Goal: Find specific page/section: Find specific page/section

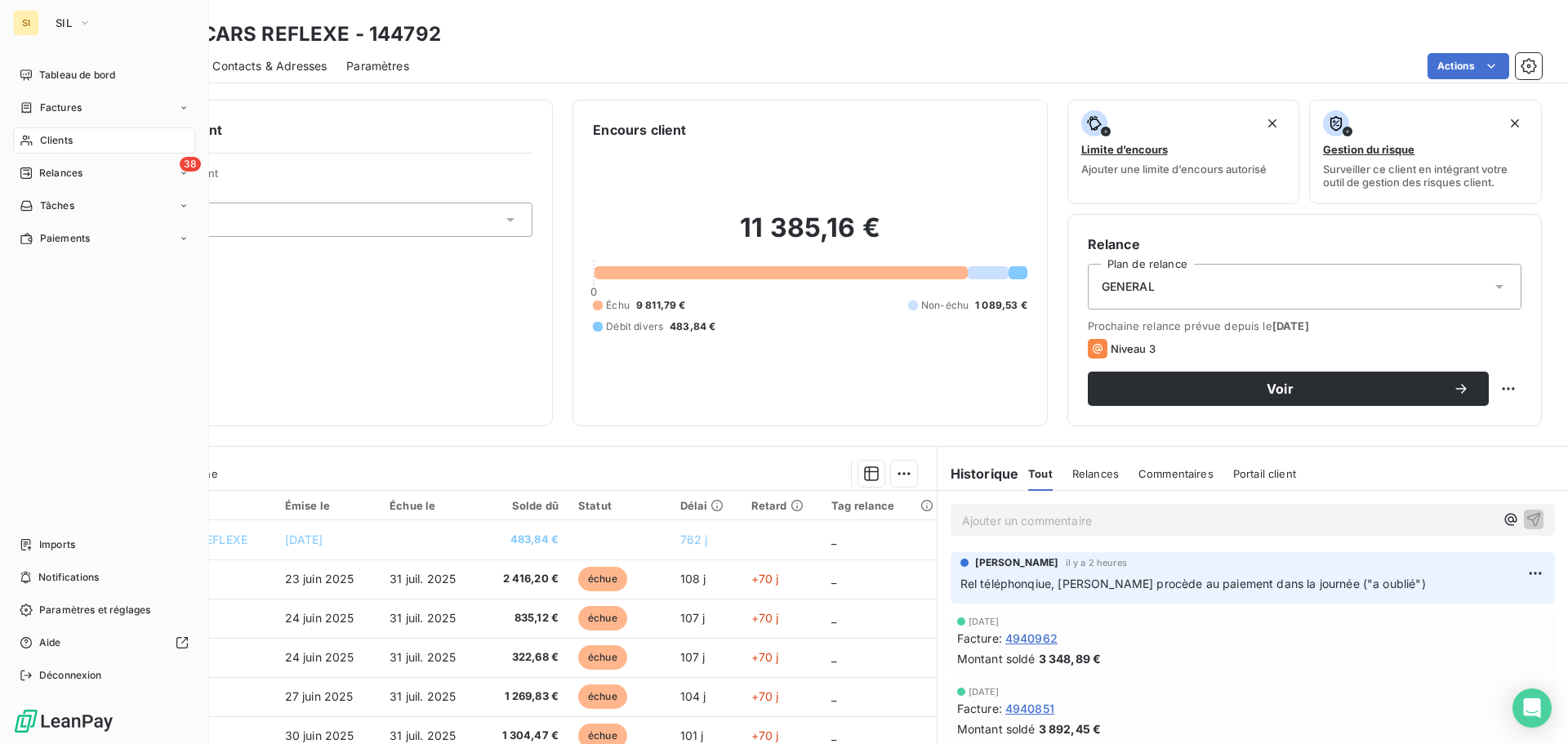
click at [54, 141] on span "Clients" at bounding box center [56, 141] width 33 height 15
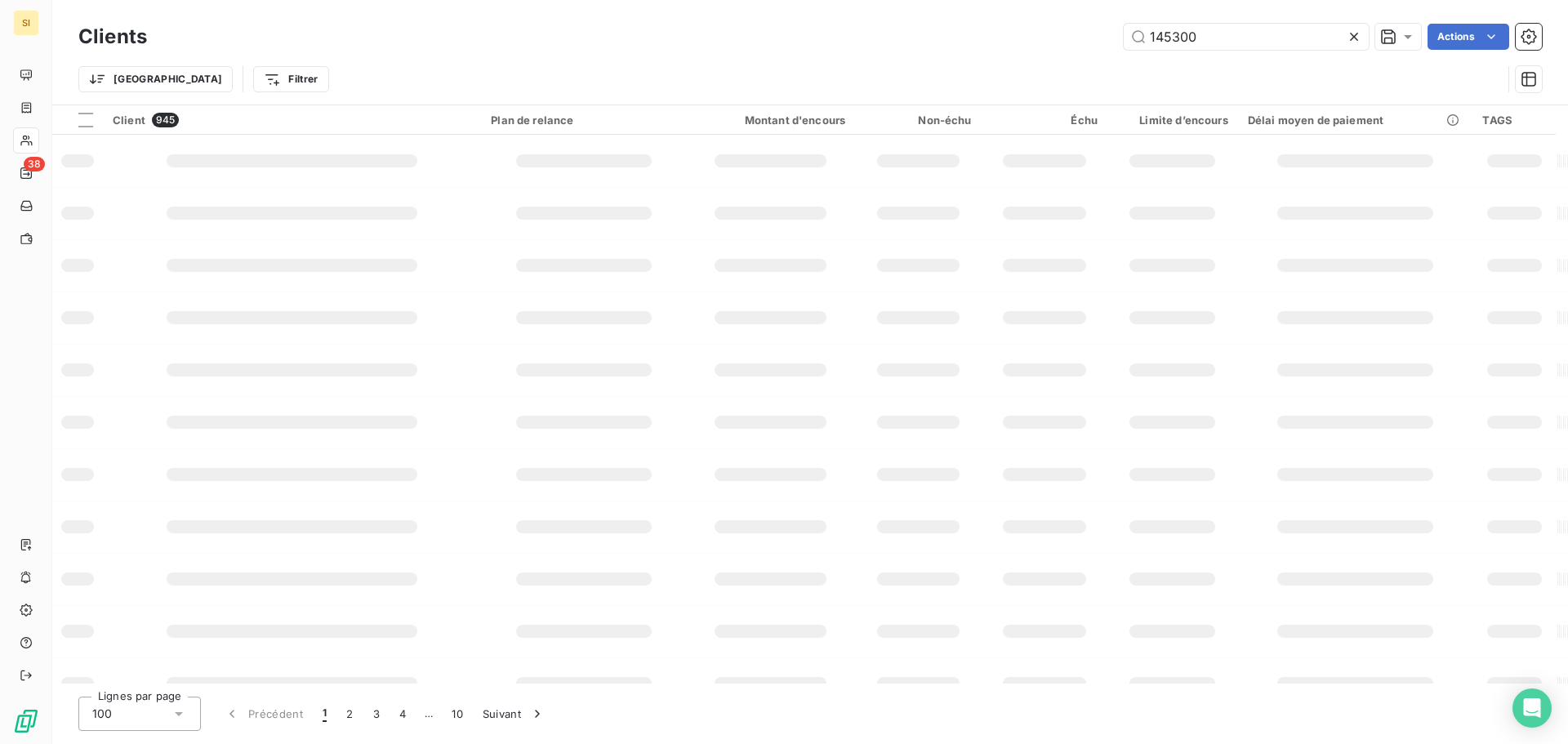
type input "145300"
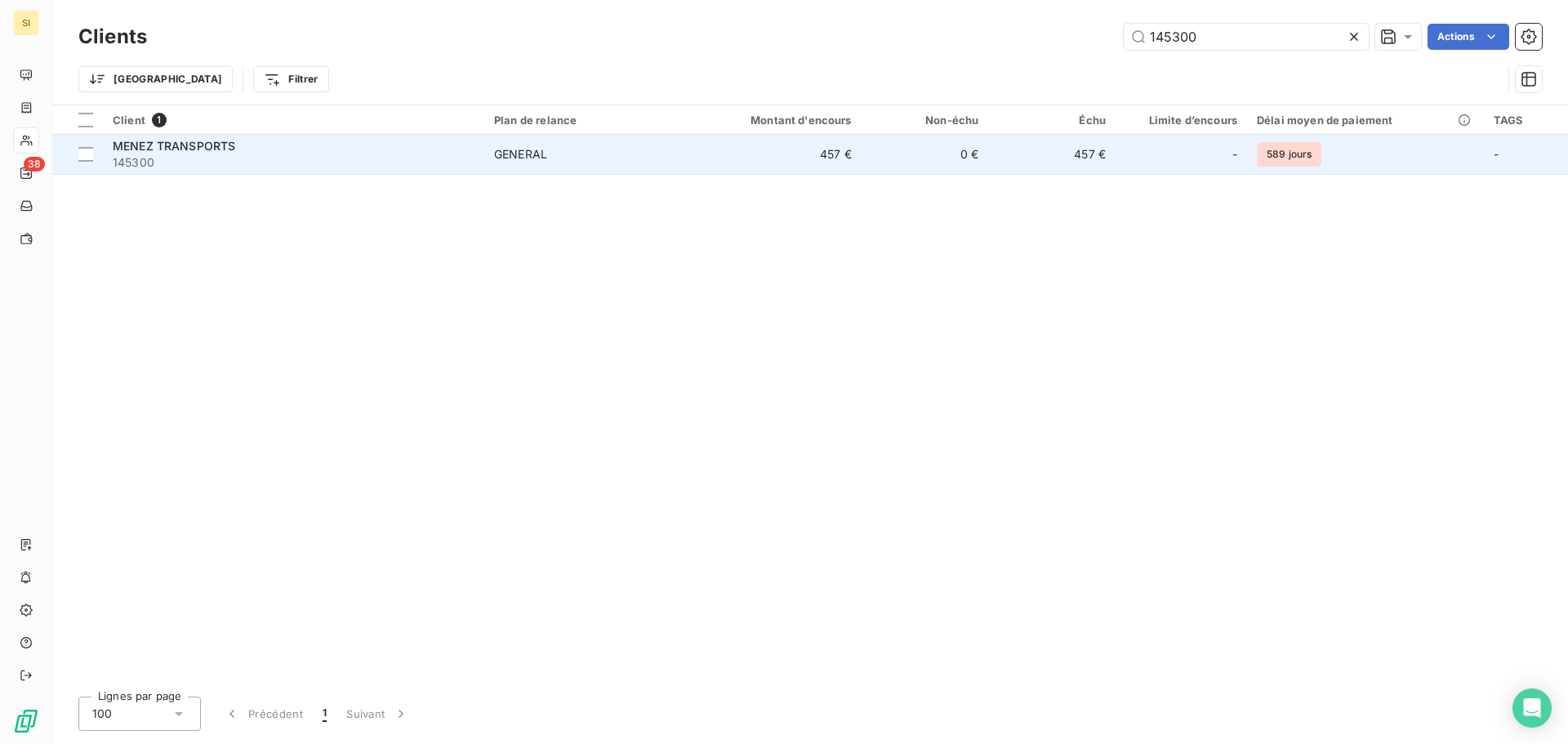
click at [209, 150] on span "MENEZ TRANSPORTS" at bounding box center [174, 145] width 123 height 14
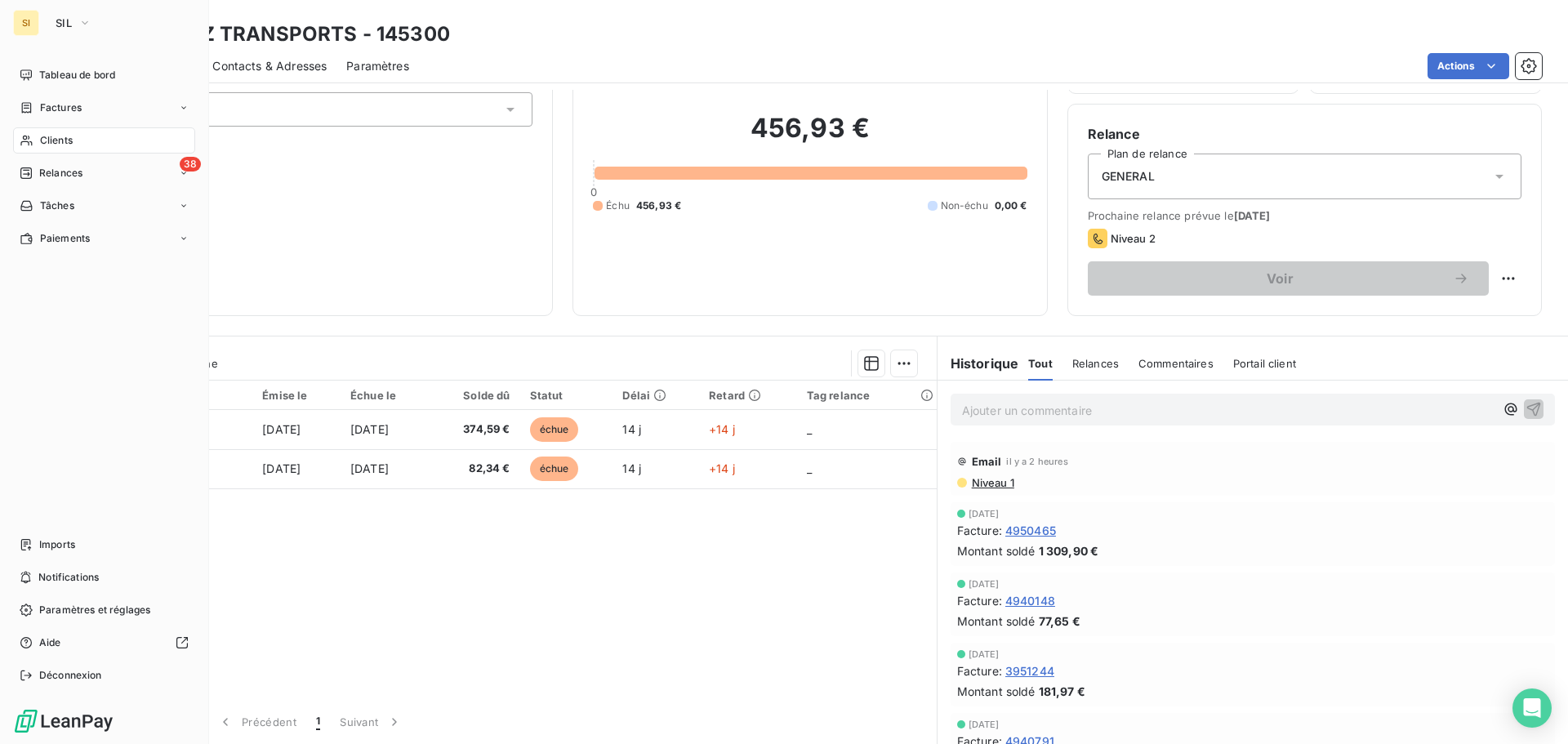
click at [42, 136] on span "Clients" at bounding box center [56, 141] width 33 height 15
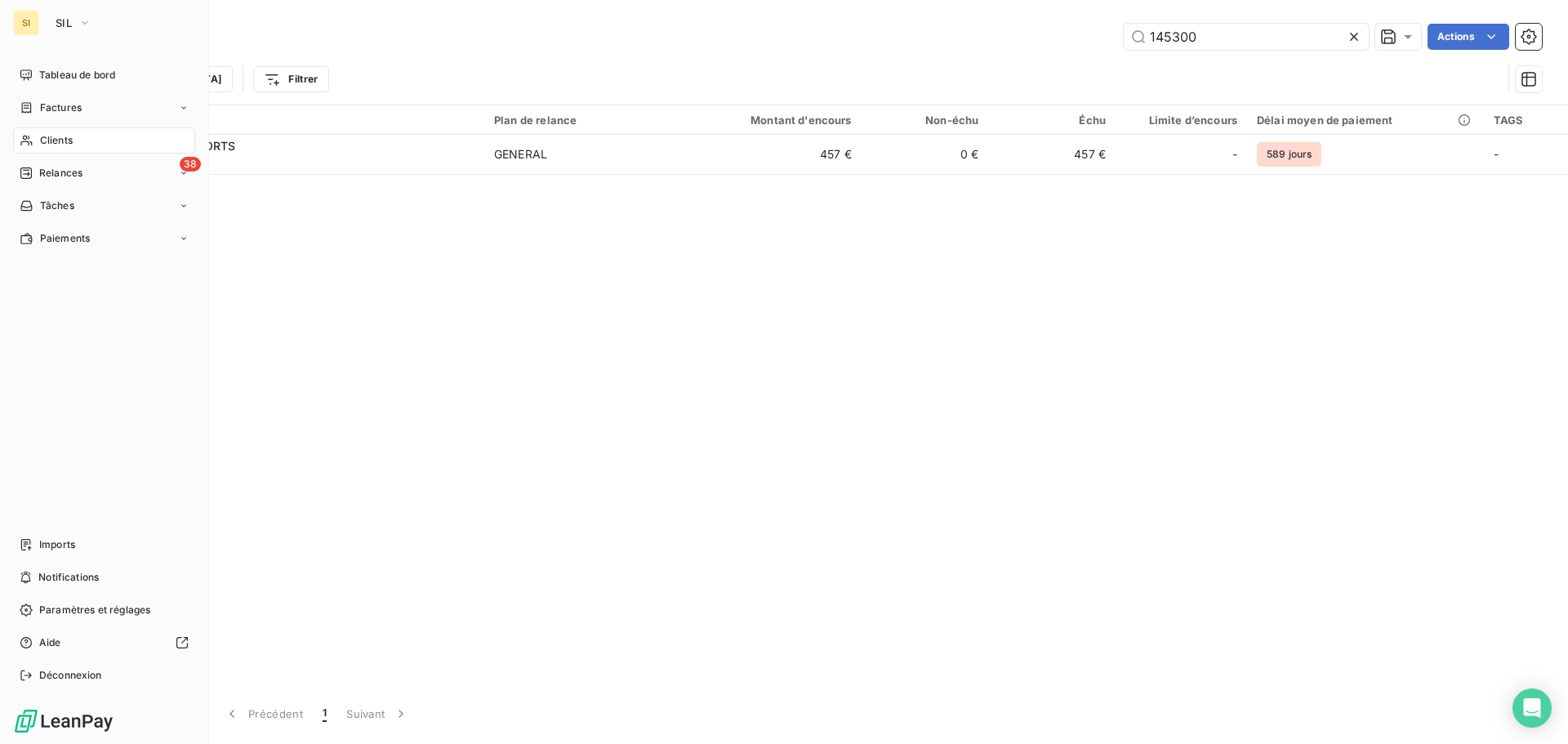
click at [62, 139] on span "Clients" at bounding box center [56, 141] width 33 height 15
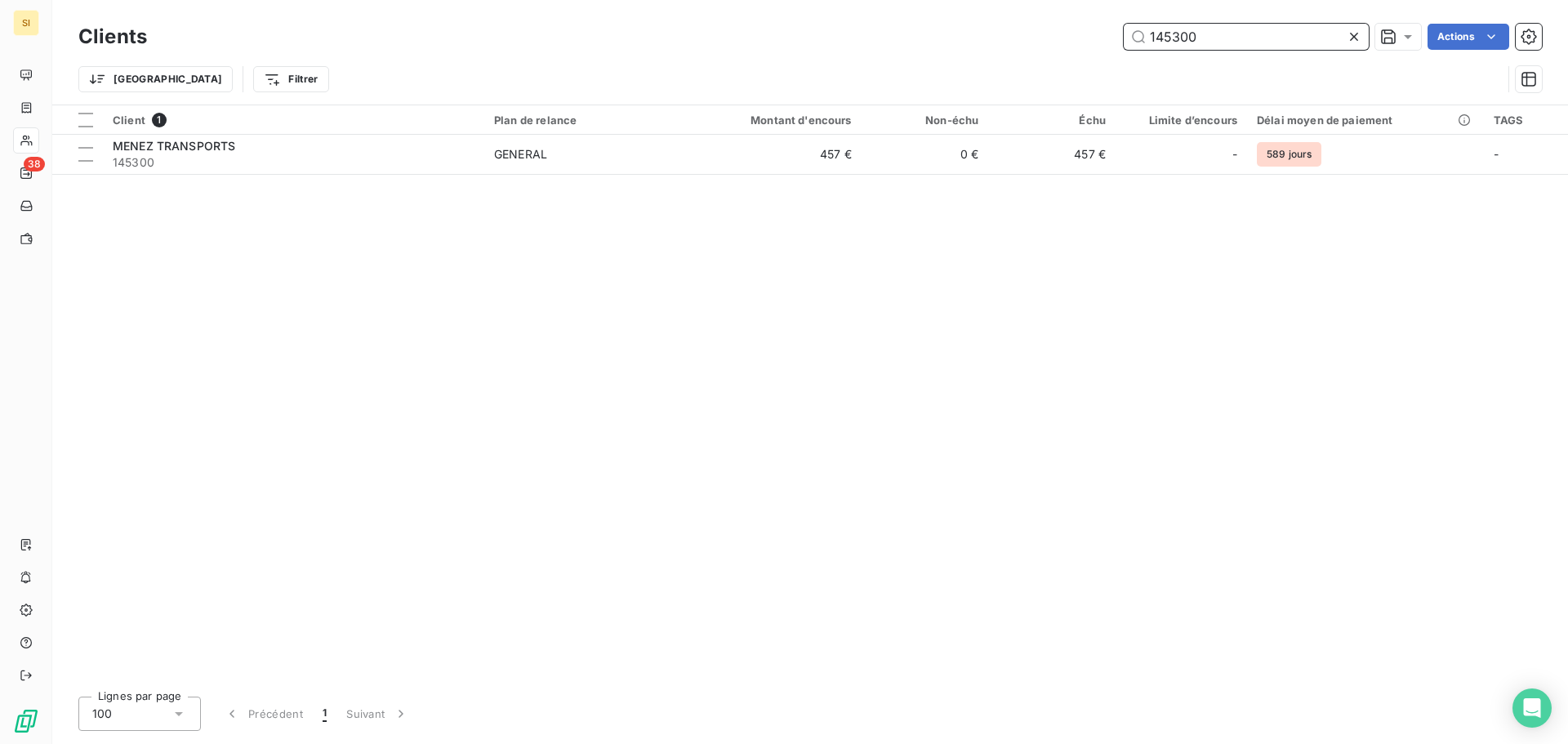
drag, startPoint x: 1149, startPoint y: 22, endPoint x: 1068, endPoint y: 15, distance: 81.3
click at [1071, 15] on div "Clients 145300 Actions Trier Filtrer" at bounding box center [809, 52] width 1516 height 105
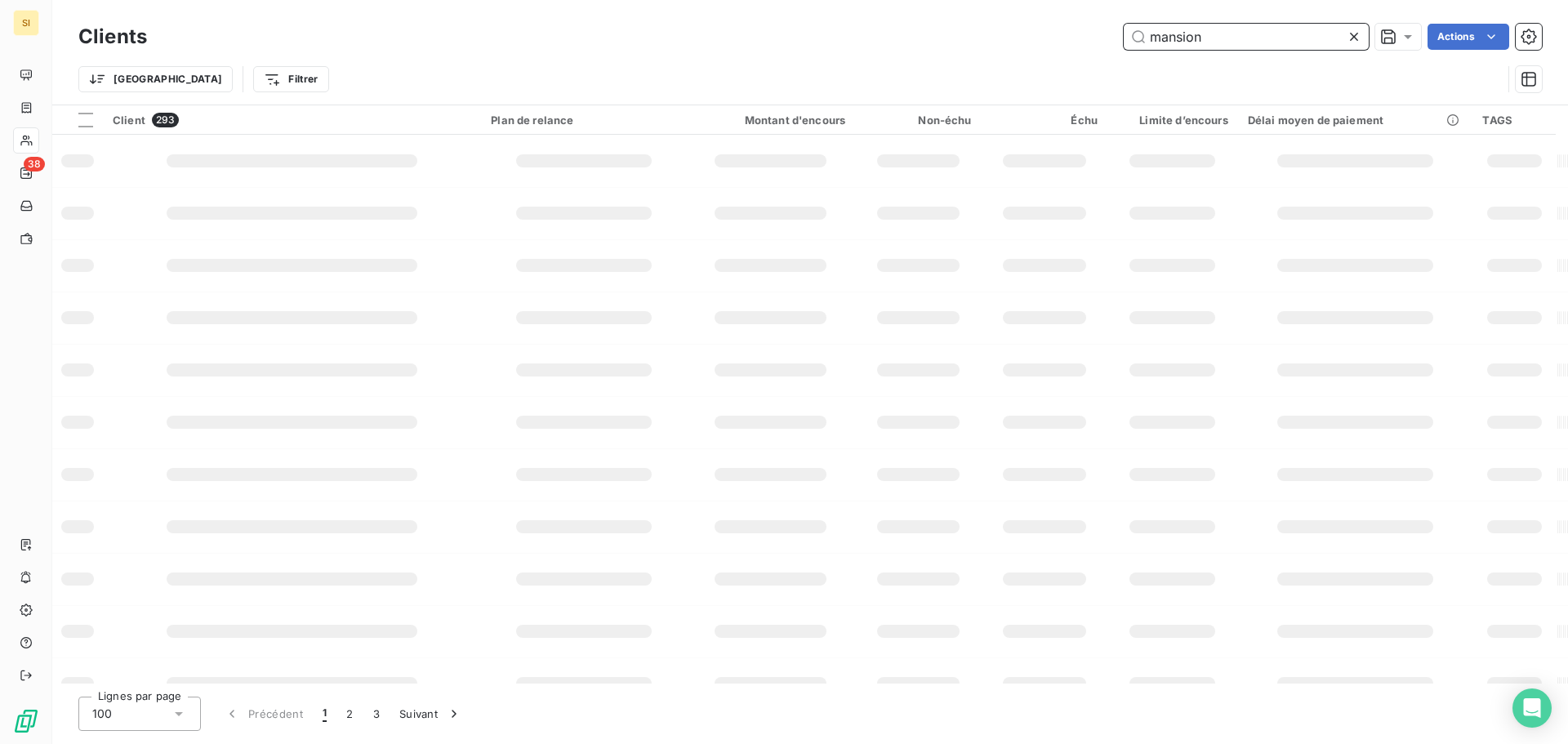
type input "mansion"
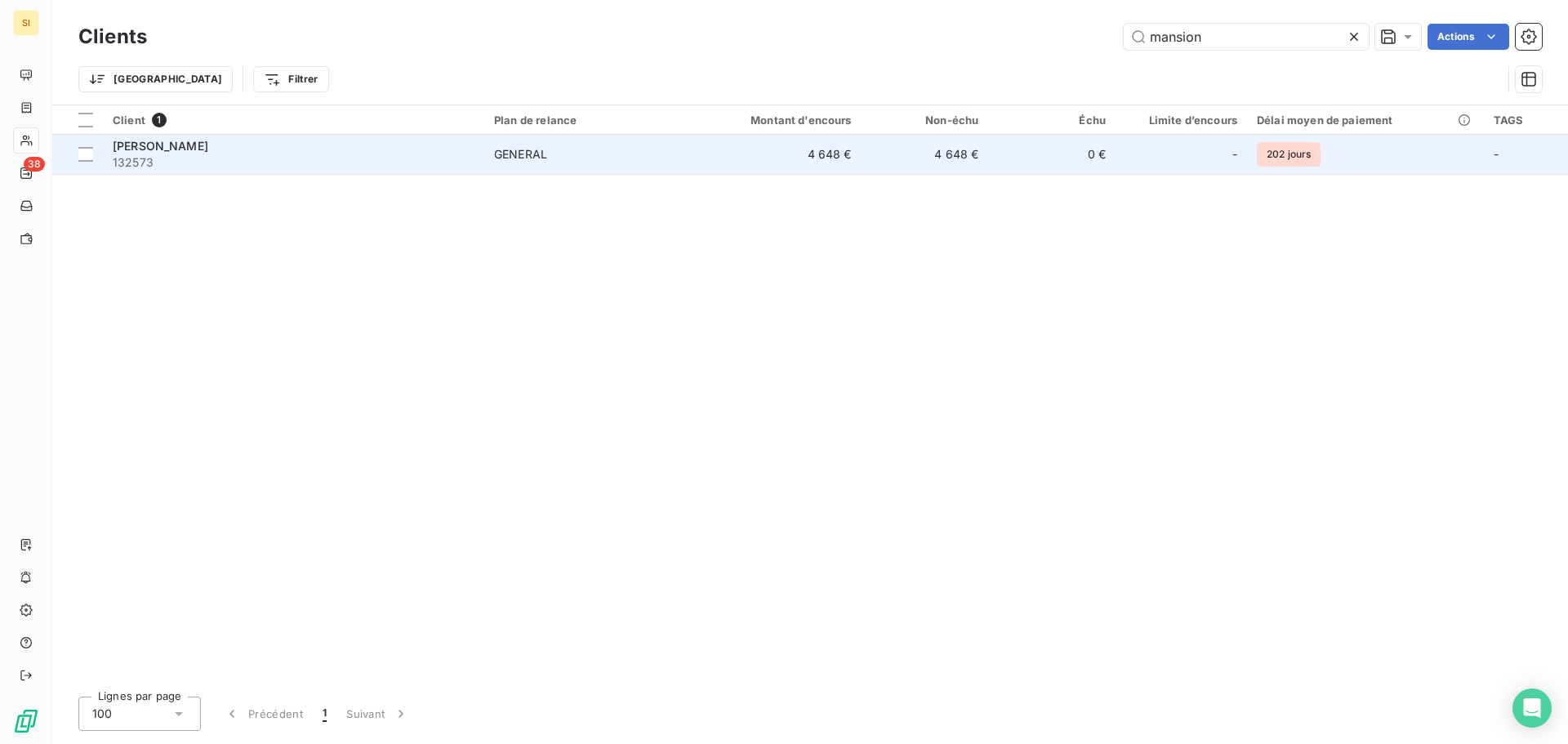
click at [183, 144] on span "[PERSON_NAME]" at bounding box center [159, 145] width 95 height 14
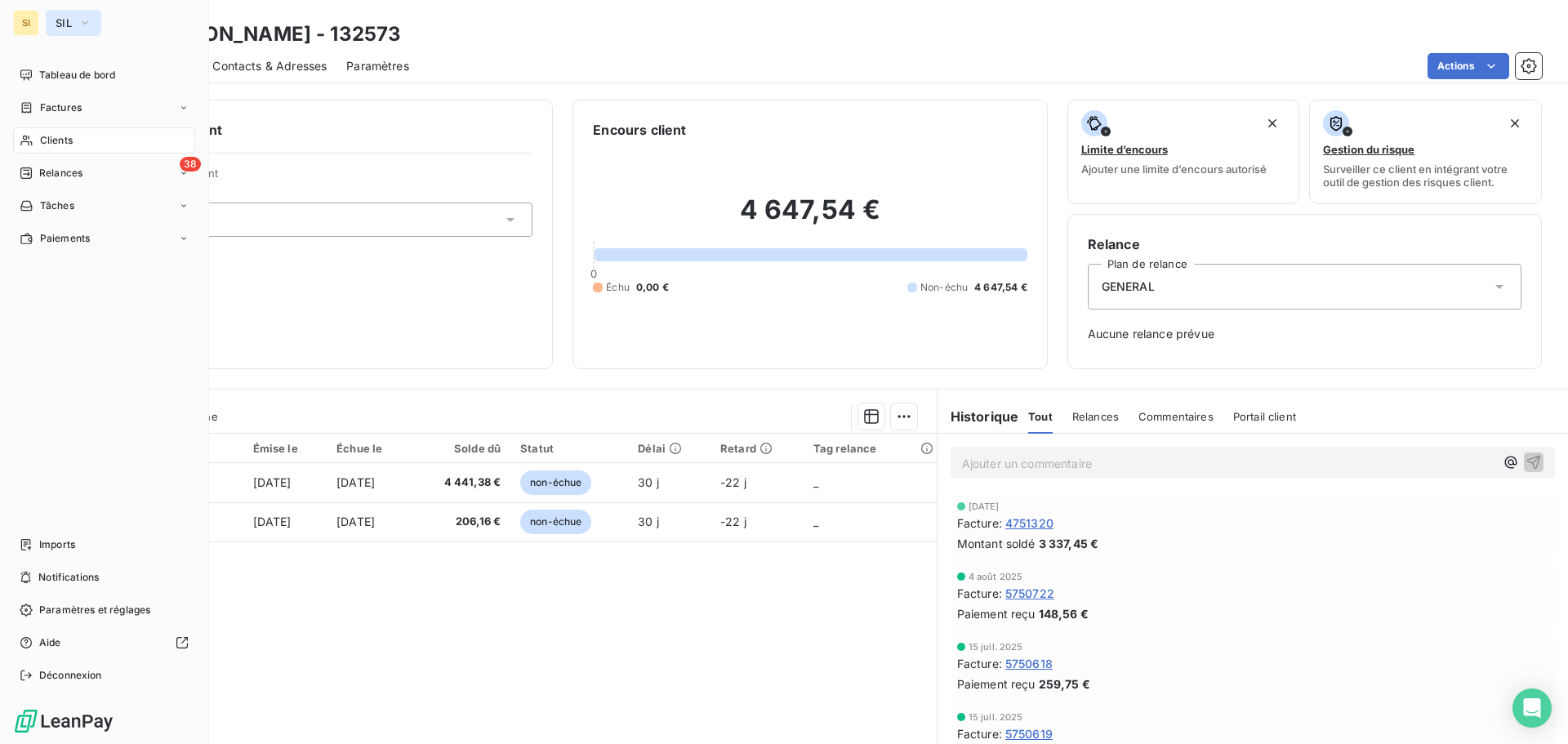
click at [59, 22] on span "SIL" at bounding box center [63, 23] width 16 height 13
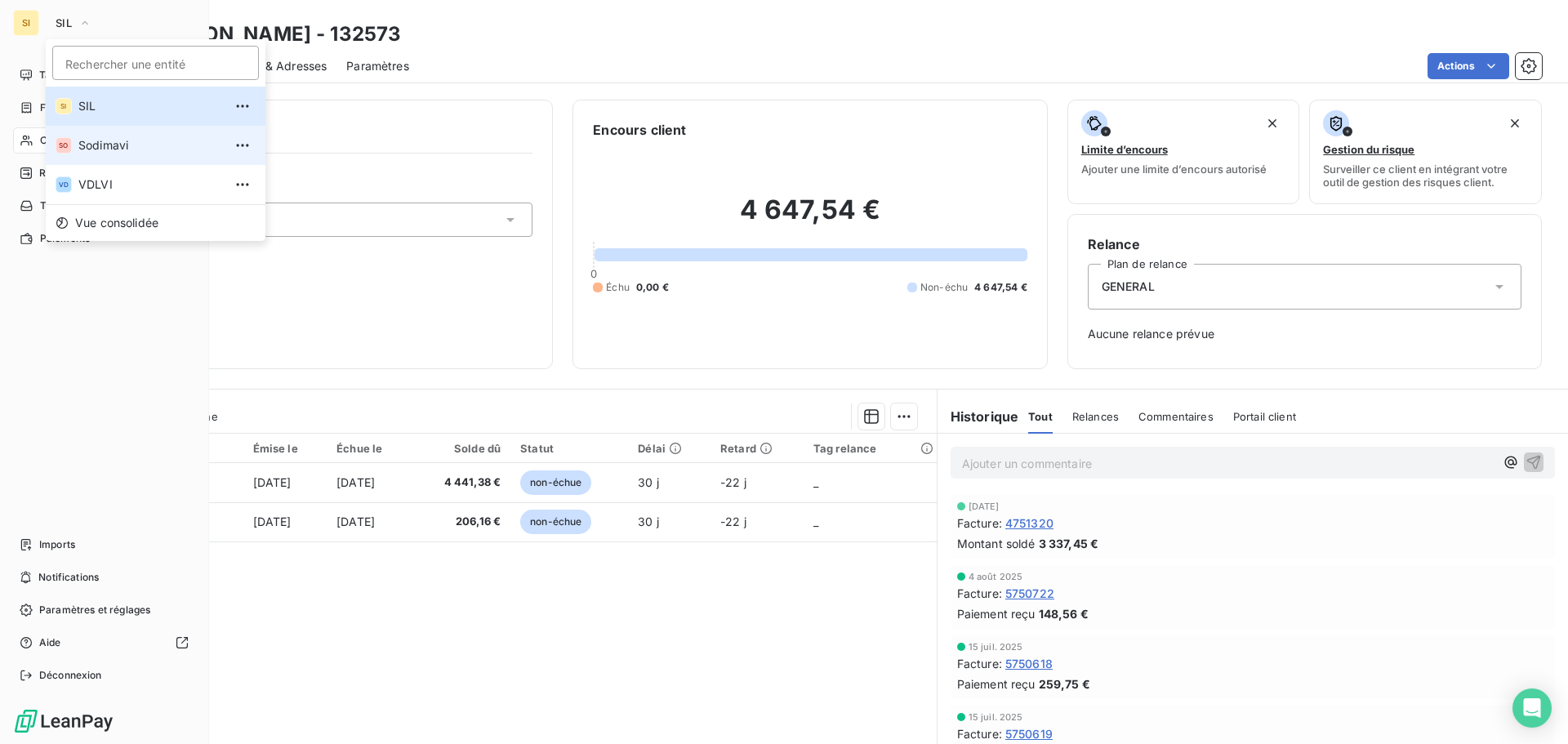
click at [92, 142] on span "Sodimavi" at bounding box center [150, 144] width 144 height 16
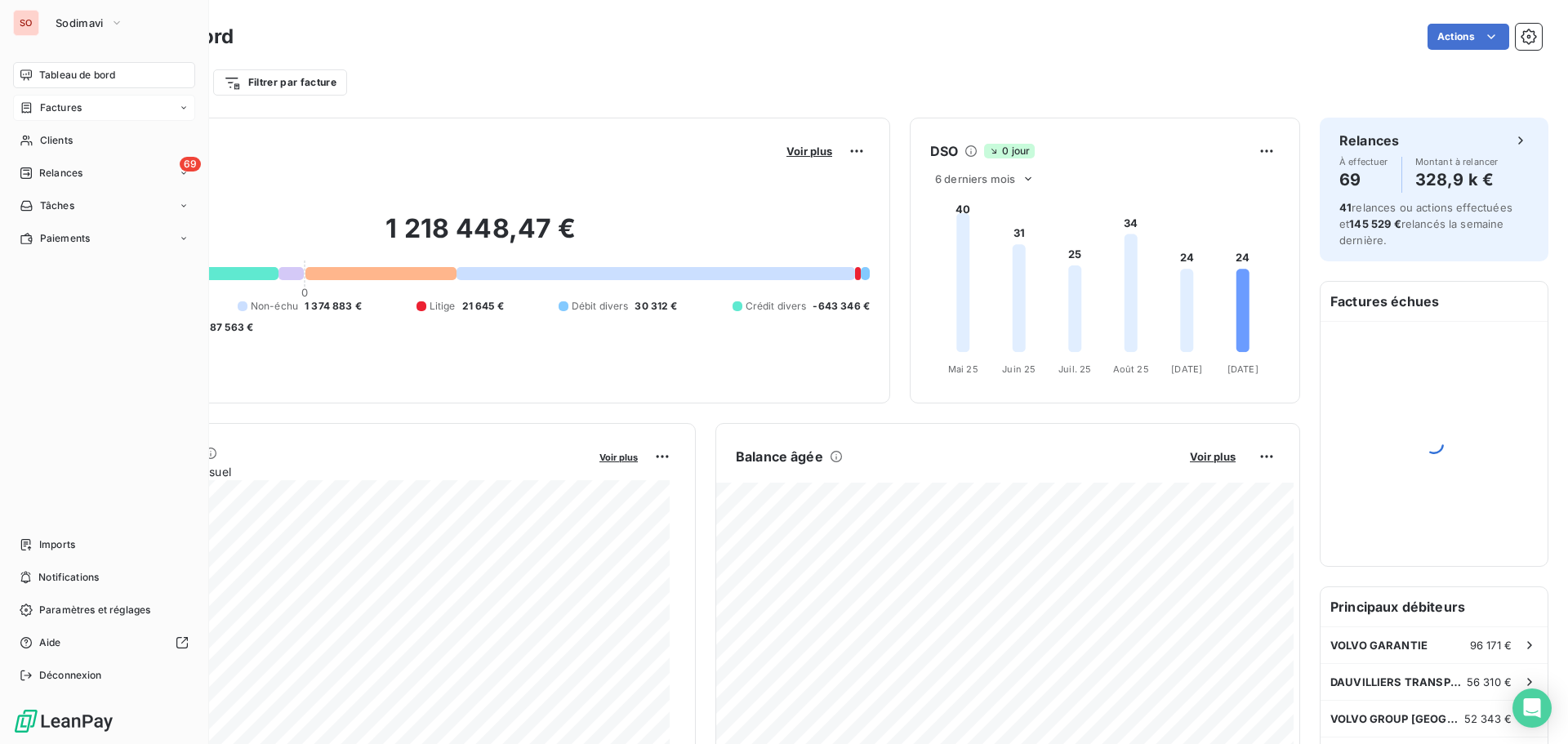
drag, startPoint x: 61, startPoint y: 119, endPoint x: 90, endPoint y: 112, distance: 29.8
click at [62, 119] on div "Factures" at bounding box center [104, 107] width 182 height 26
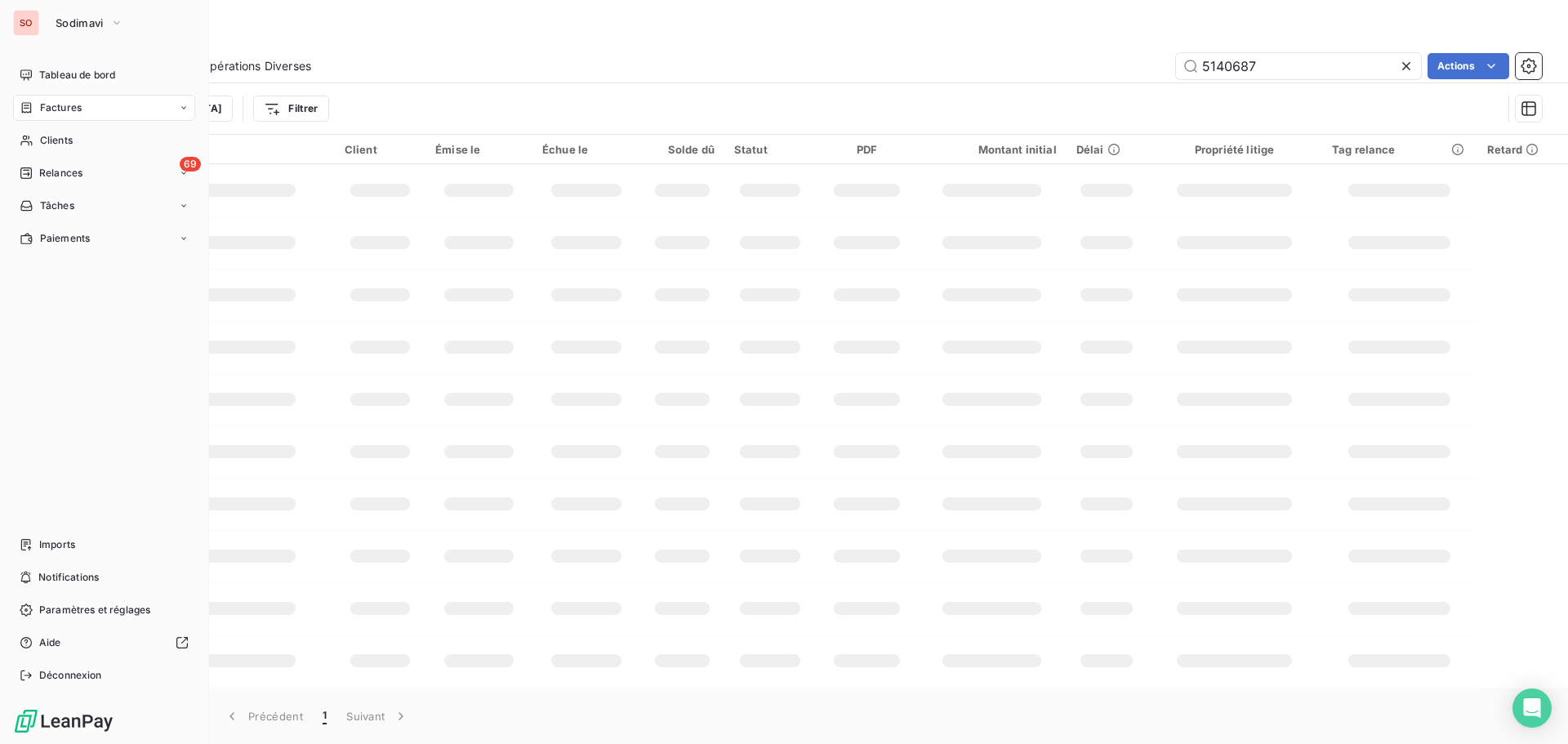
click at [52, 108] on span "Factures" at bounding box center [60, 107] width 42 height 15
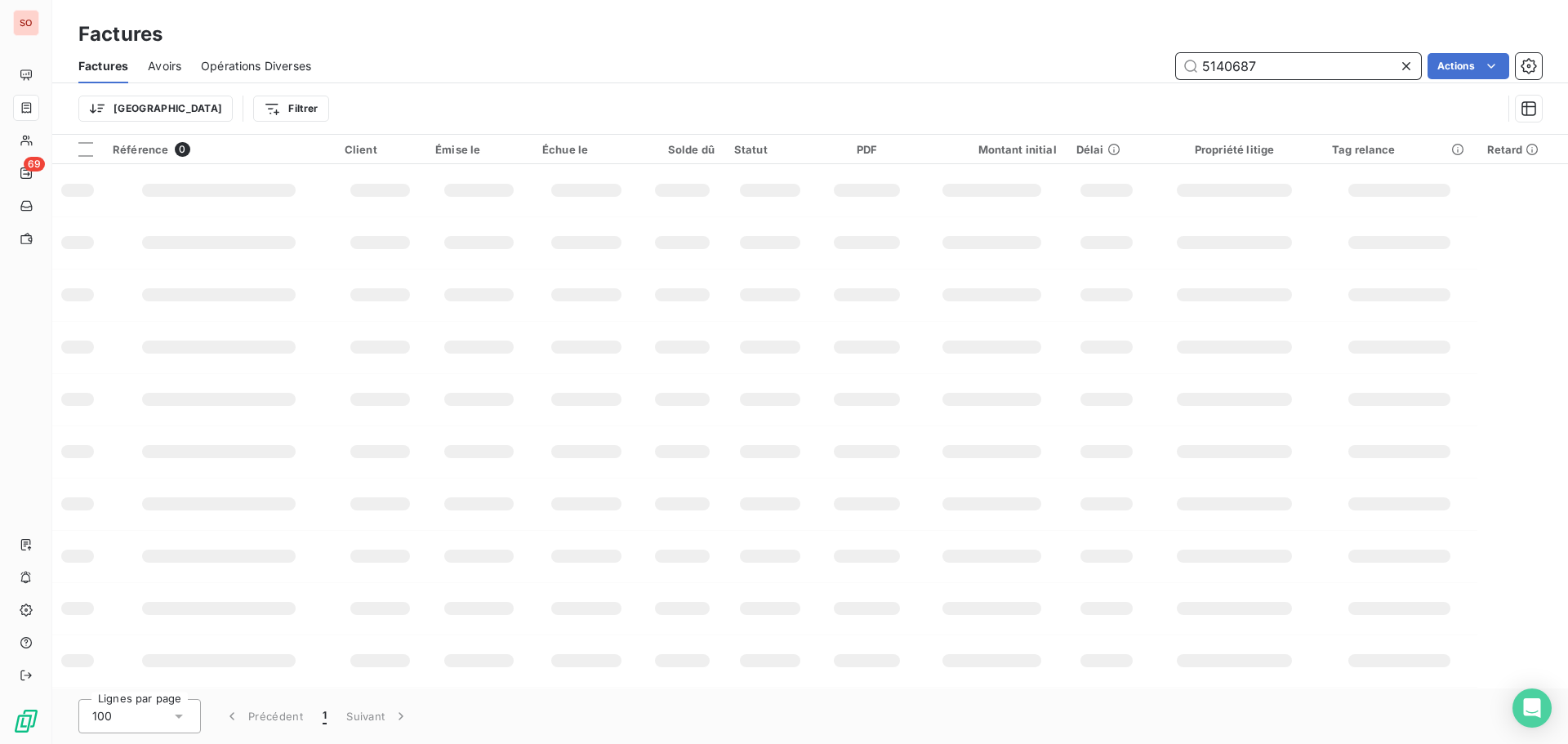
drag, startPoint x: 1277, startPoint y: 64, endPoint x: 1109, endPoint y: 52, distance: 168.4
click at [1109, 53] on div "5140687 Actions" at bounding box center [937, 66] width 1211 height 26
type input "5650779"
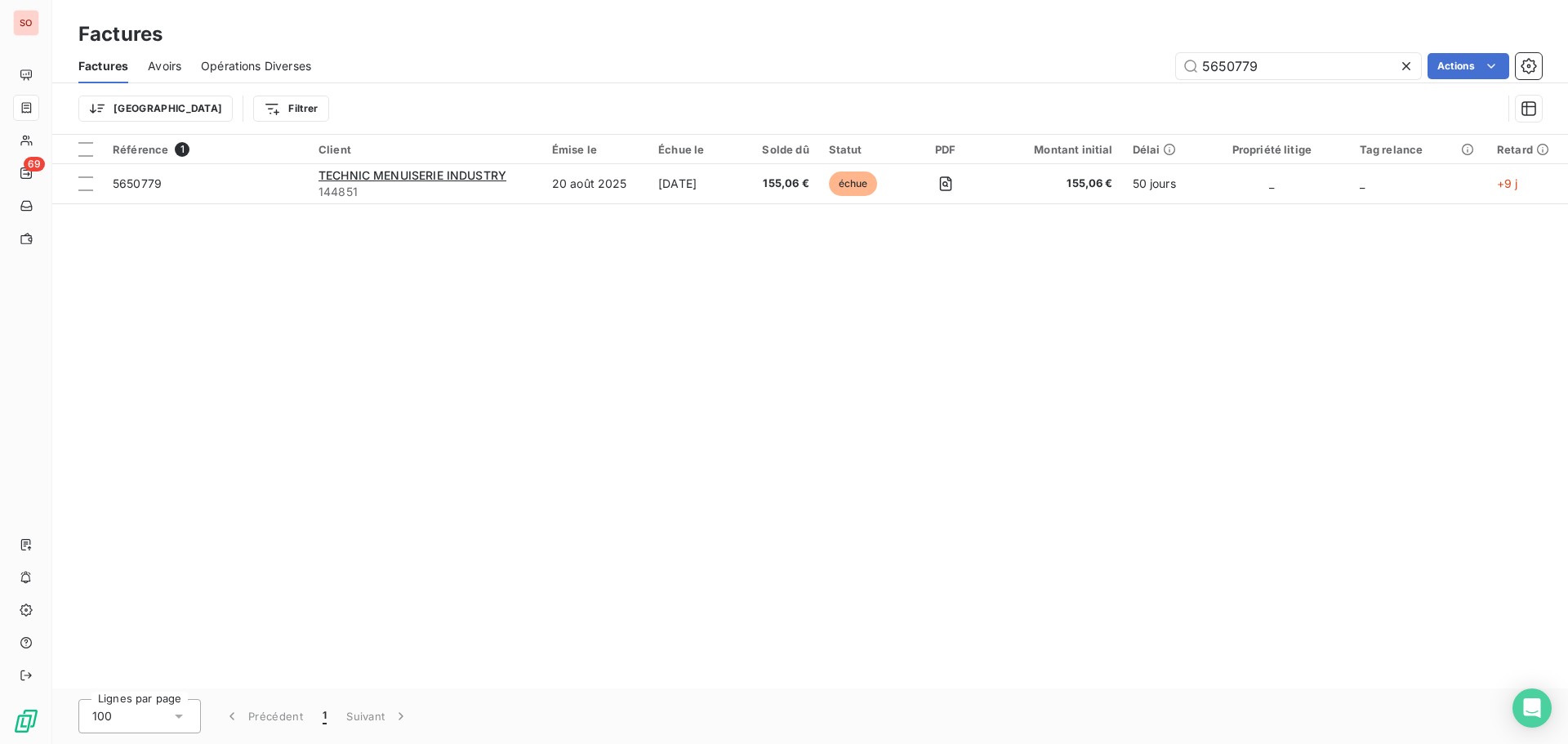
drag, startPoint x: 1406, startPoint y: 70, endPoint x: 1043, endPoint y: 47, distance: 363.7
click at [1405, 70] on icon at bounding box center [1406, 65] width 16 height 16
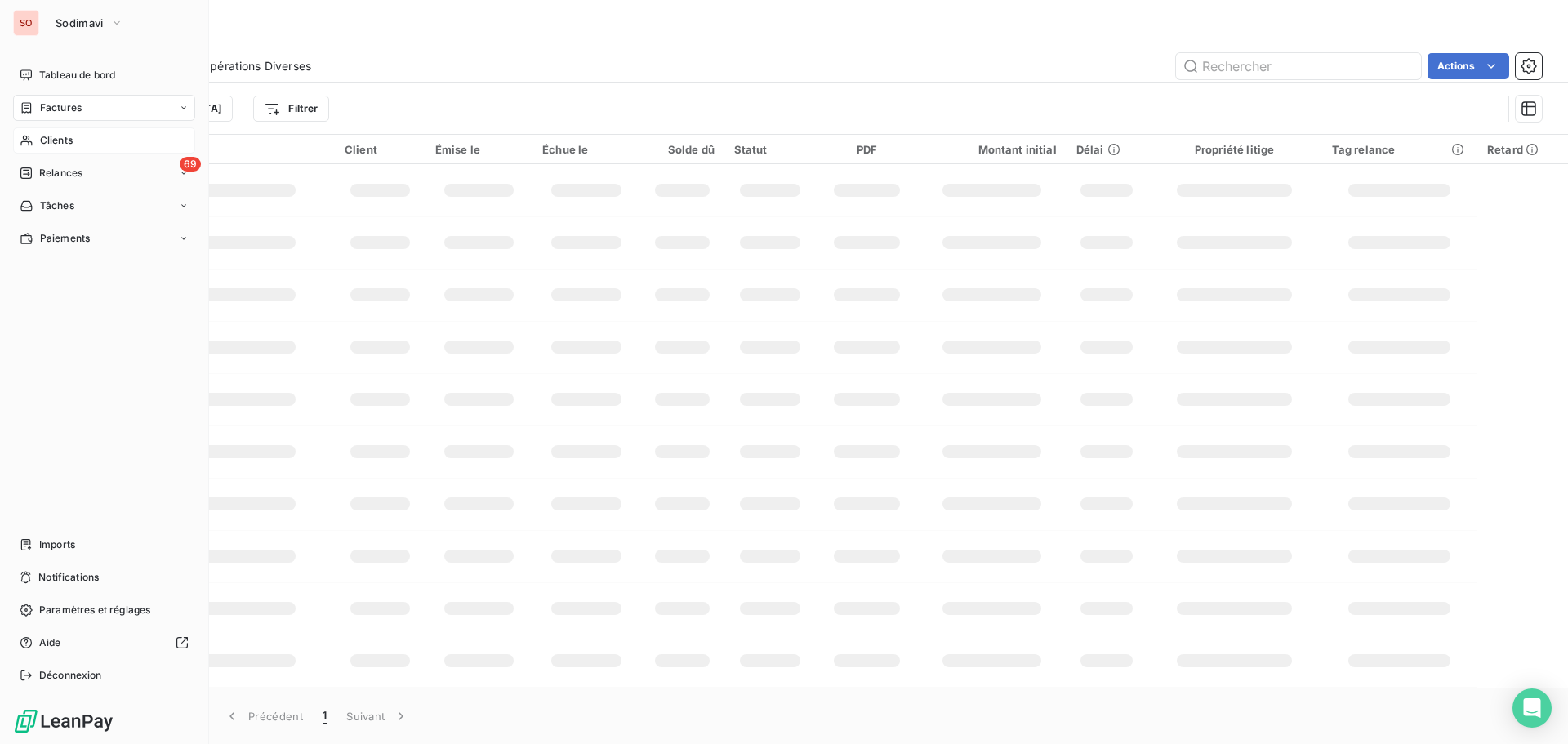
click at [57, 141] on span "Clients" at bounding box center [56, 141] width 33 height 15
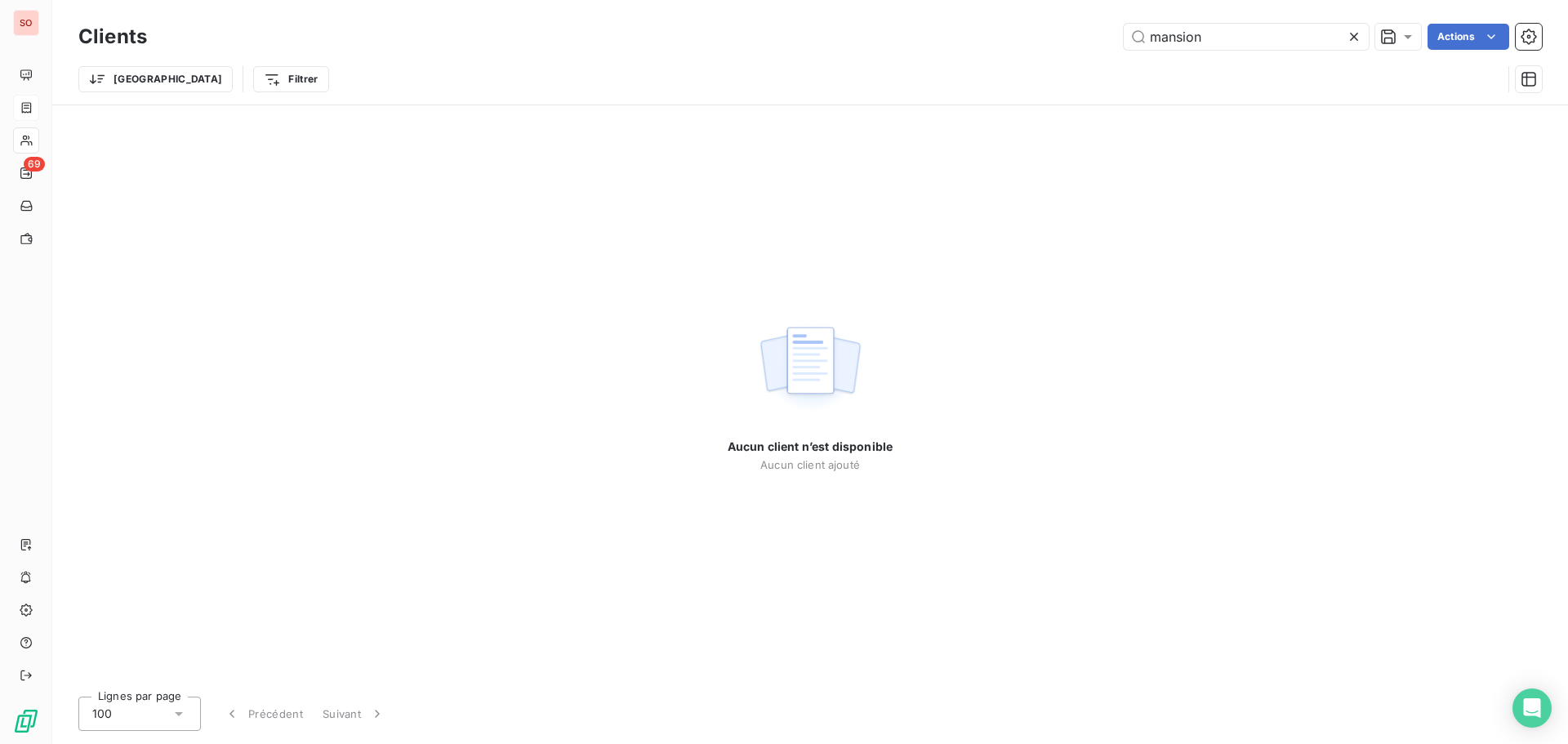
drag, startPoint x: 1212, startPoint y: 39, endPoint x: 1071, endPoint y: 25, distance: 141.7
click at [1071, 25] on div "mansion Actions" at bounding box center [855, 37] width 1376 height 26
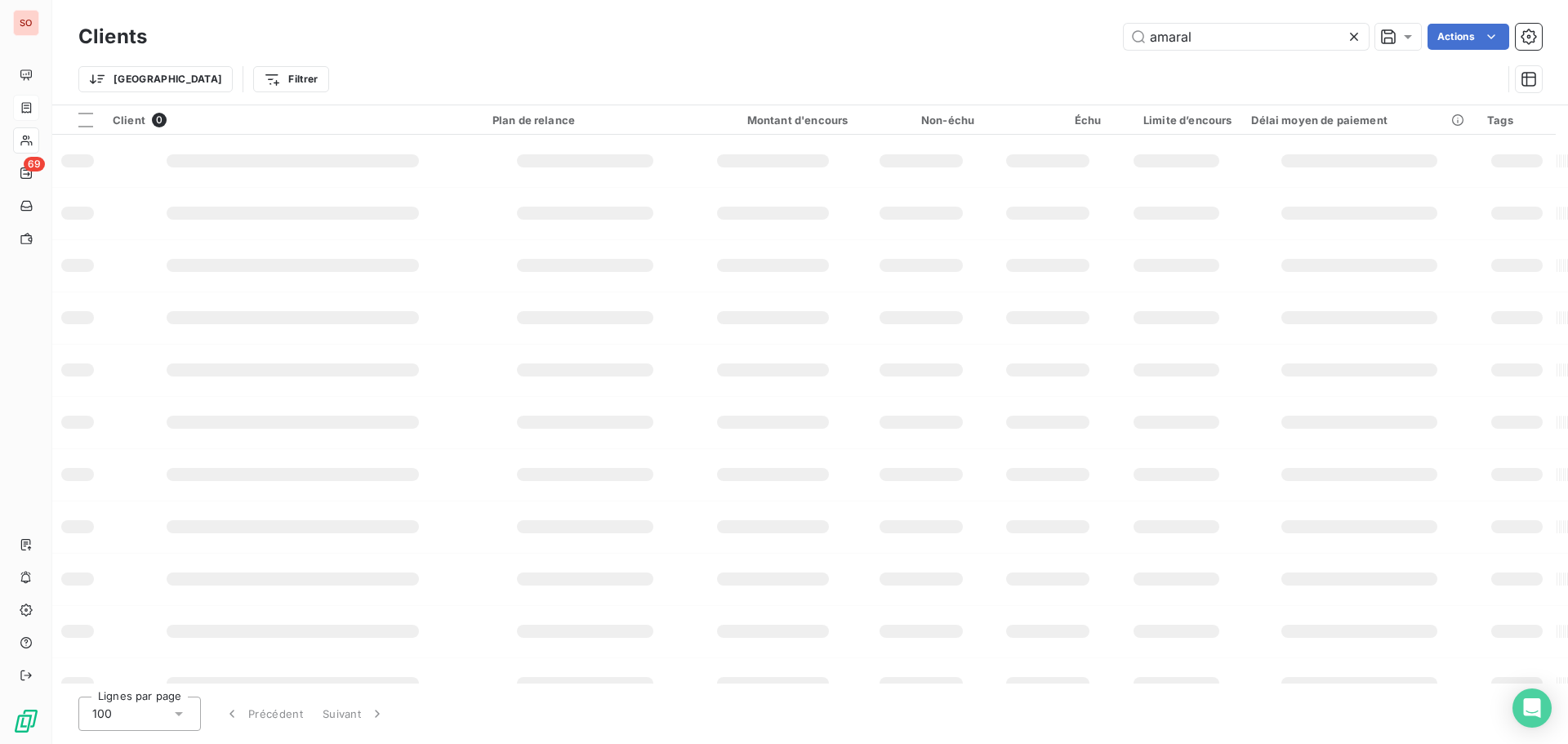
type input "amaral"
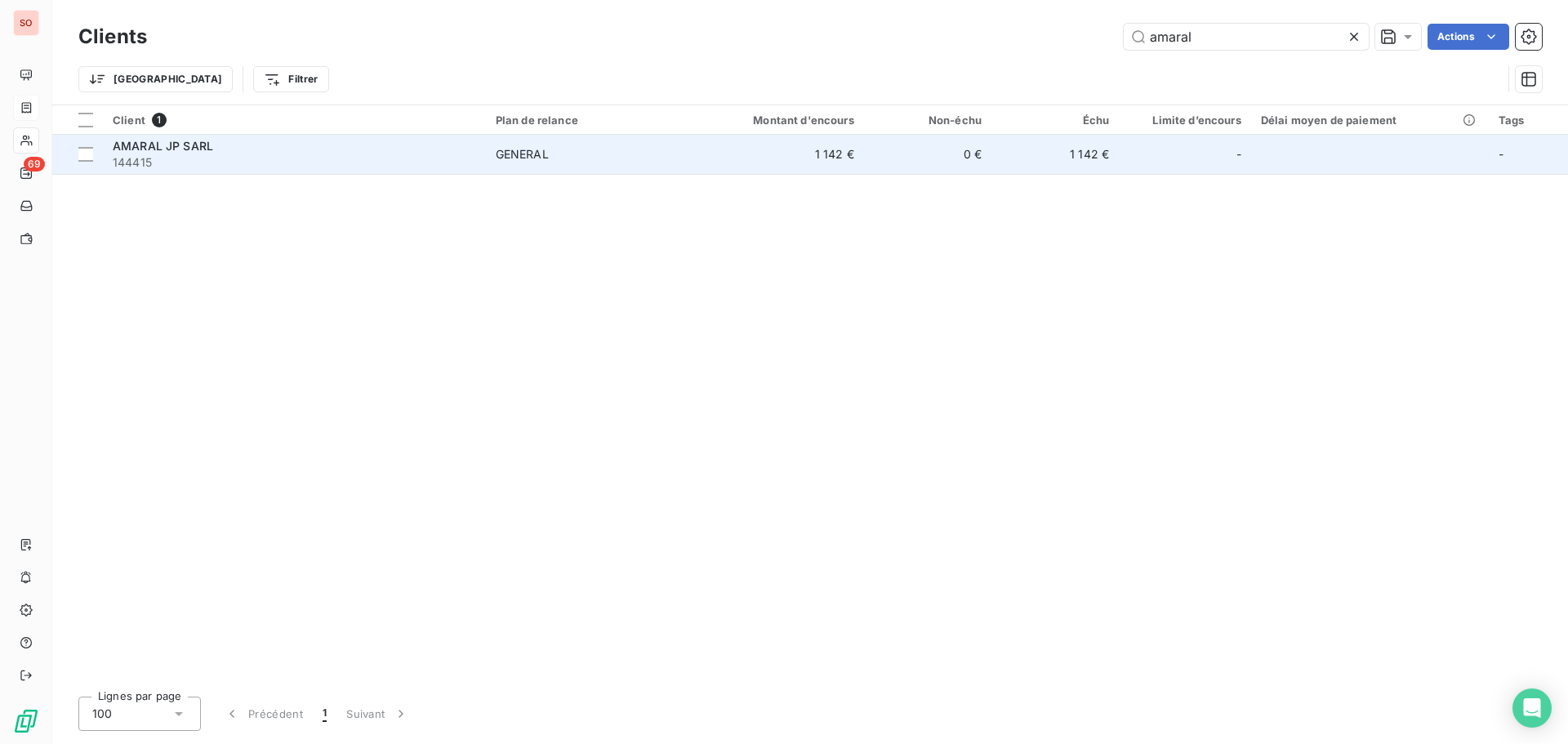
click at [204, 149] on span "AMARAL JP SARL" at bounding box center [162, 145] width 100 height 14
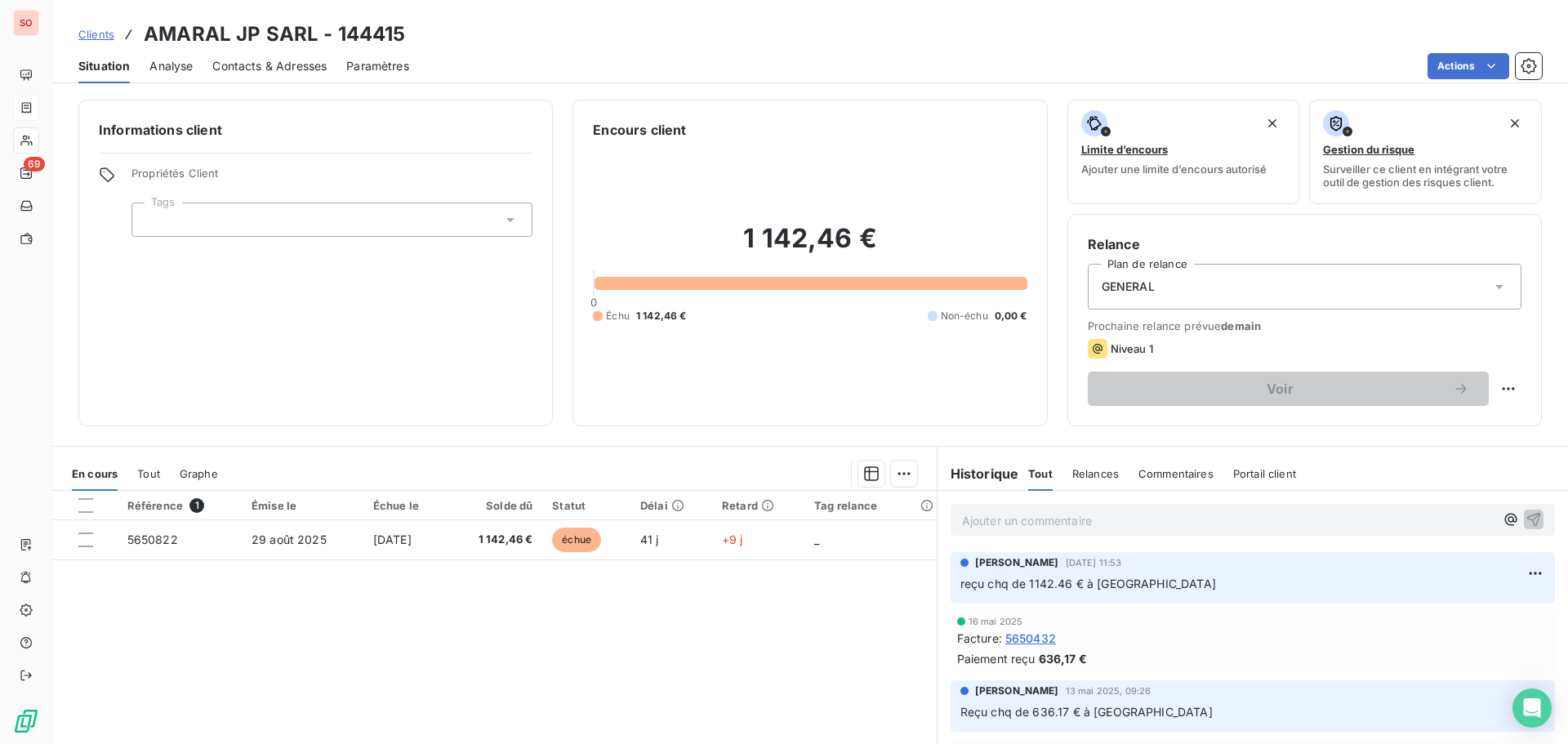
drag, startPoint x: 288, startPoint y: 141, endPoint x: 343, endPoint y: 130, distance: 56.1
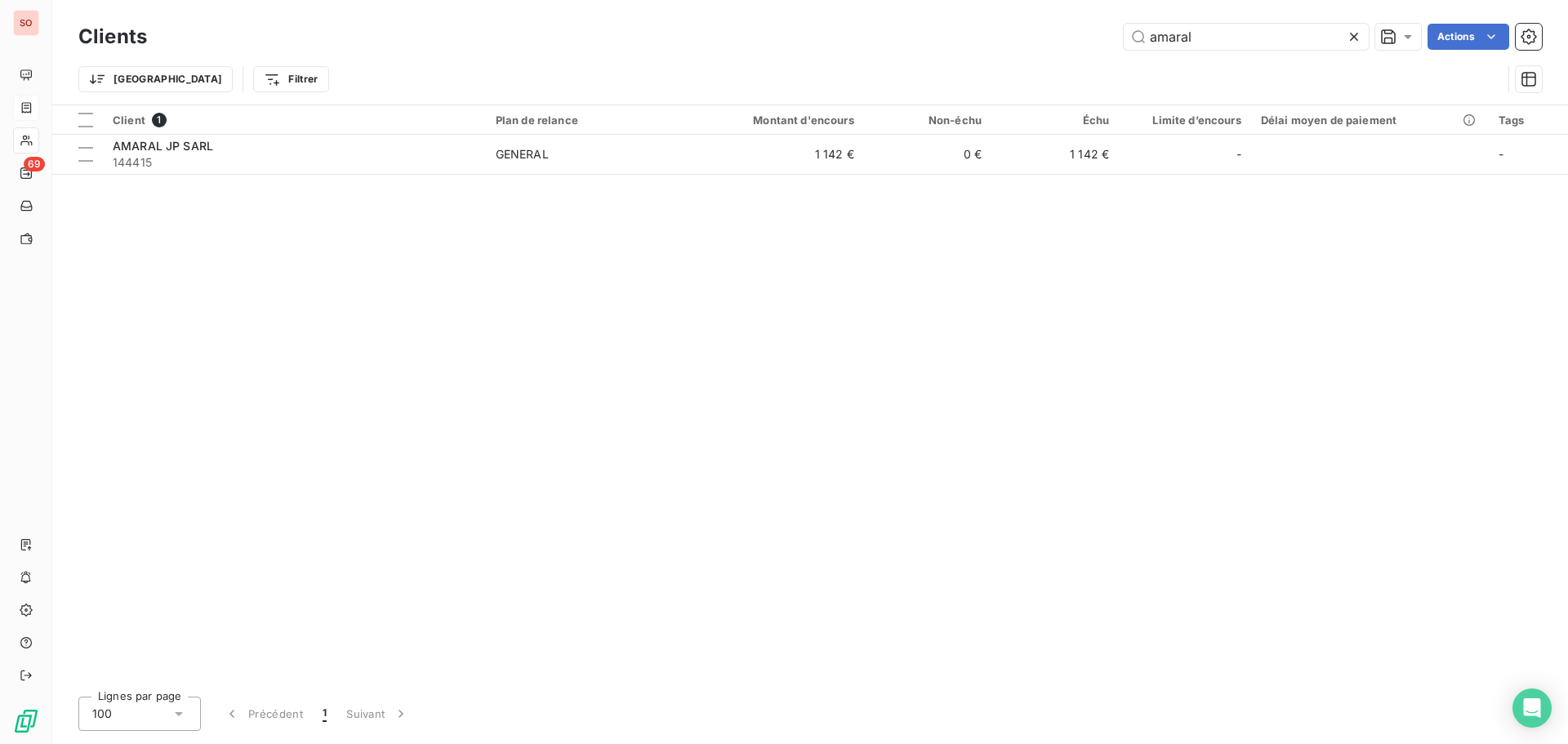
drag, startPoint x: 1193, startPoint y: 29, endPoint x: 1048, endPoint y: 16, distance: 145.6
click at [1048, 16] on div "Clients amaral Actions Trier Filtrer" at bounding box center [809, 52] width 1516 height 105
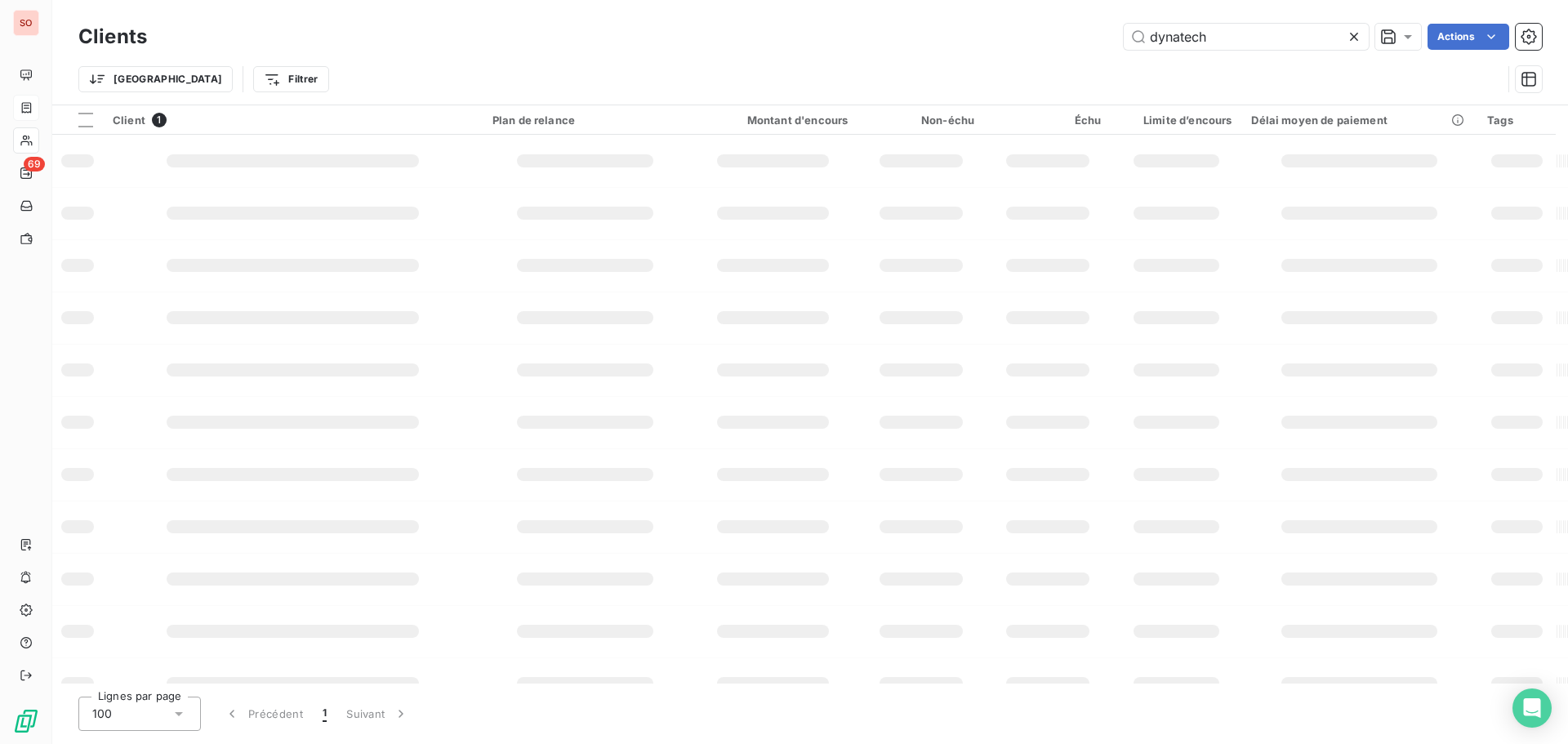
type input "dynatech"
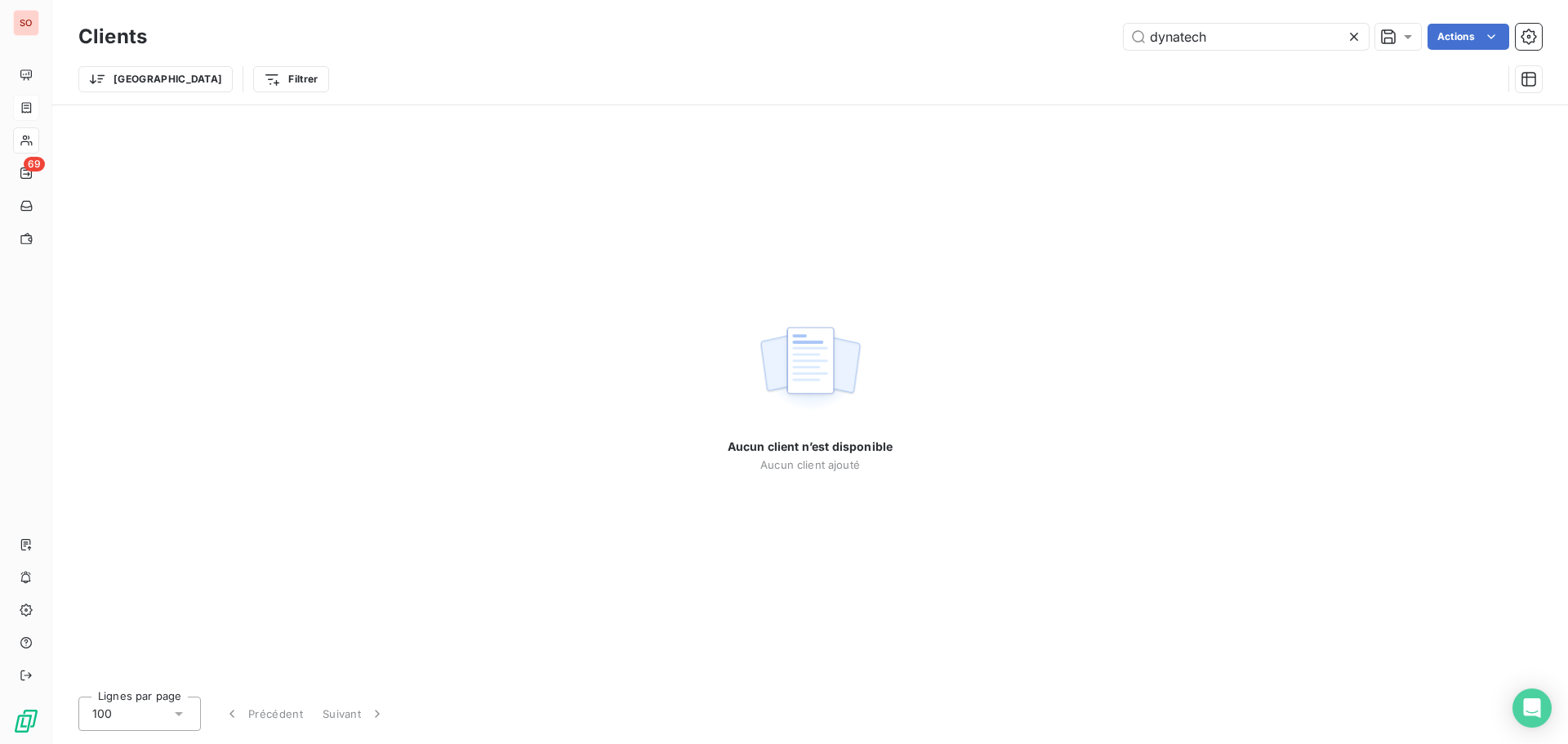
click at [1348, 40] on icon at bounding box center [1354, 36] width 16 height 16
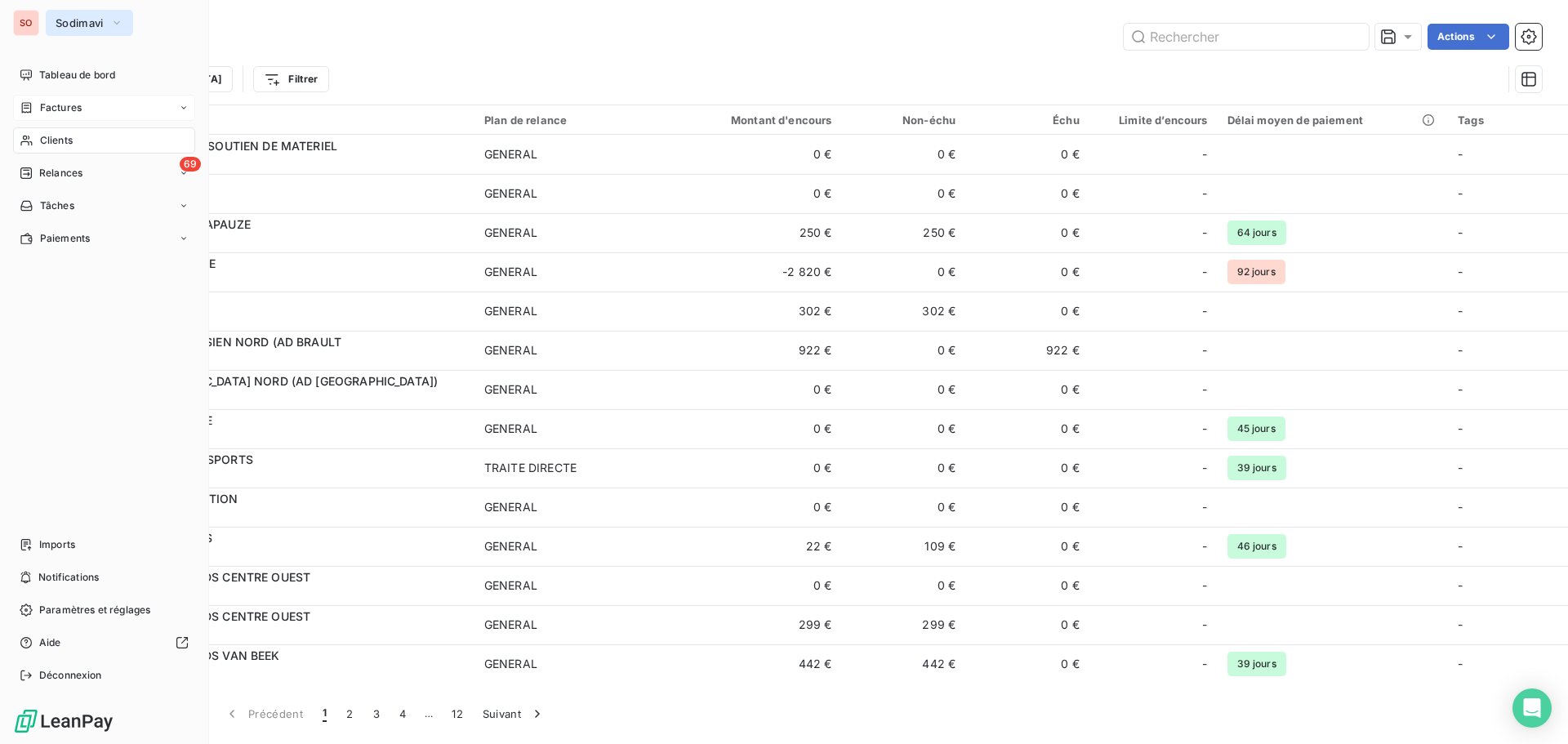
click at [75, 19] on span "Sodimavi" at bounding box center [79, 23] width 48 height 13
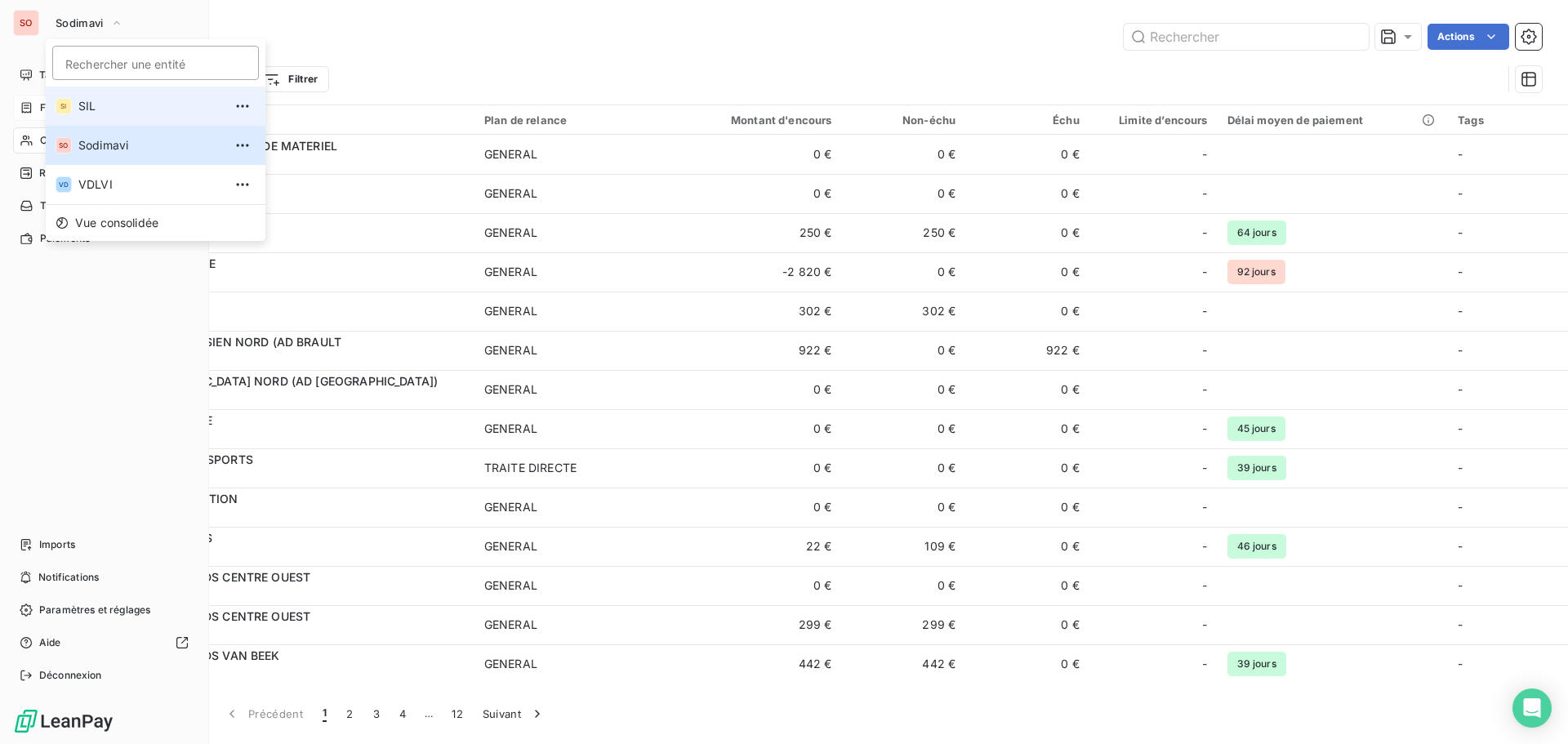
click at [92, 107] on span "SIL" at bounding box center [150, 106] width 144 height 16
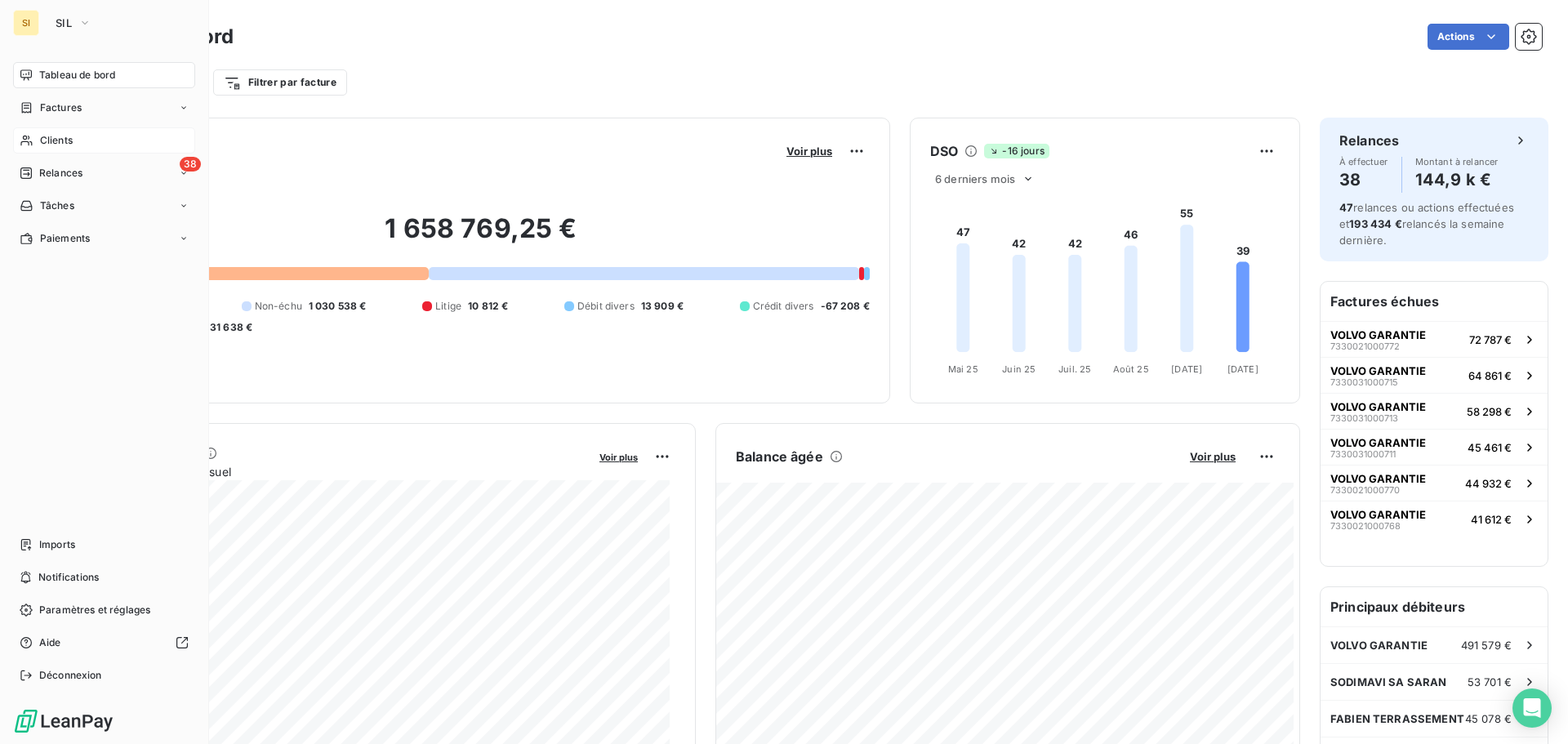
click at [47, 141] on span "Clients" at bounding box center [56, 141] width 33 height 15
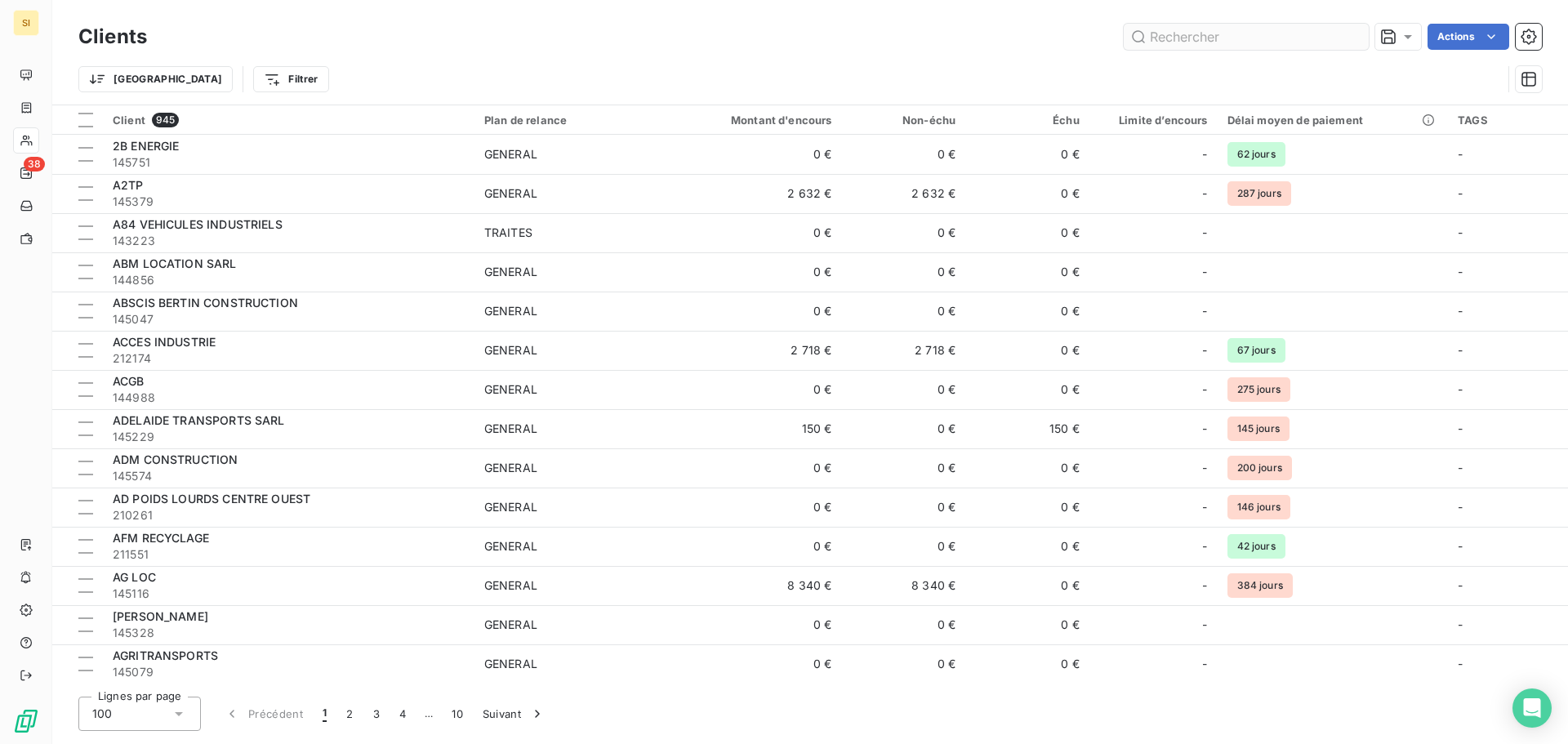
click at [1194, 32] on input "text" at bounding box center [1246, 37] width 245 height 26
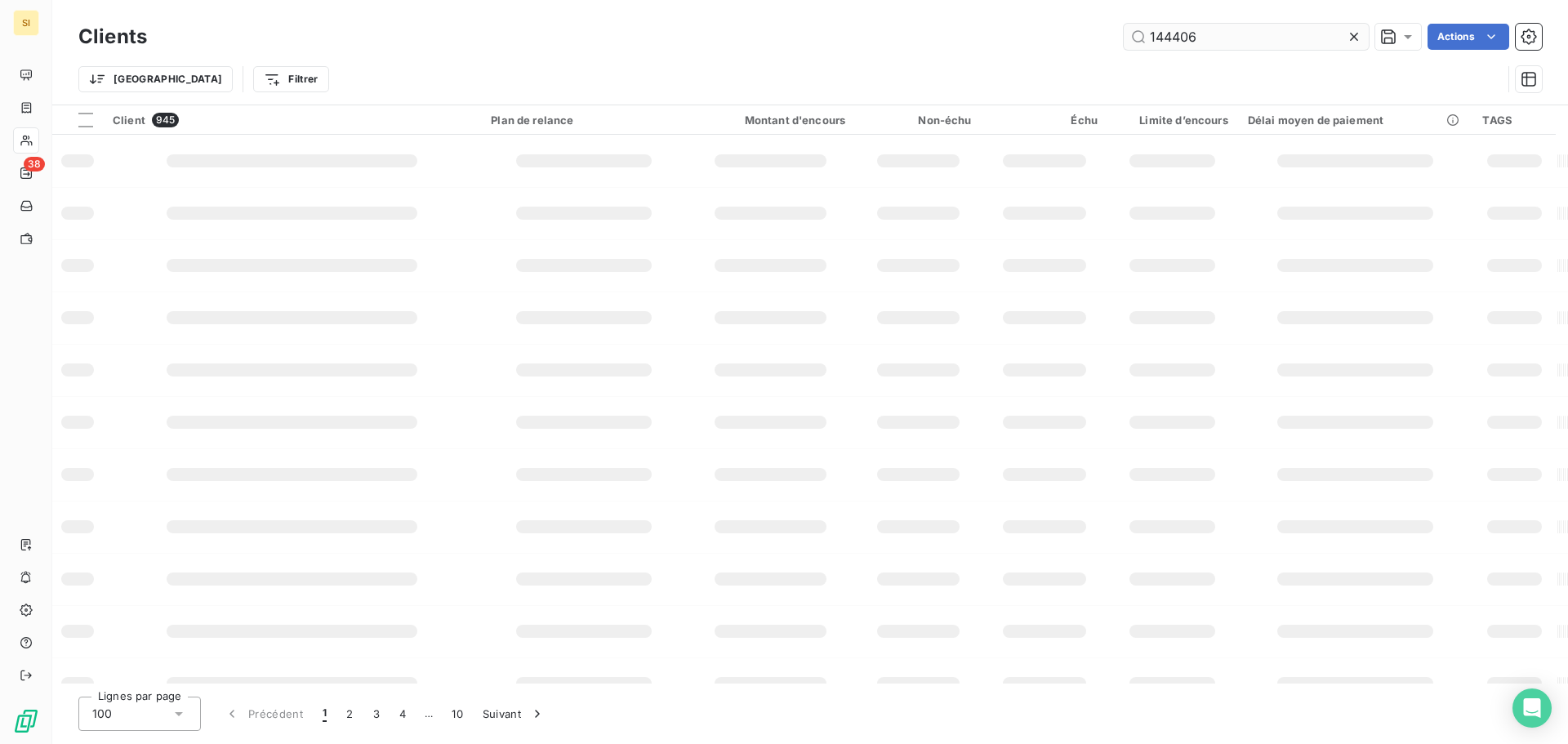
type input "144406"
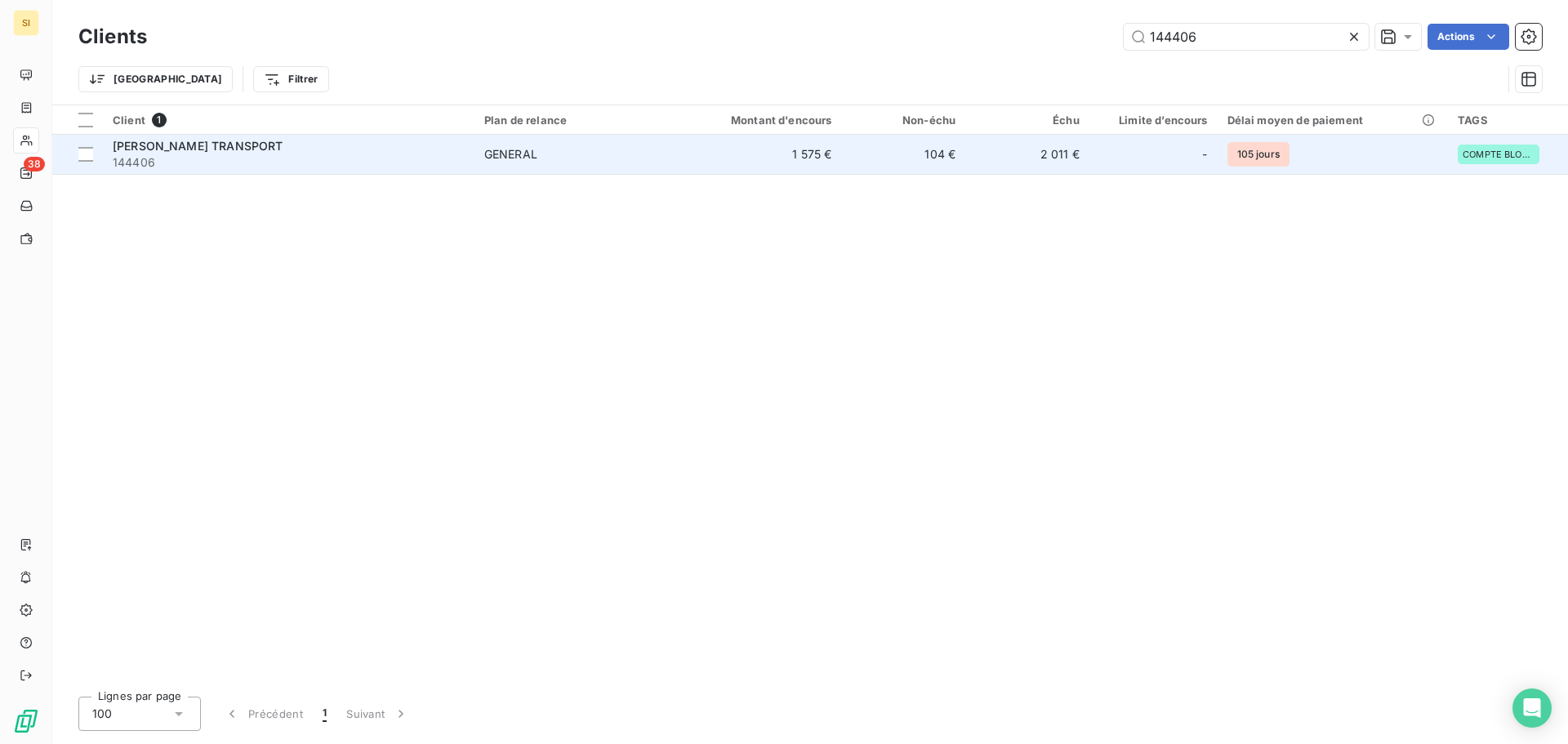
click at [218, 149] on span "[PERSON_NAME] TRANSPORT" at bounding box center [197, 145] width 170 height 14
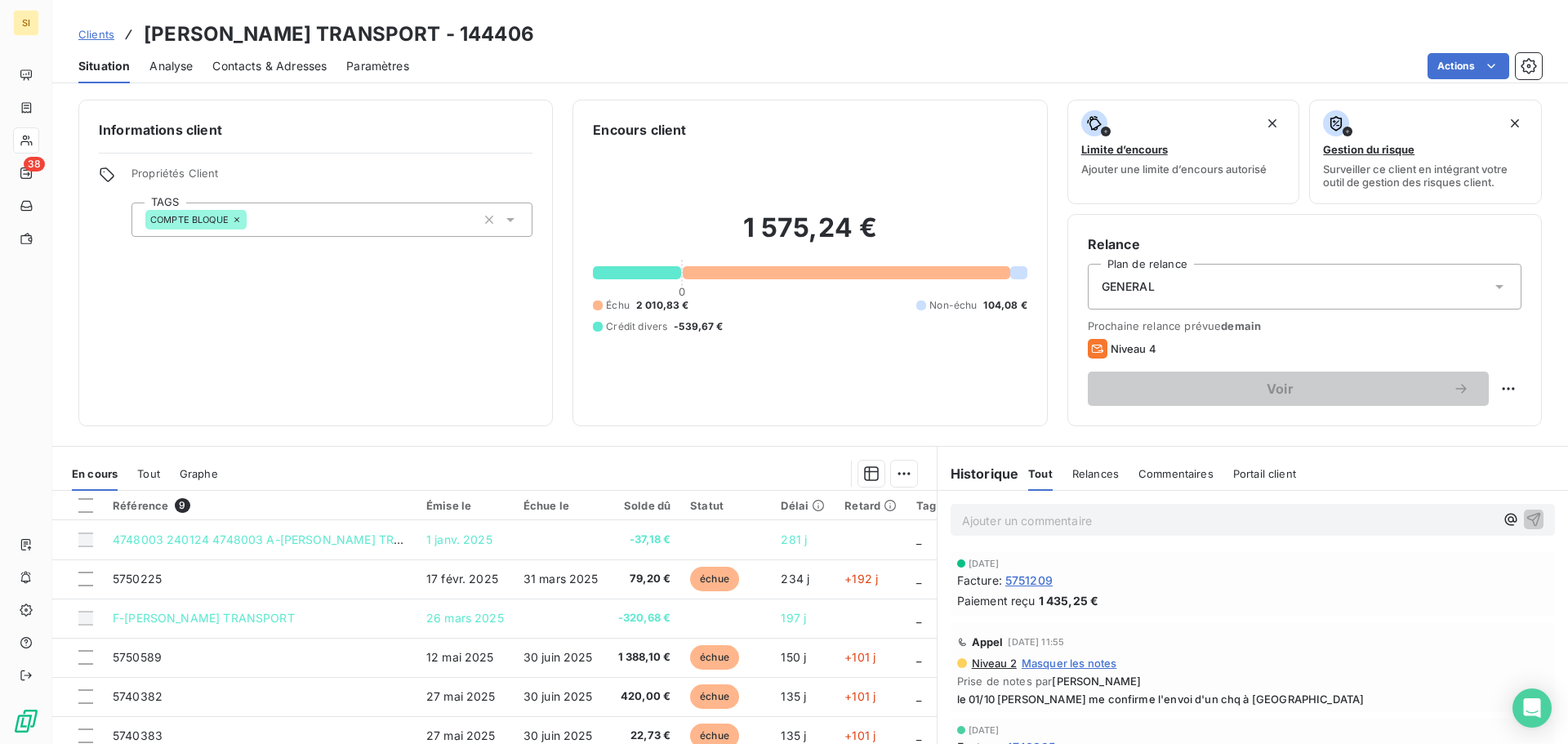
click at [260, 58] on span "Contacts & Adresses" at bounding box center [269, 65] width 114 height 16
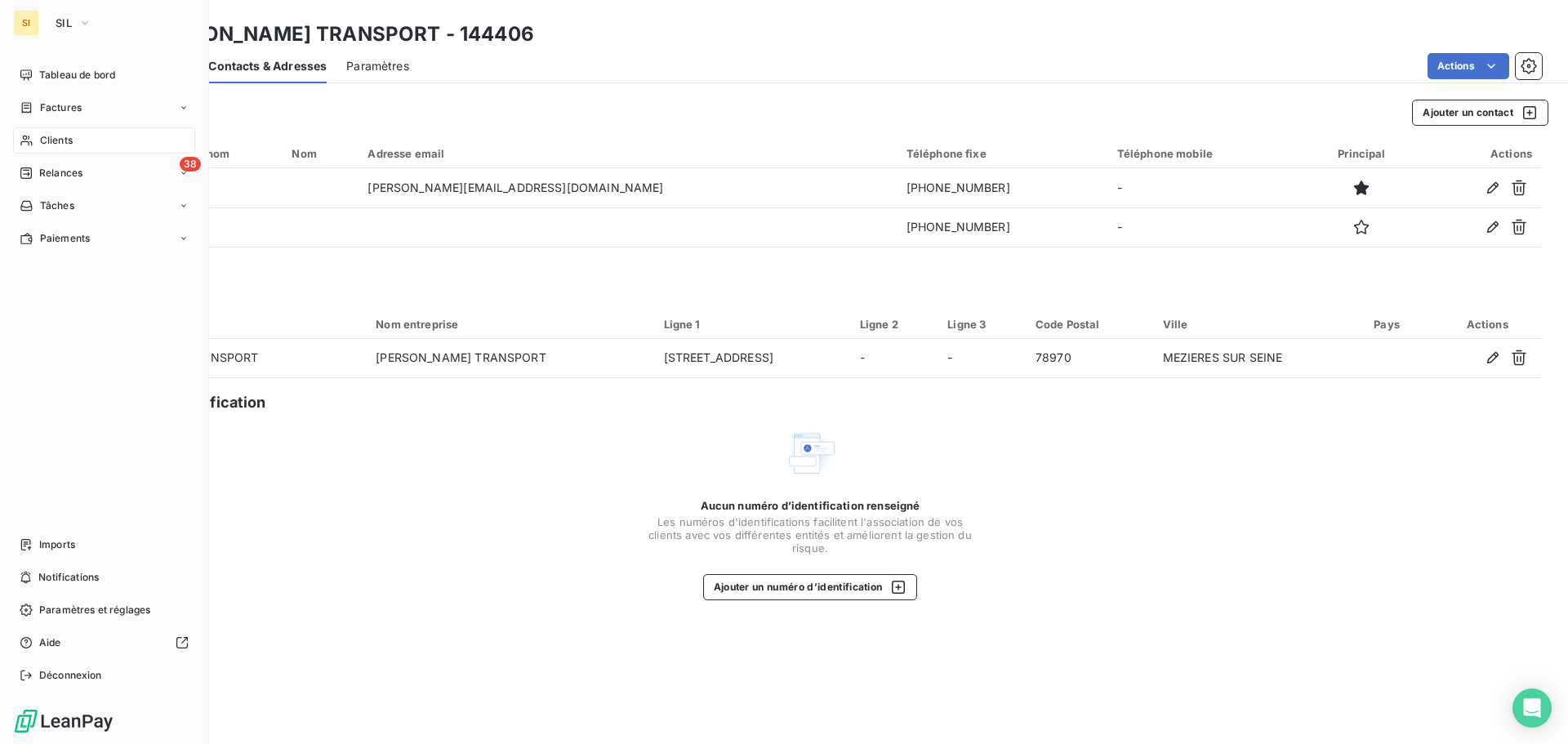
drag, startPoint x: 46, startPoint y: 168, endPoint x: 99, endPoint y: 157, distance: 54.1
click at [46, 168] on span "Relances" at bounding box center [61, 174] width 43 height 15
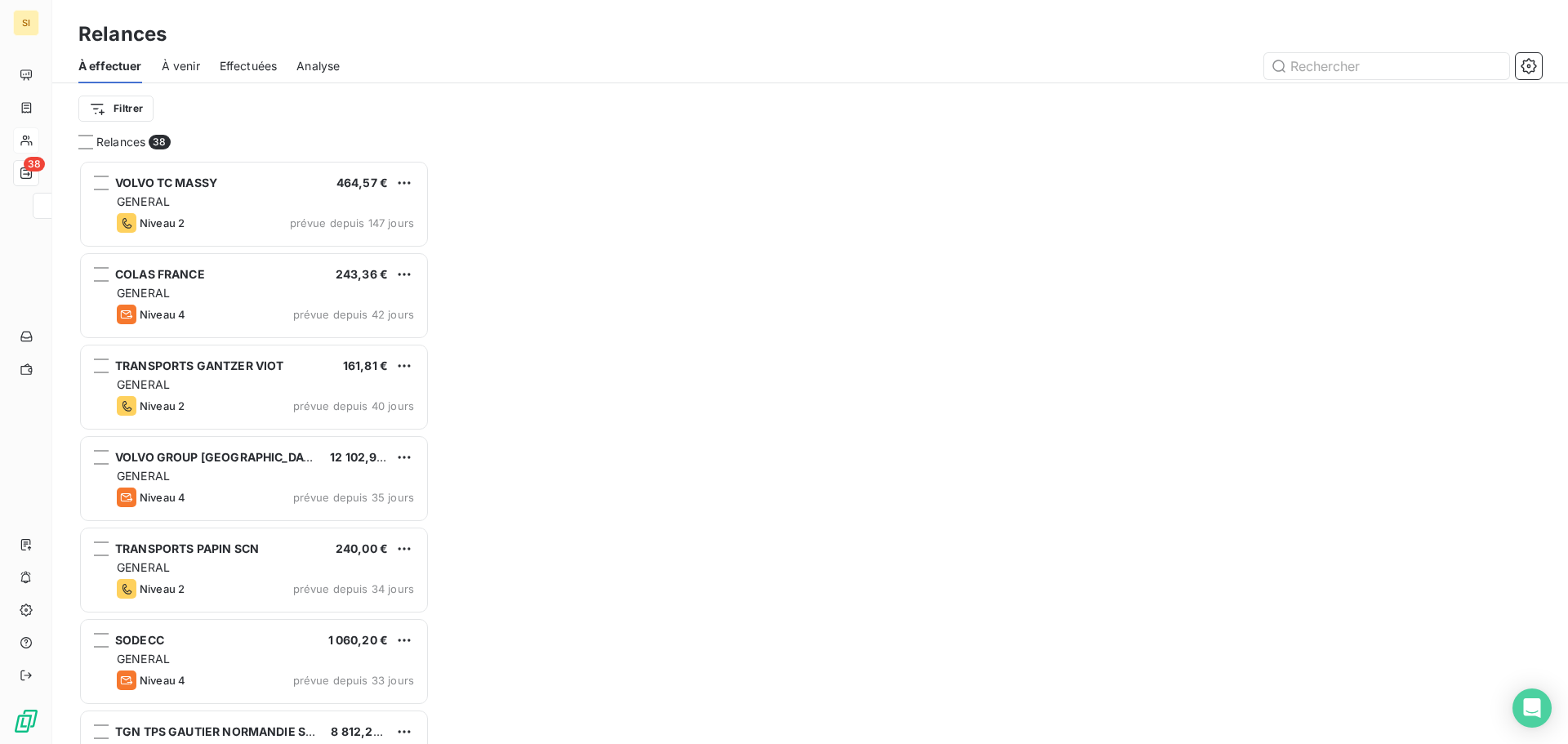
scroll to position [571, 339]
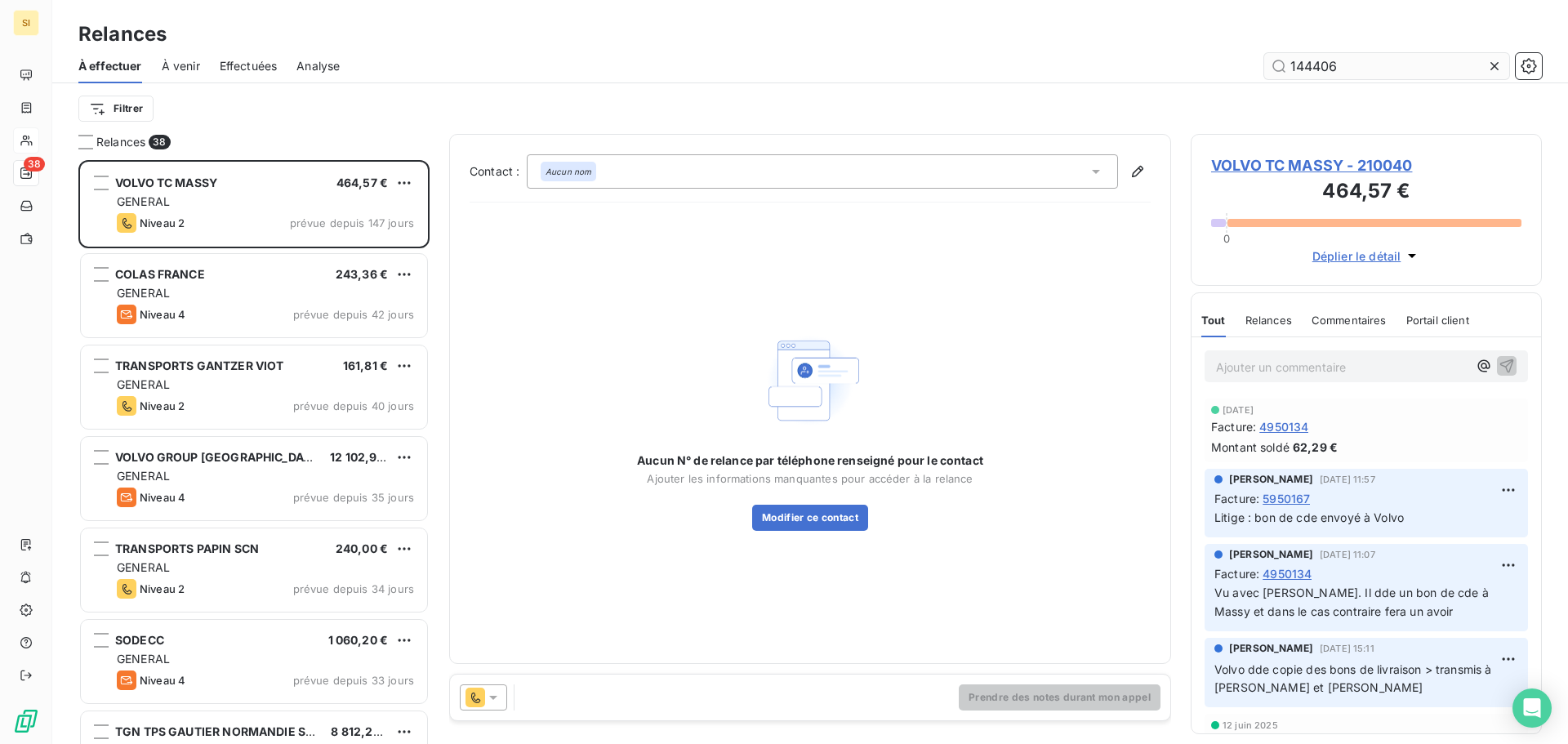
type input "144406"
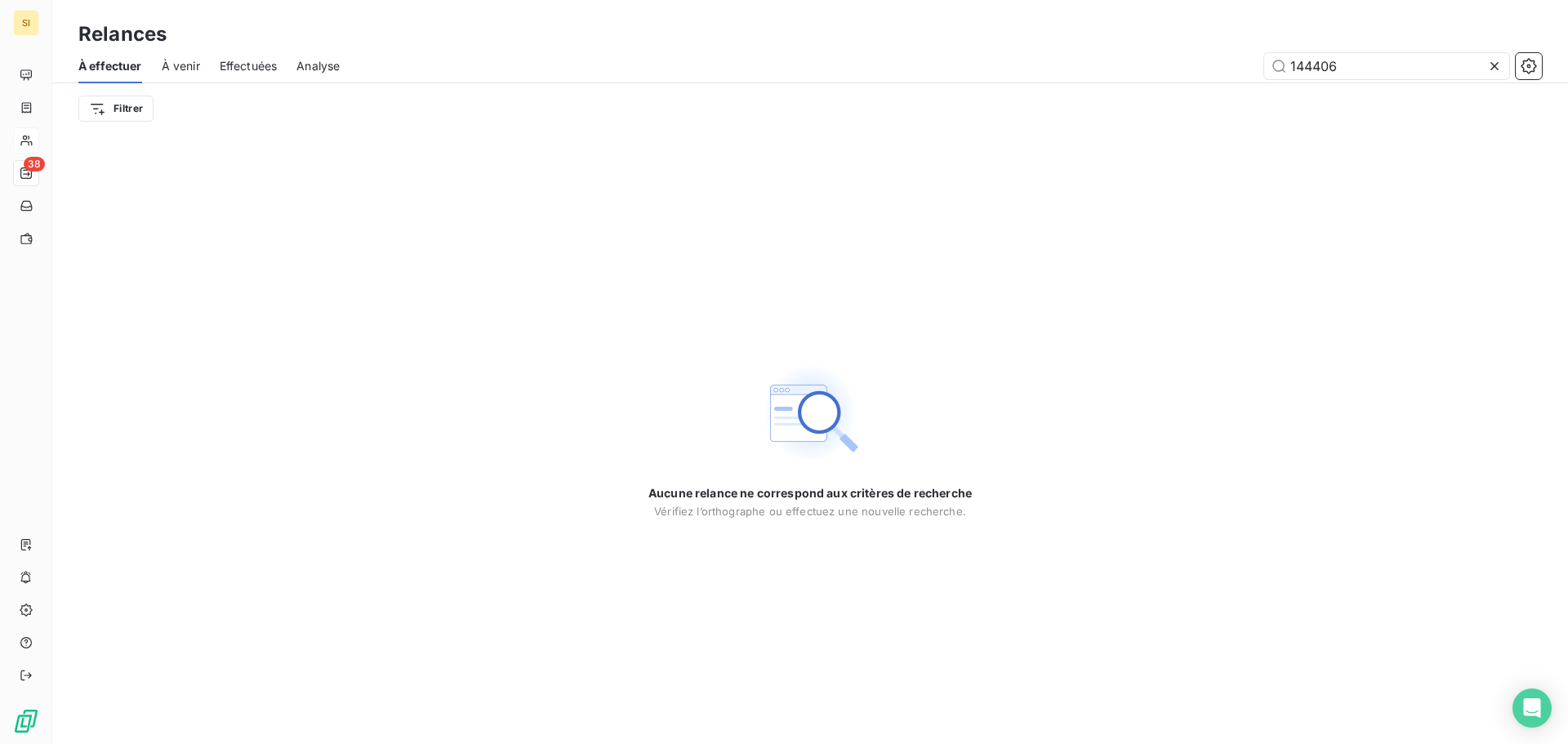
click at [1500, 70] on icon at bounding box center [1493, 65] width 16 height 16
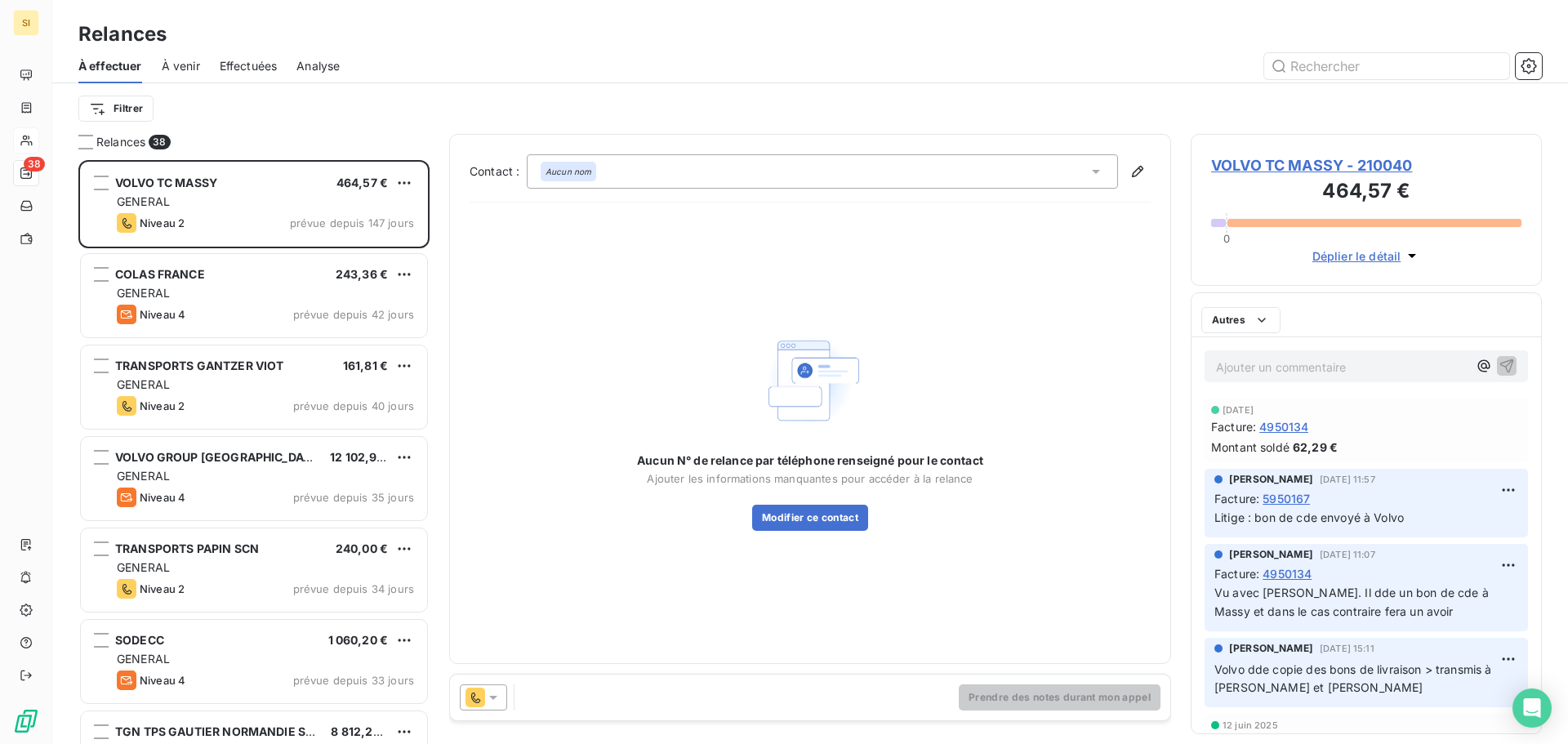
scroll to position [571, 339]
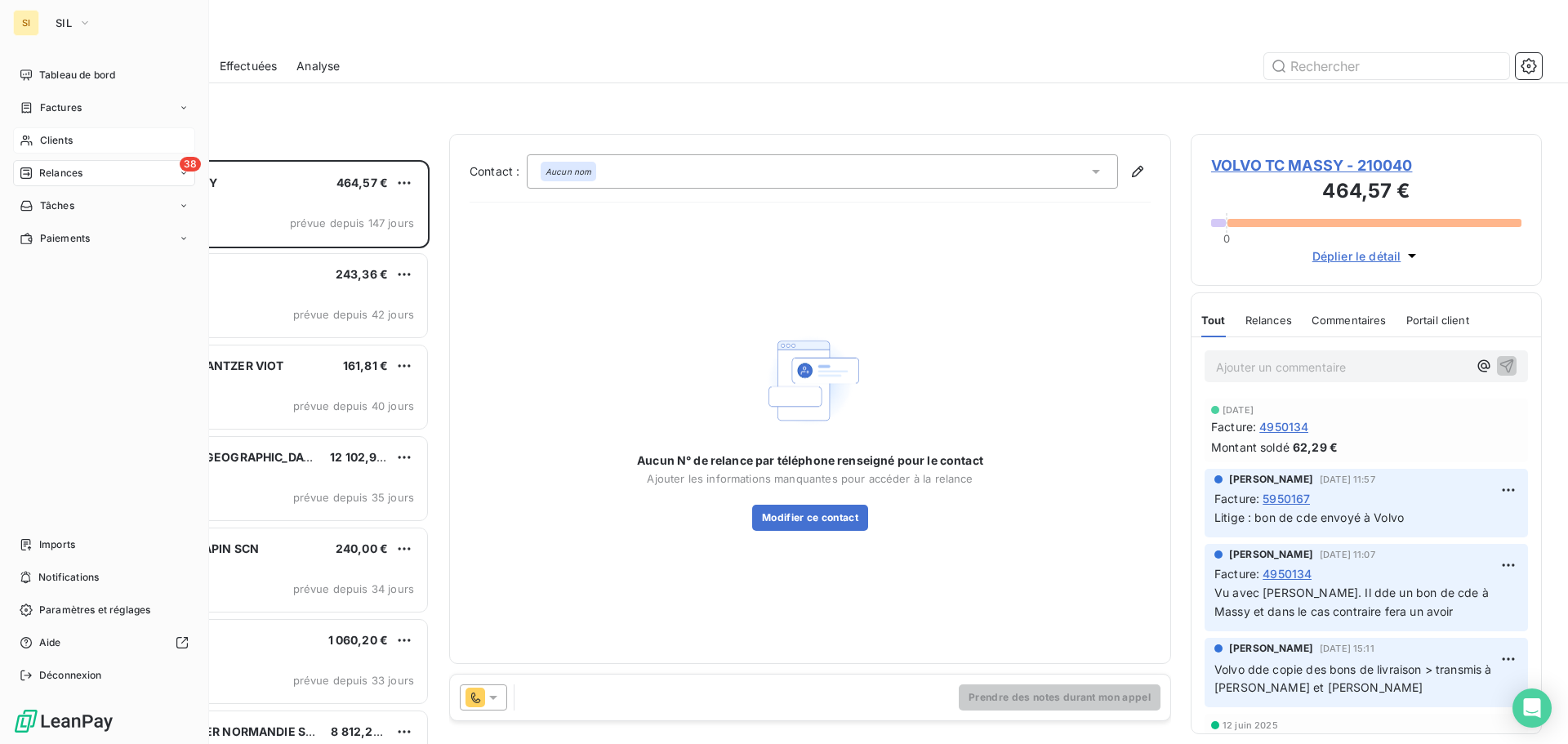
click at [44, 141] on span "Clients" at bounding box center [56, 141] width 33 height 15
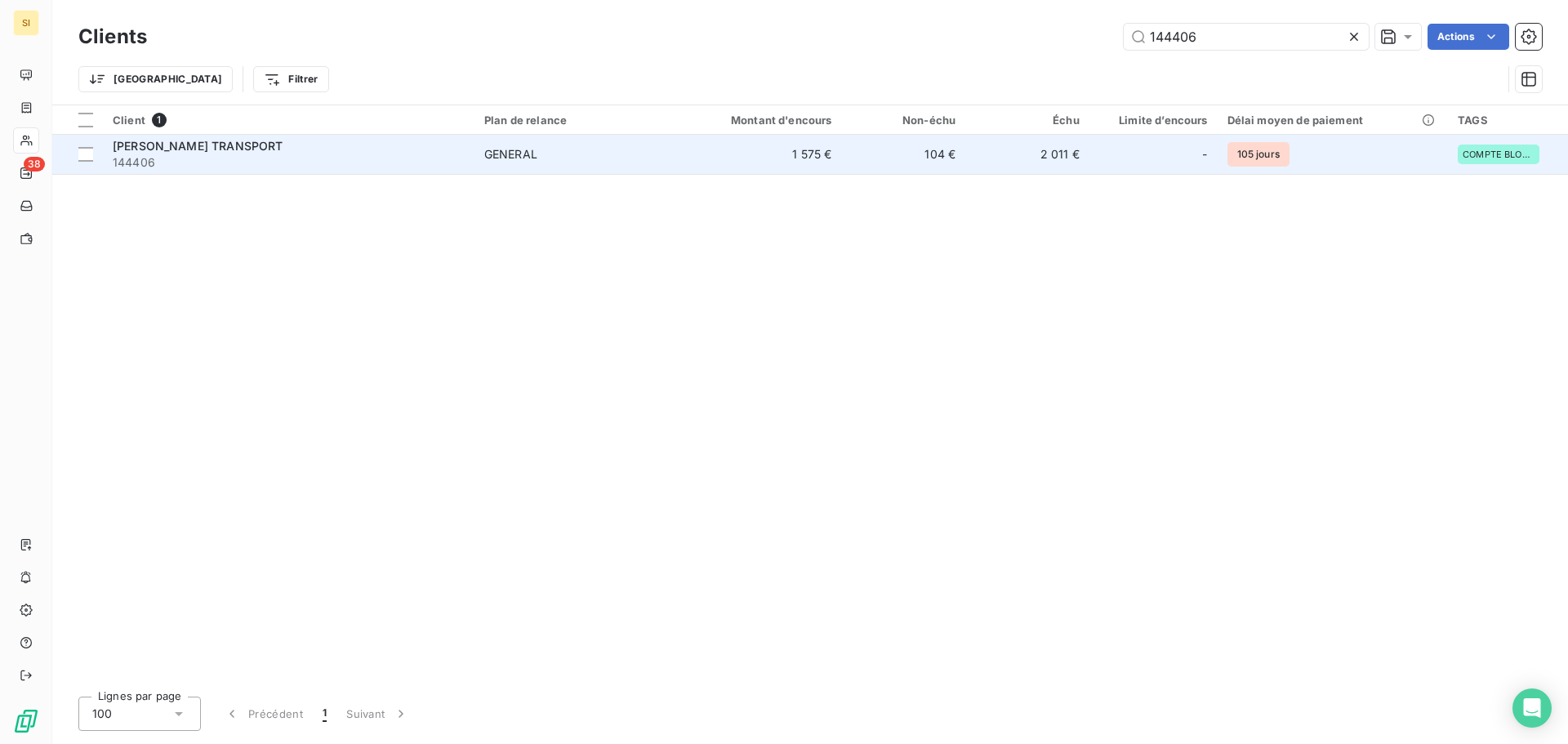
click at [243, 149] on span "[PERSON_NAME] TRANSPORT" at bounding box center [197, 145] width 170 height 14
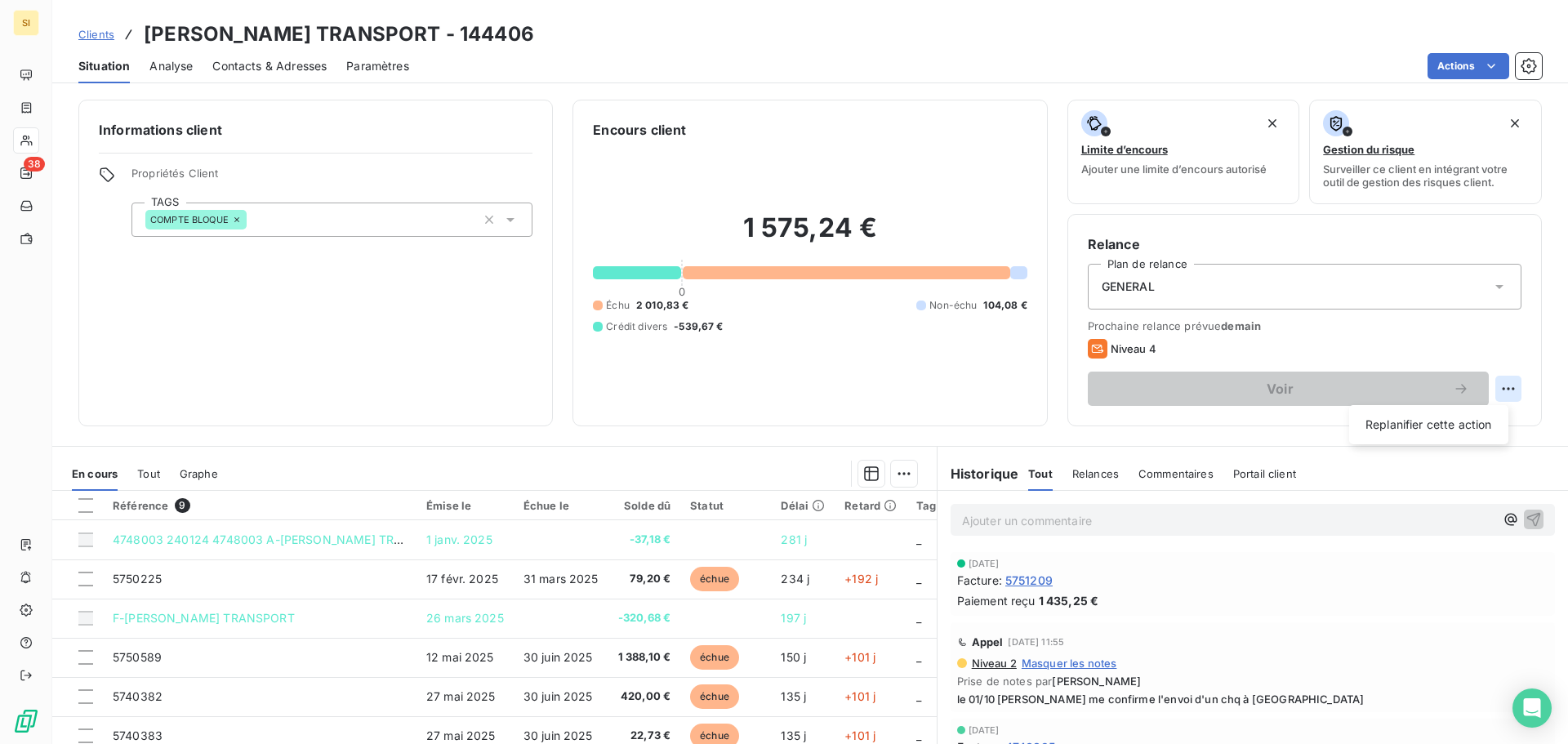
click at [1488, 389] on html "SI 38 Clients [PERSON_NAME] TRANSPORT - 144406 Situation Analyse Contacts & Adr…" at bounding box center [784, 372] width 1568 height 744
click at [1441, 422] on div "Replanifier cette action" at bounding box center [1428, 424] width 146 height 26
select select "9"
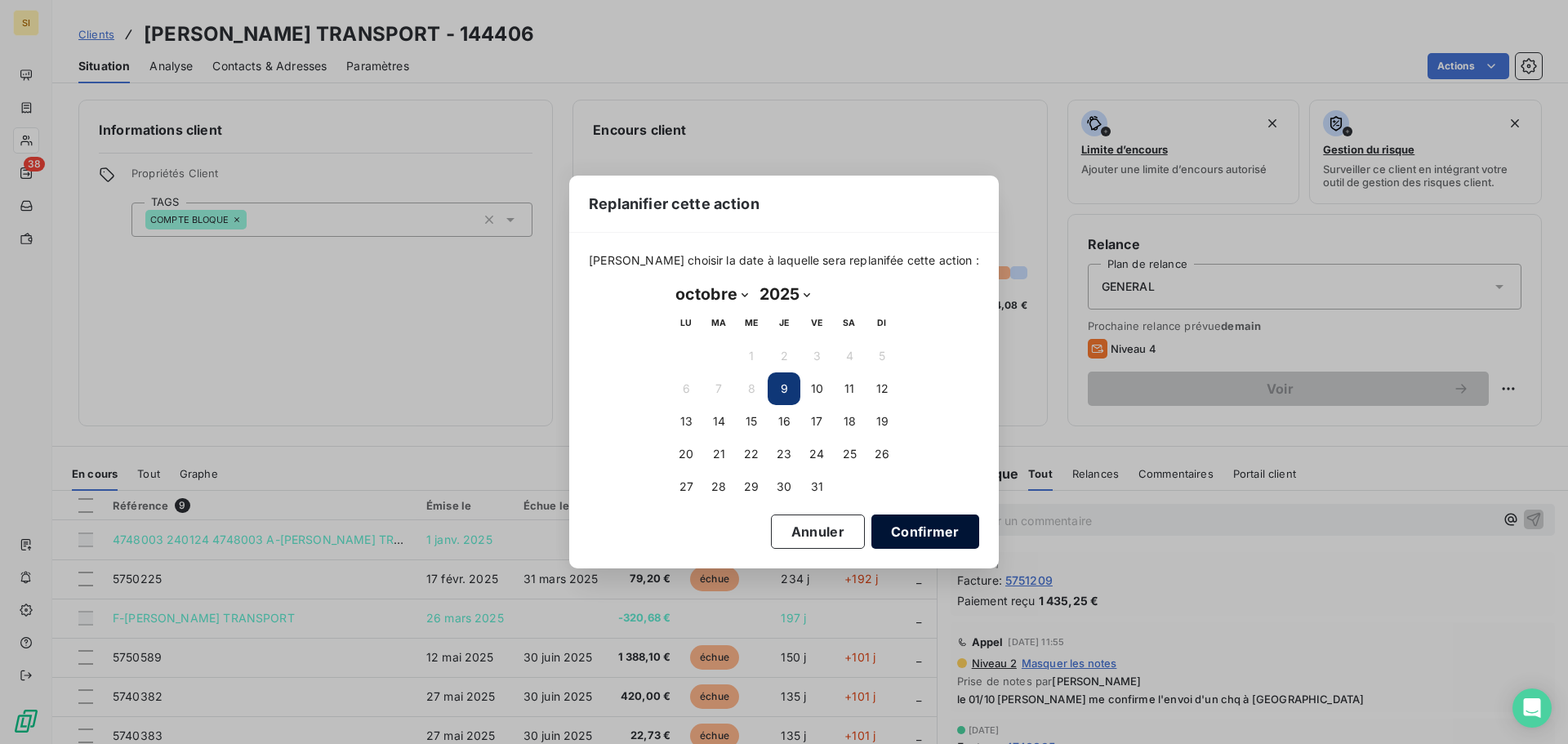
click at [884, 524] on button "Confirmer" at bounding box center [926, 531] width 108 height 34
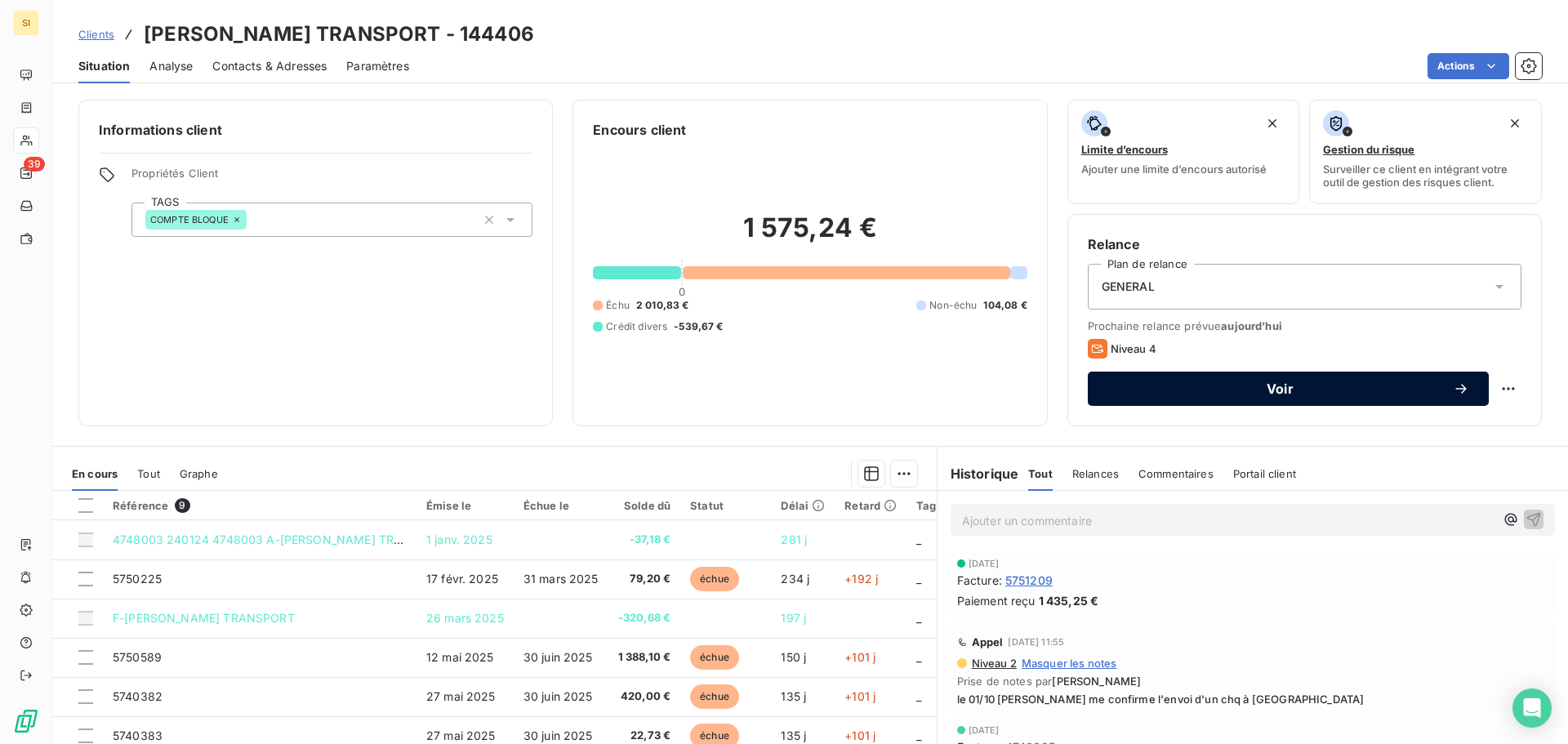
click at [1292, 396] on div "Voir" at bounding box center [1288, 388] width 361 height 16
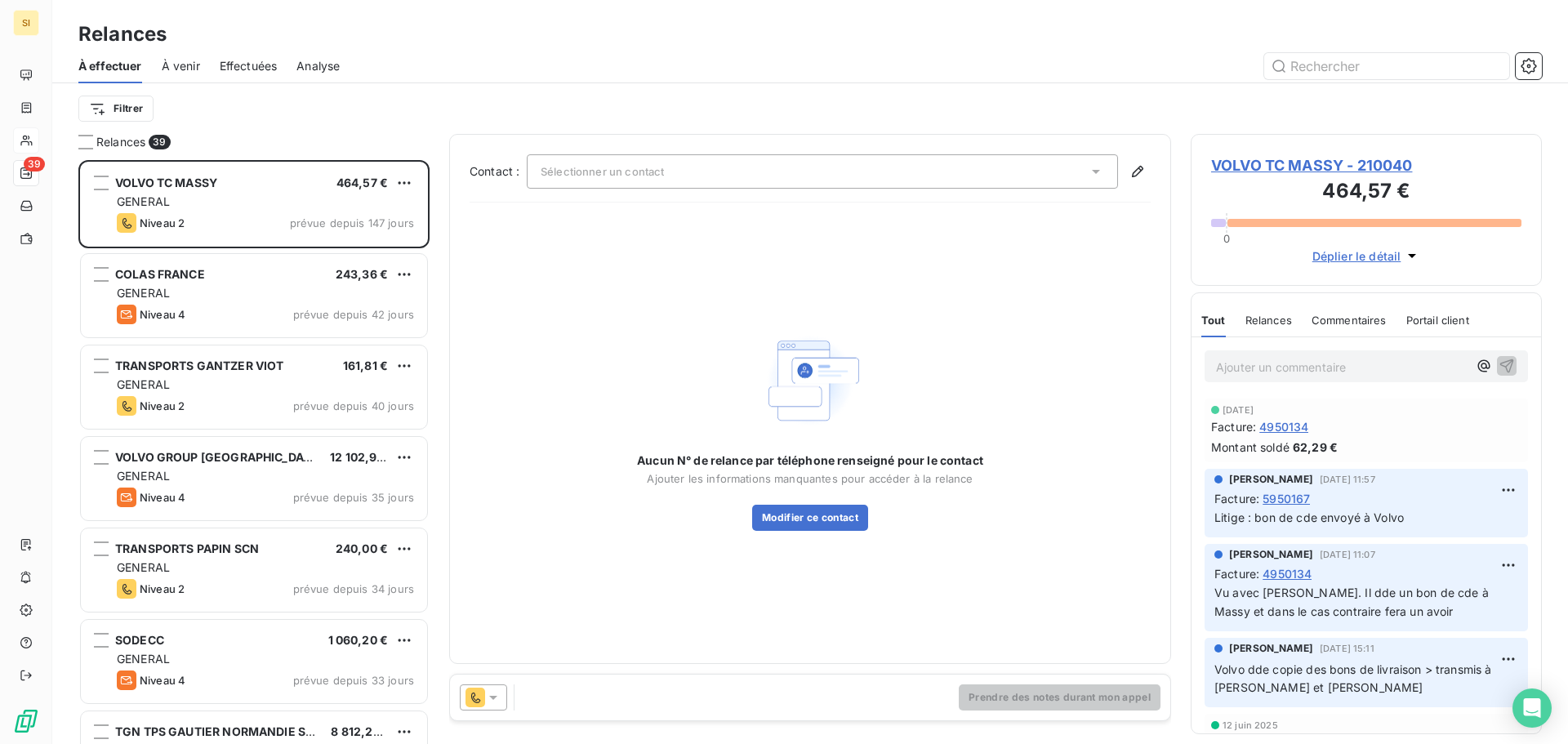
scroll to position [571, 339]
type input "144406"
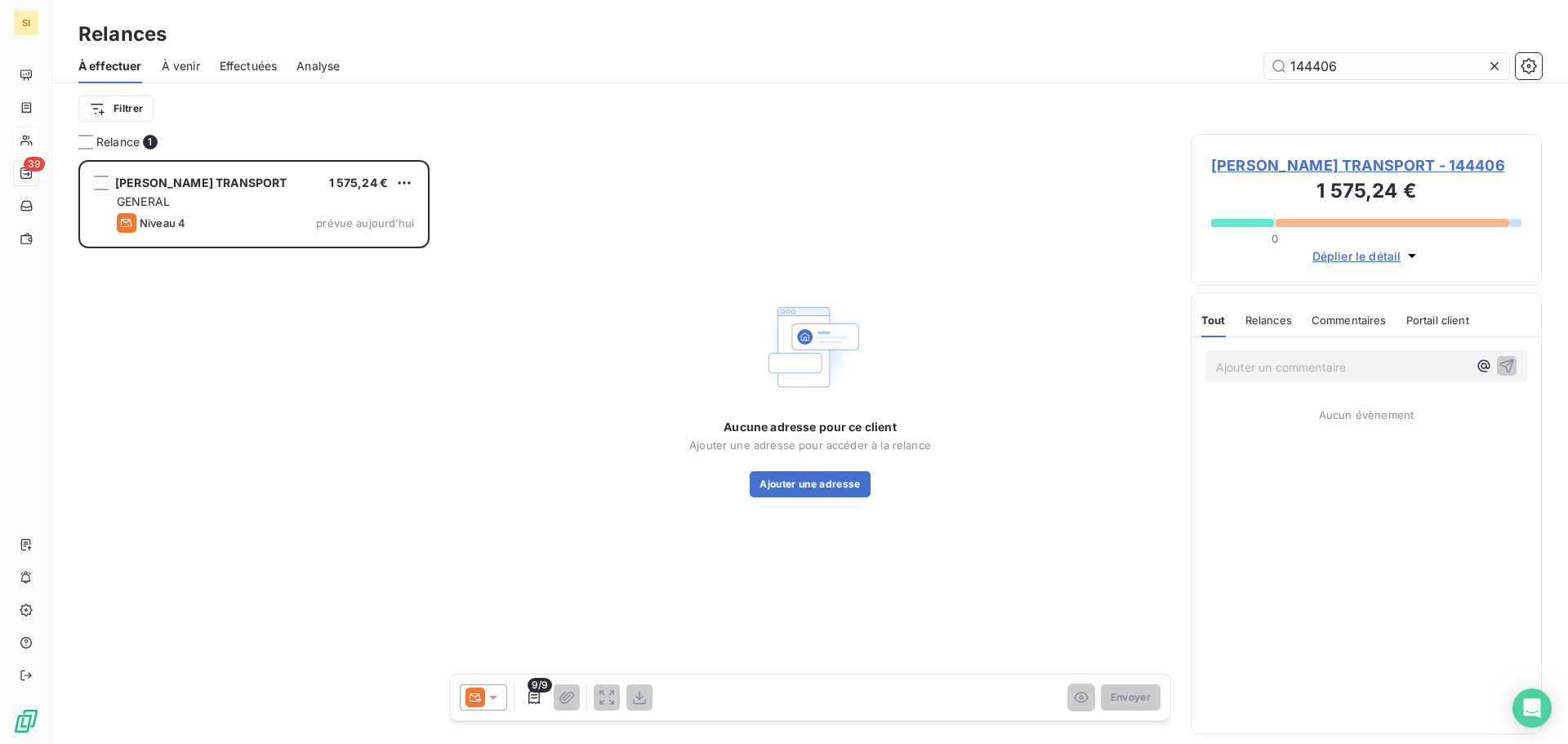
scroll to position [571, 339]
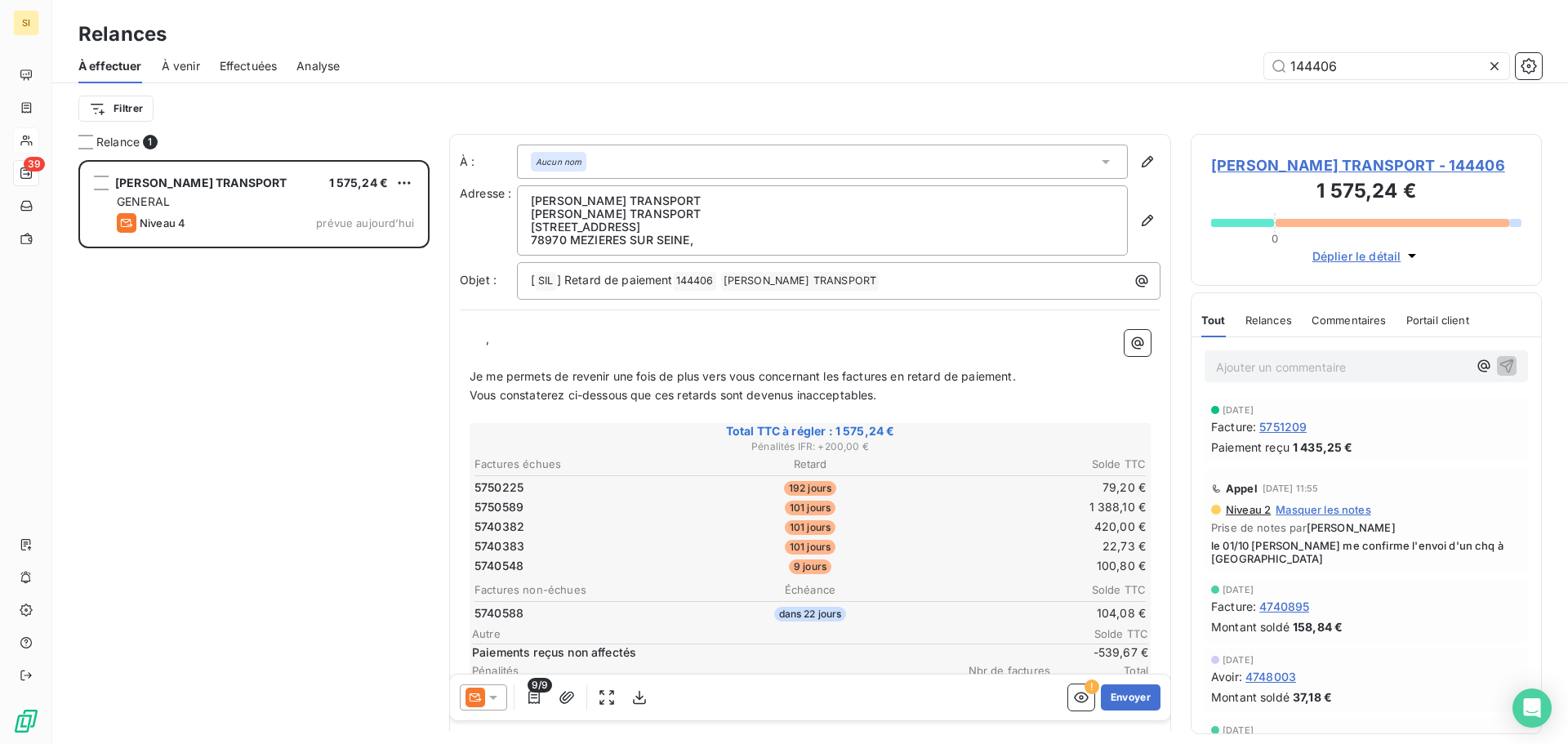
click at [492, 700] on icon at bounding box center [492, 697] width 16 height 16
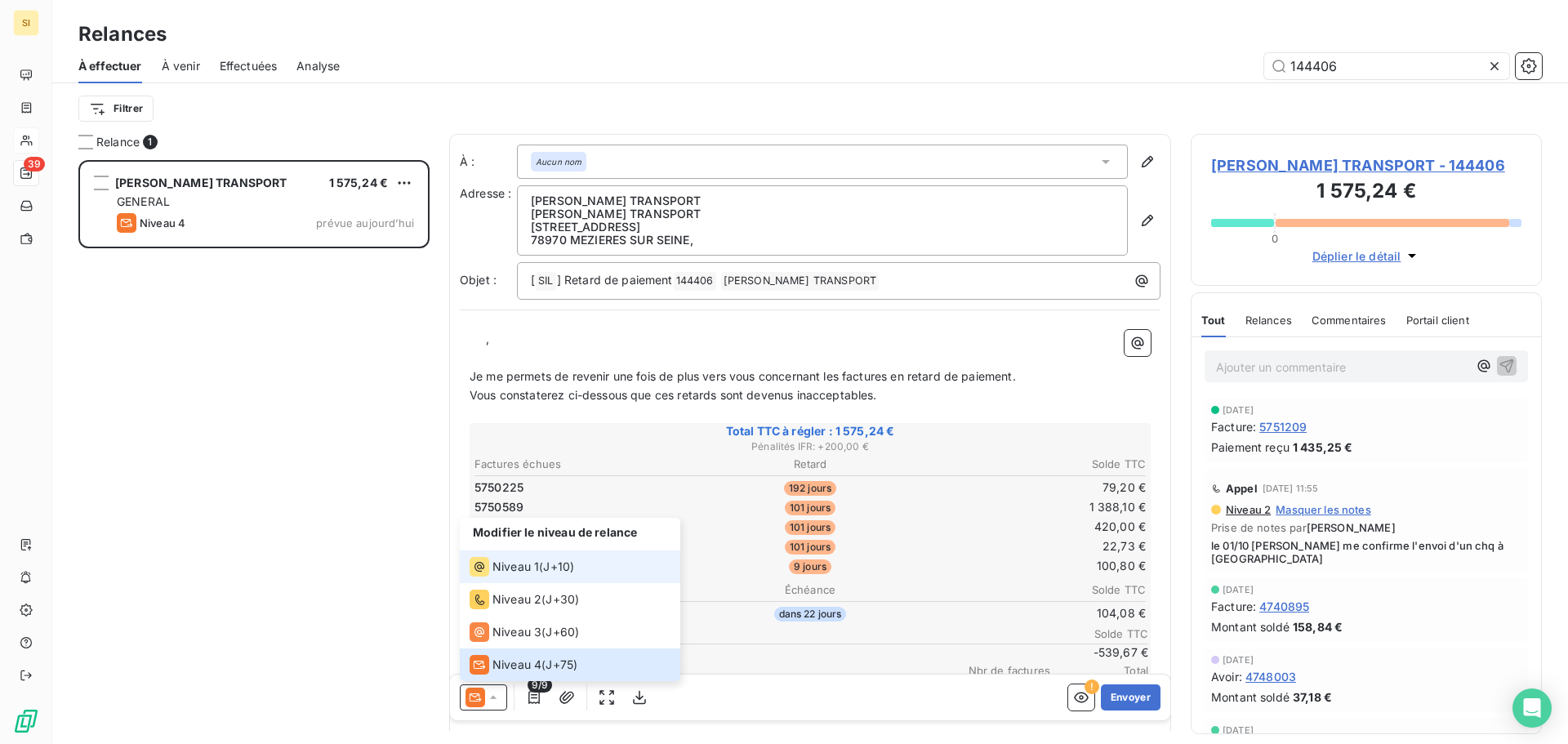
click at [513, 568] on span "Niveau 1" at bounding box center [515, 566] width 46 height 16
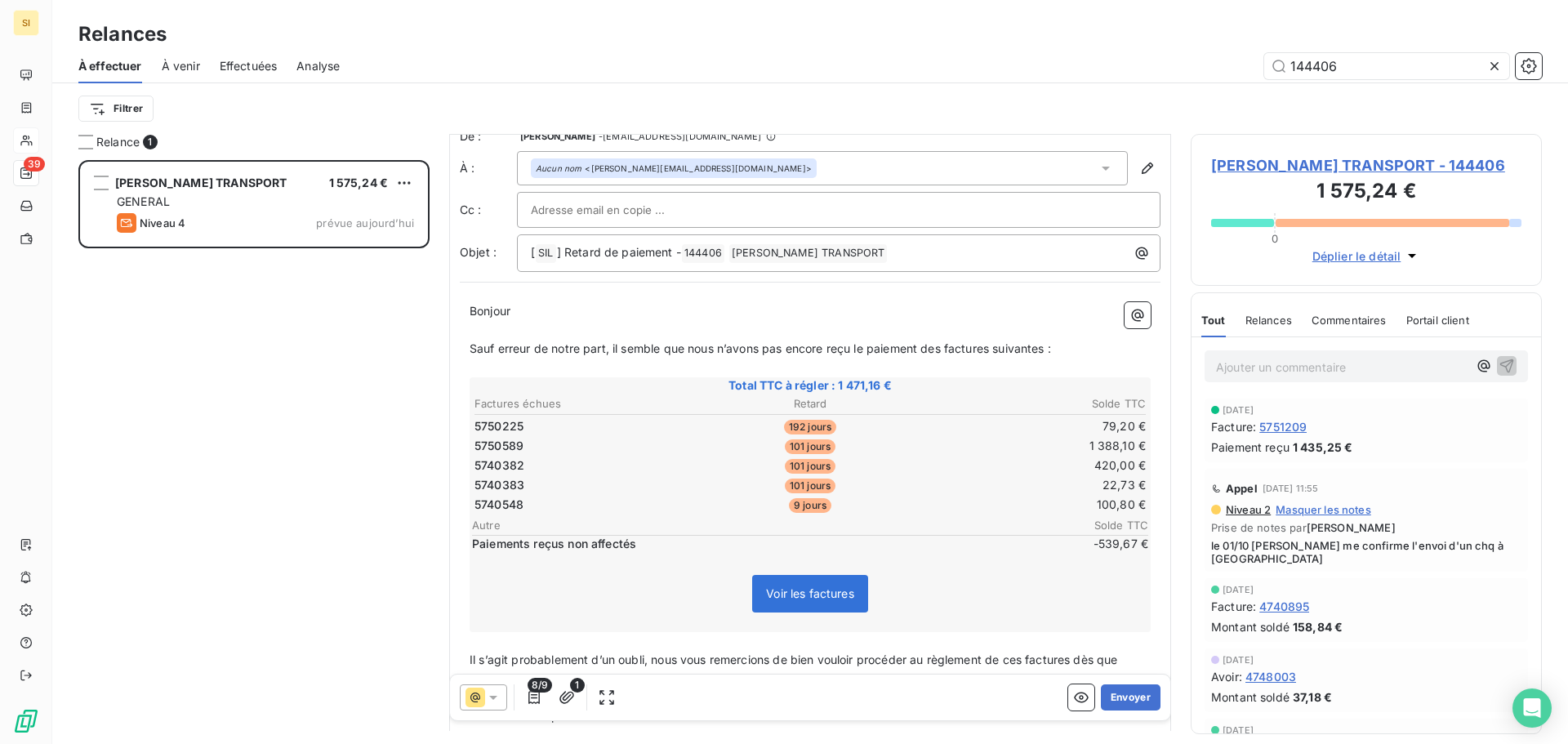
scroll to position [0, 0]
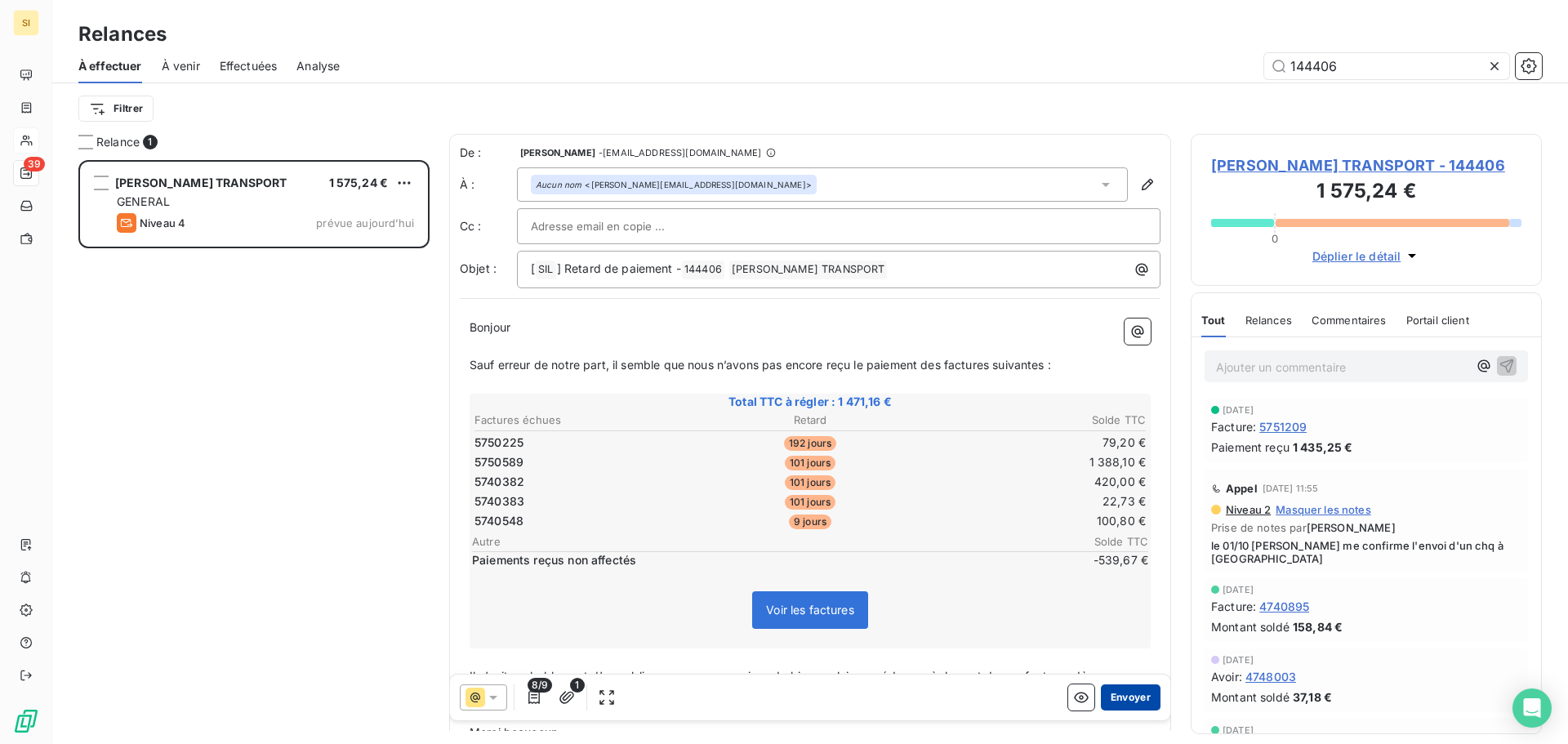
click at [1104, 698] on button "Envoyer" at bounding box center [1130, 697] width 59 height 26
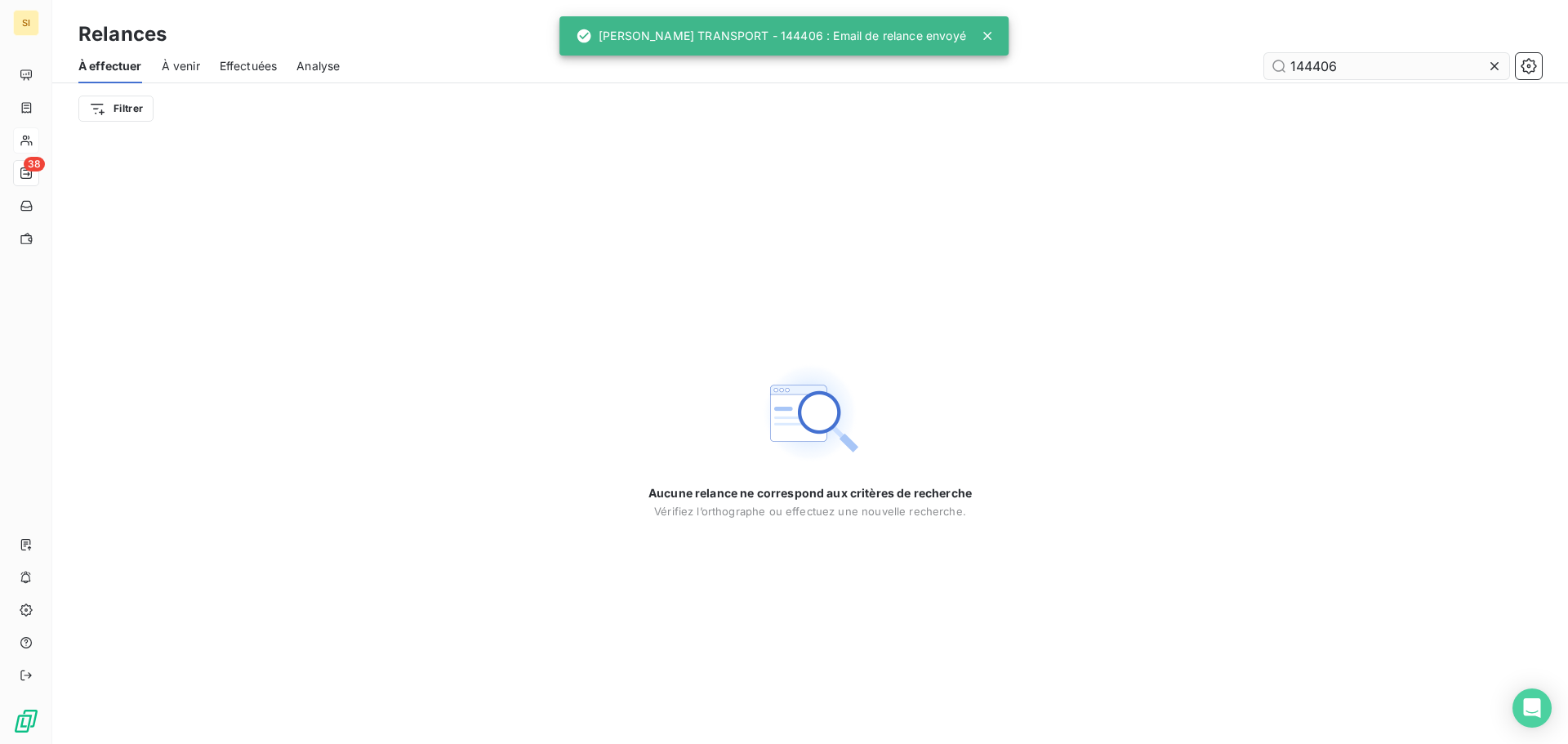
click at [1493, 70] on icon at bounding box center [1493, 65] width 16 height 16
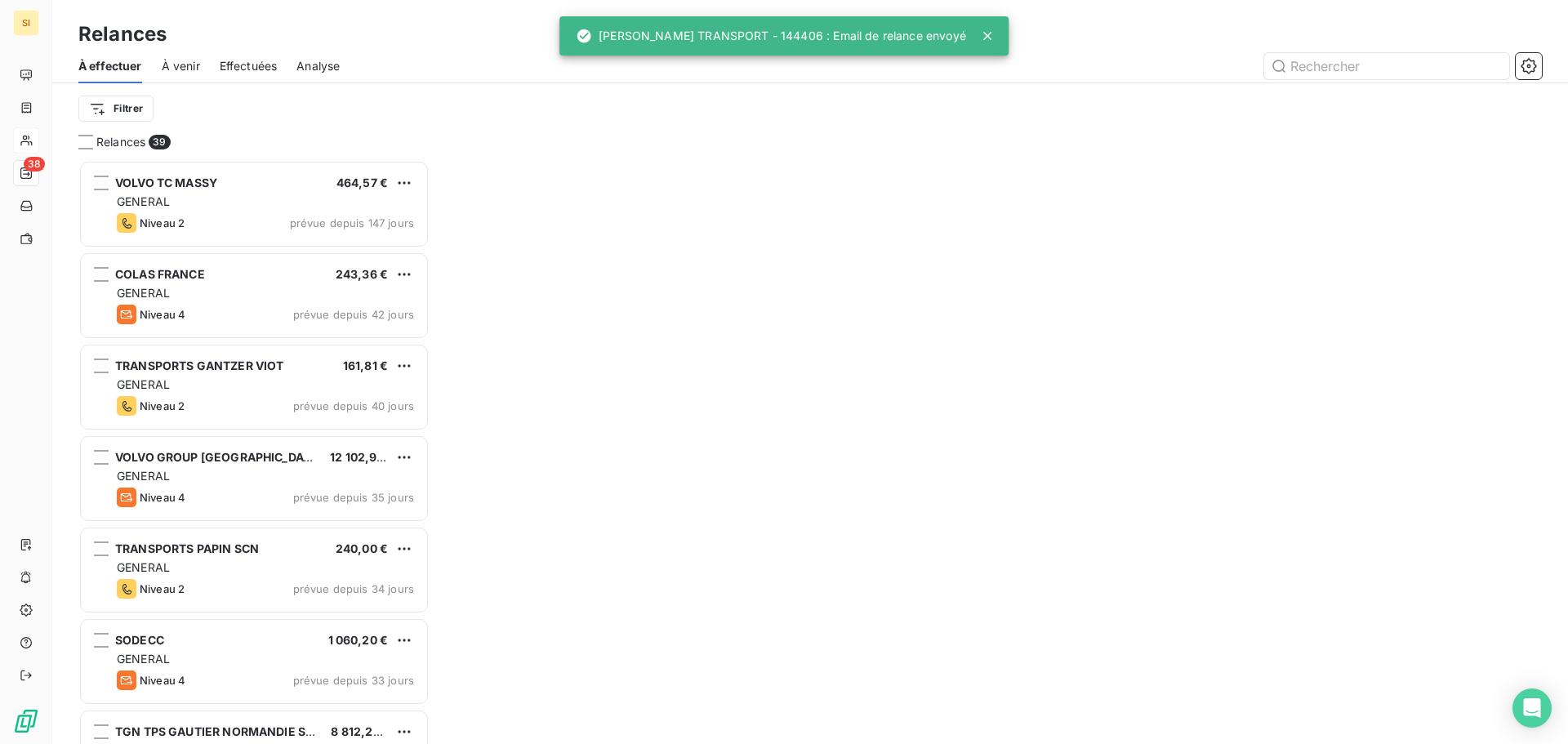
scroll to position [571, 339]
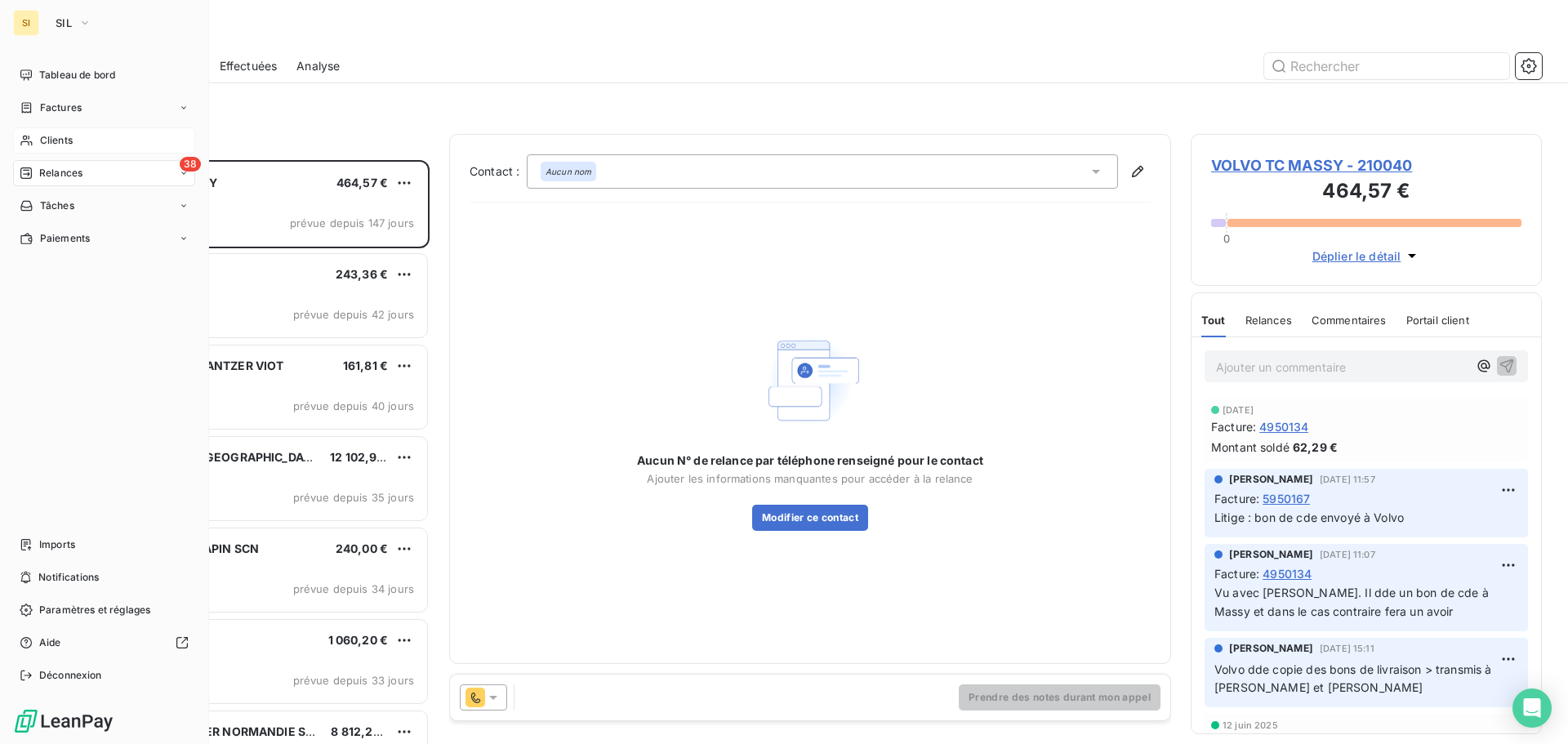
click at [44, 136] on span "Clients" at bounding box center [56, 141] width 33 height 15
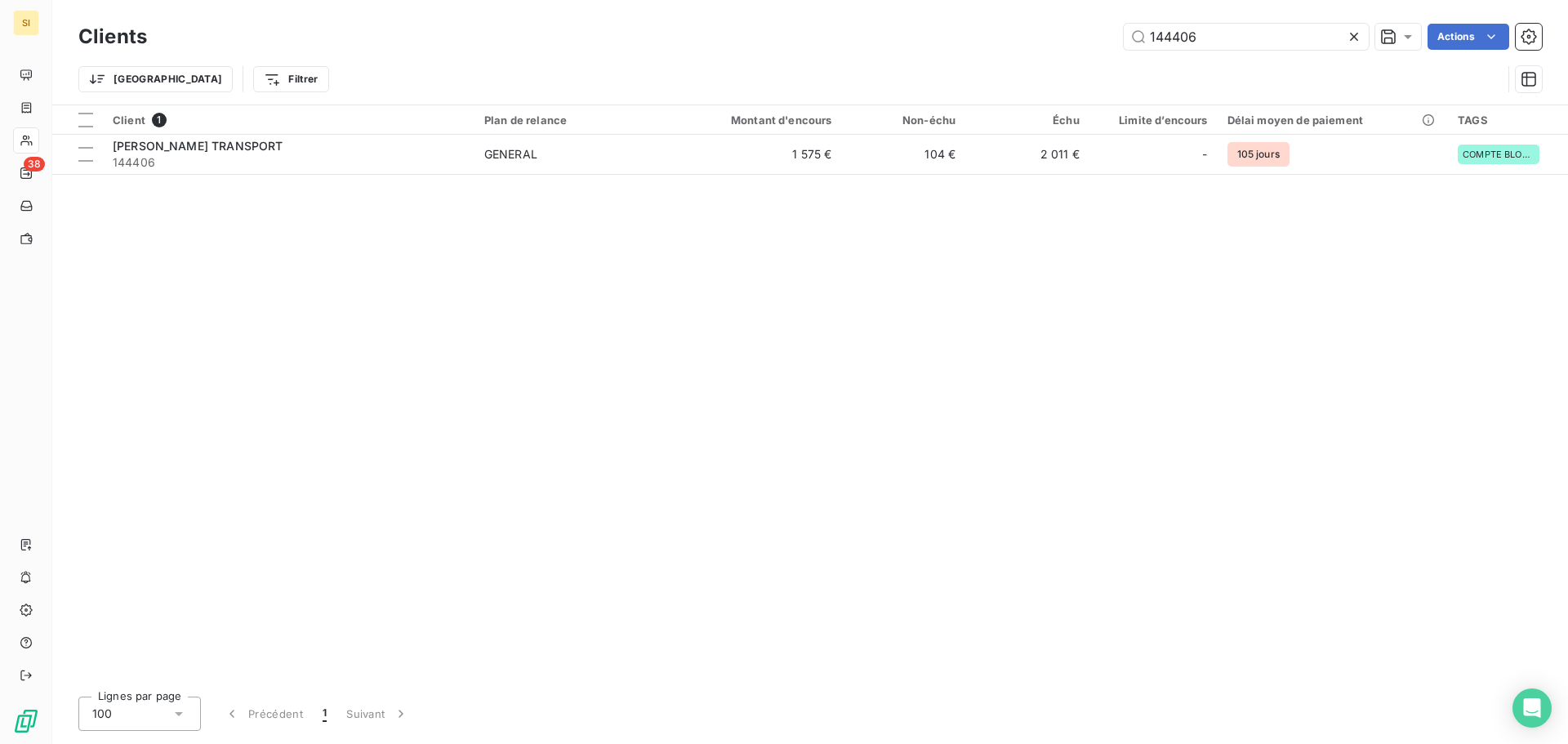
drag, startPoint x: 1210, startPoint y: 36, endPoint x: 1011, endPoint y: 31, distance: 199.1
click at [1011, 31] on div "144406 Actions" at bounding box center [855, 37] width 1376 height 26
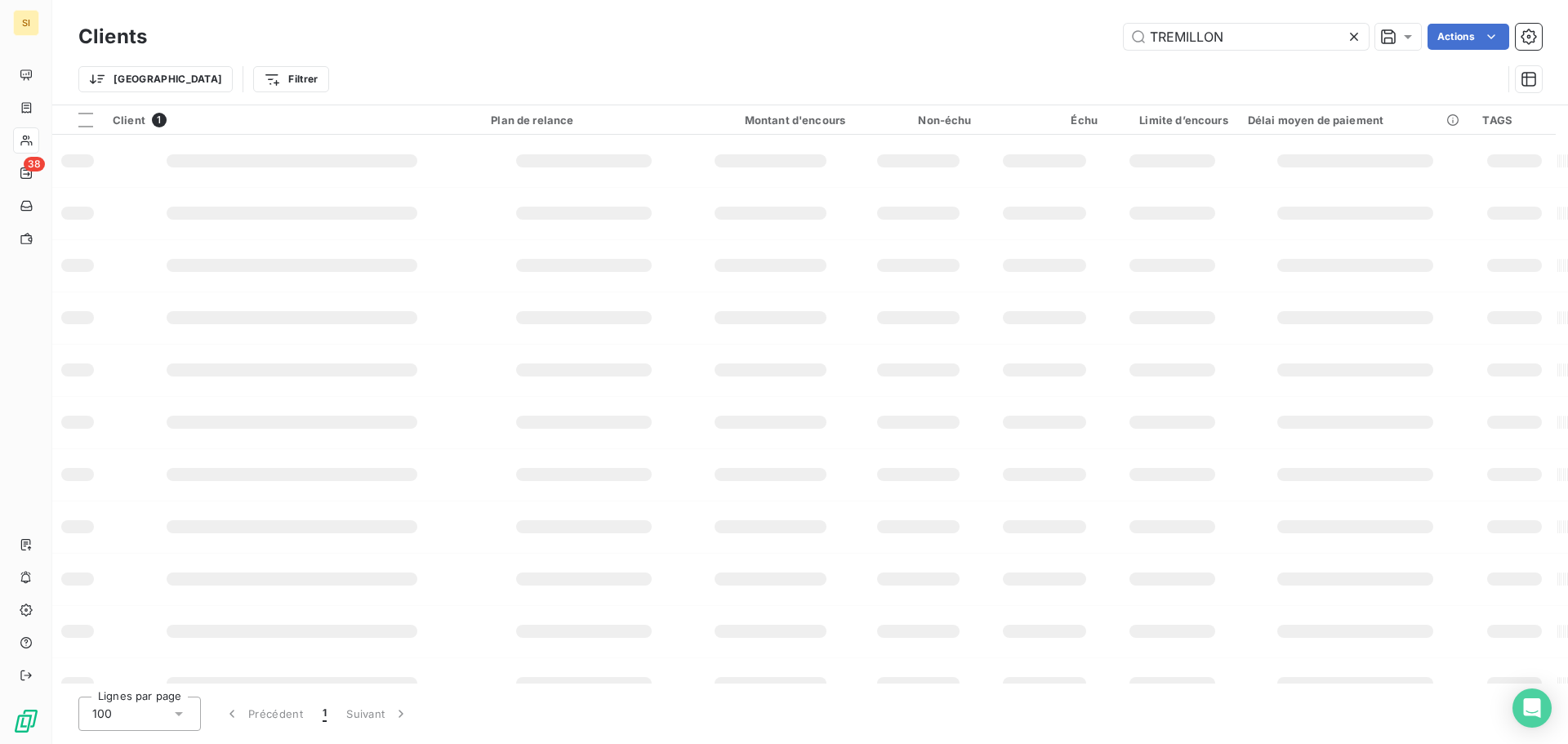
type input "TREMILLON"
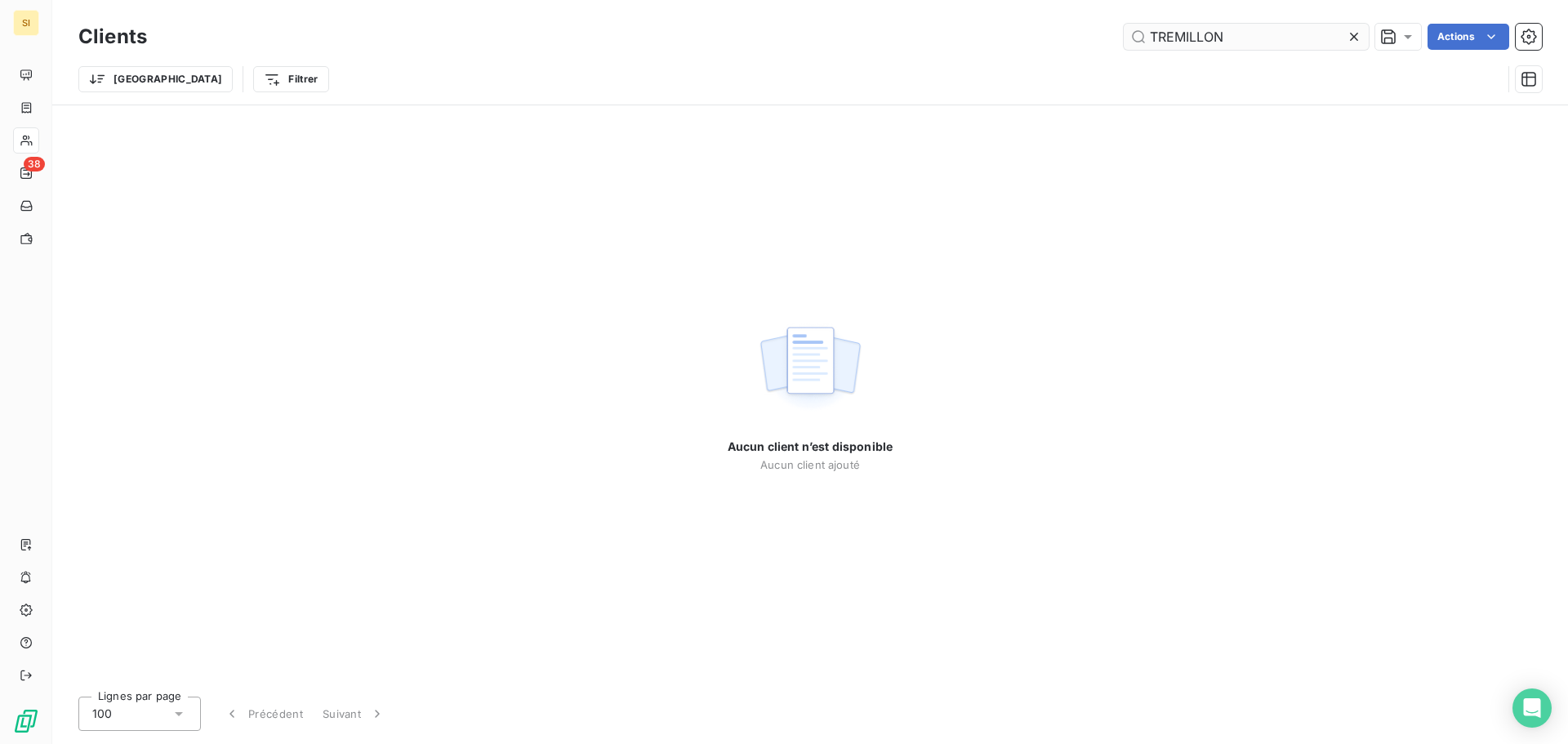
click at [1352, 38] on icon at bounding box center [1354, 36] width 16 height 16
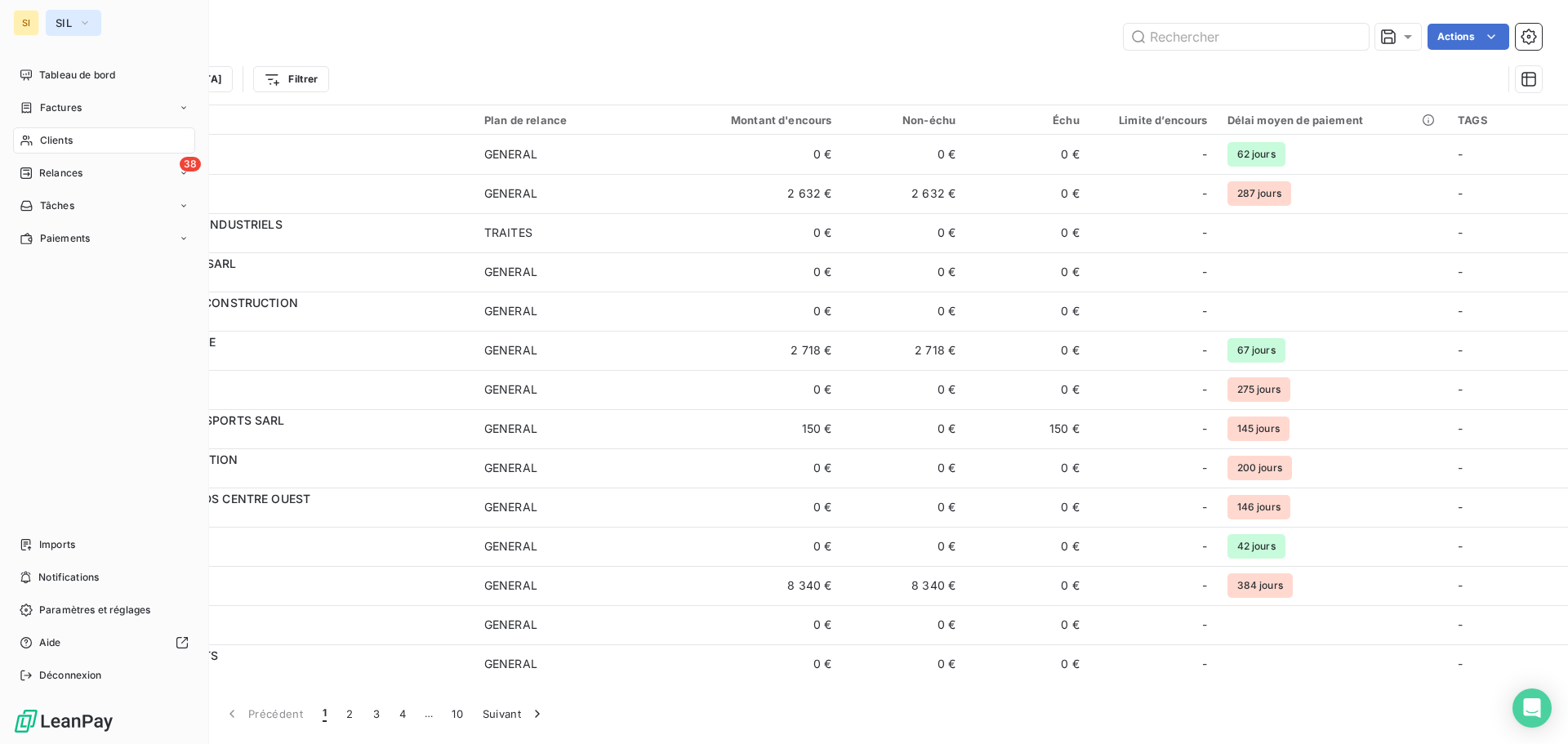
click at [69, 19] on span "SIL" at bounding box center [63, 23] width 16 height 13
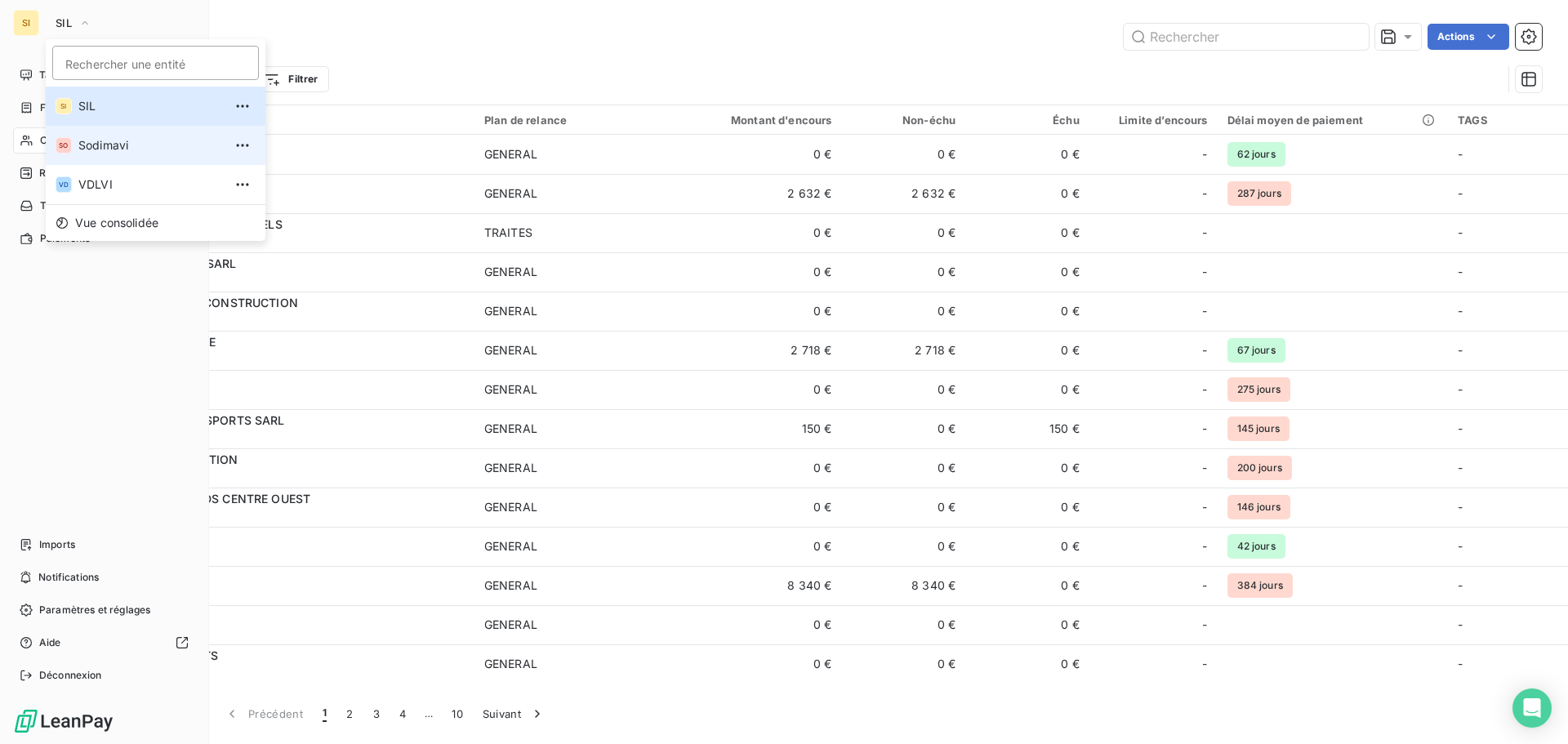
click at [93, 144] on span "Sodimavi" at bounding box center [150, 144] width 144 height 16
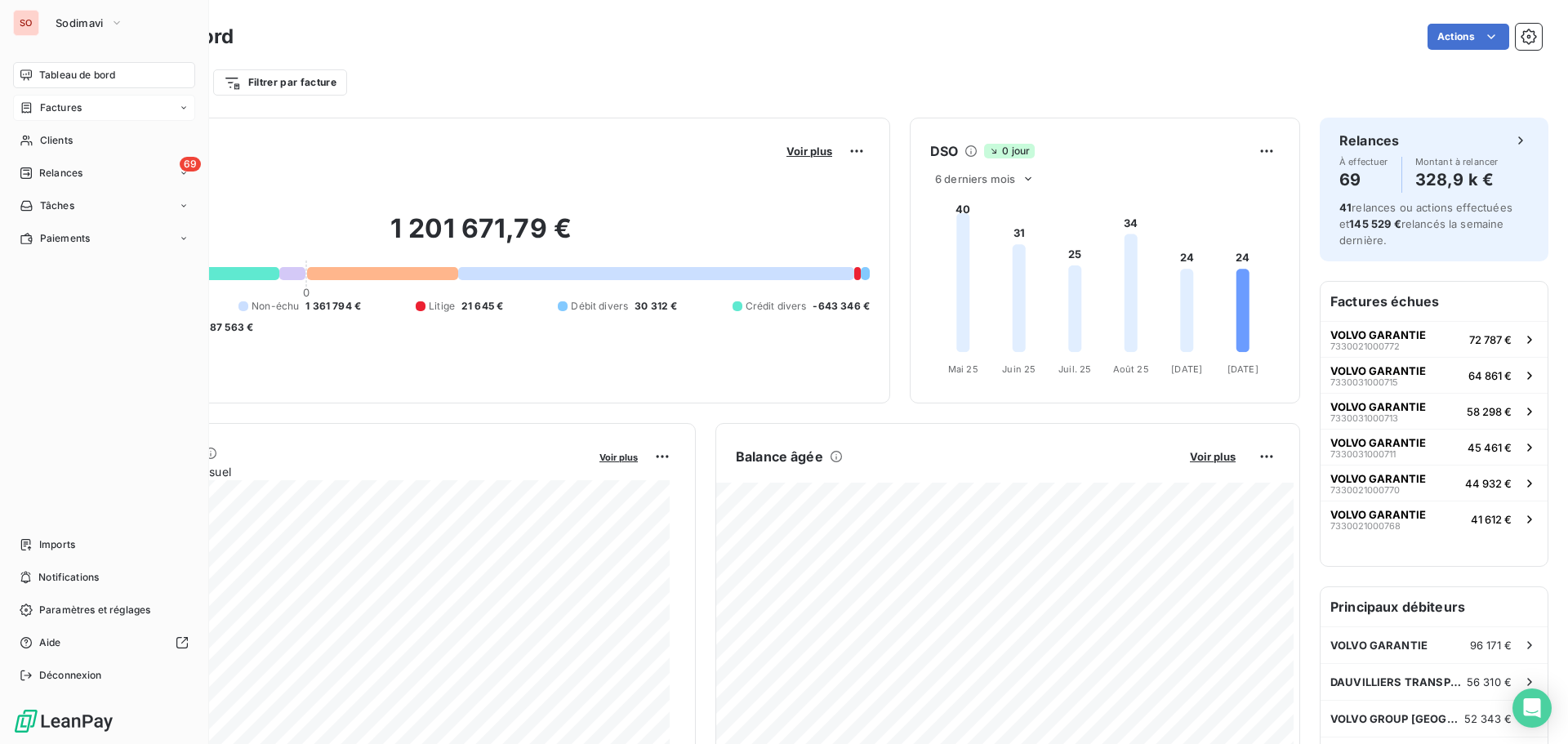
drag, startPoint x: 49, startPoint y: 142, endPoint x: 140, endPoint y: 120, distance: 93.6
click at [50, 142] on span "Clients" at bounding box center [56, 141] width 33 height 15
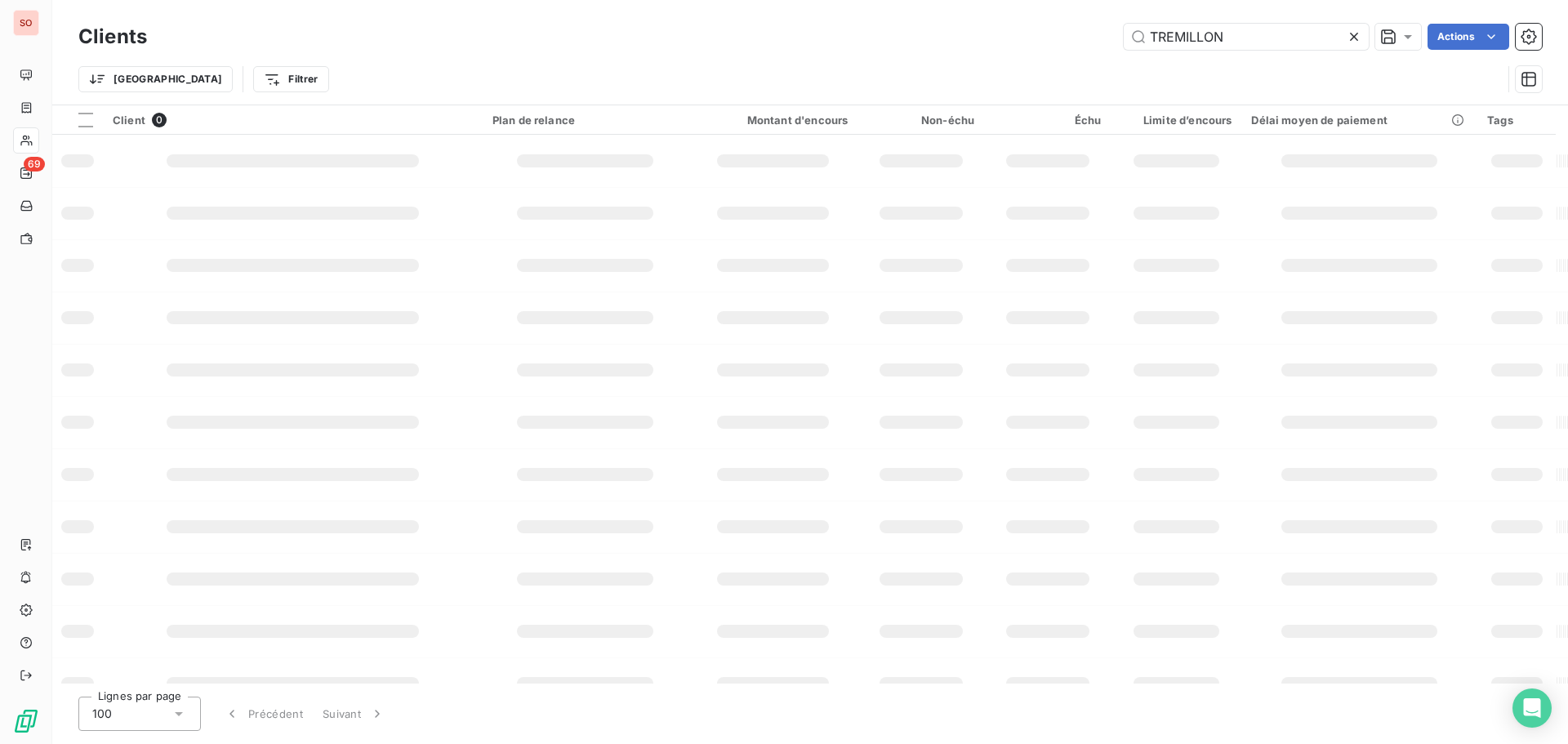
type input "TREMILLON"
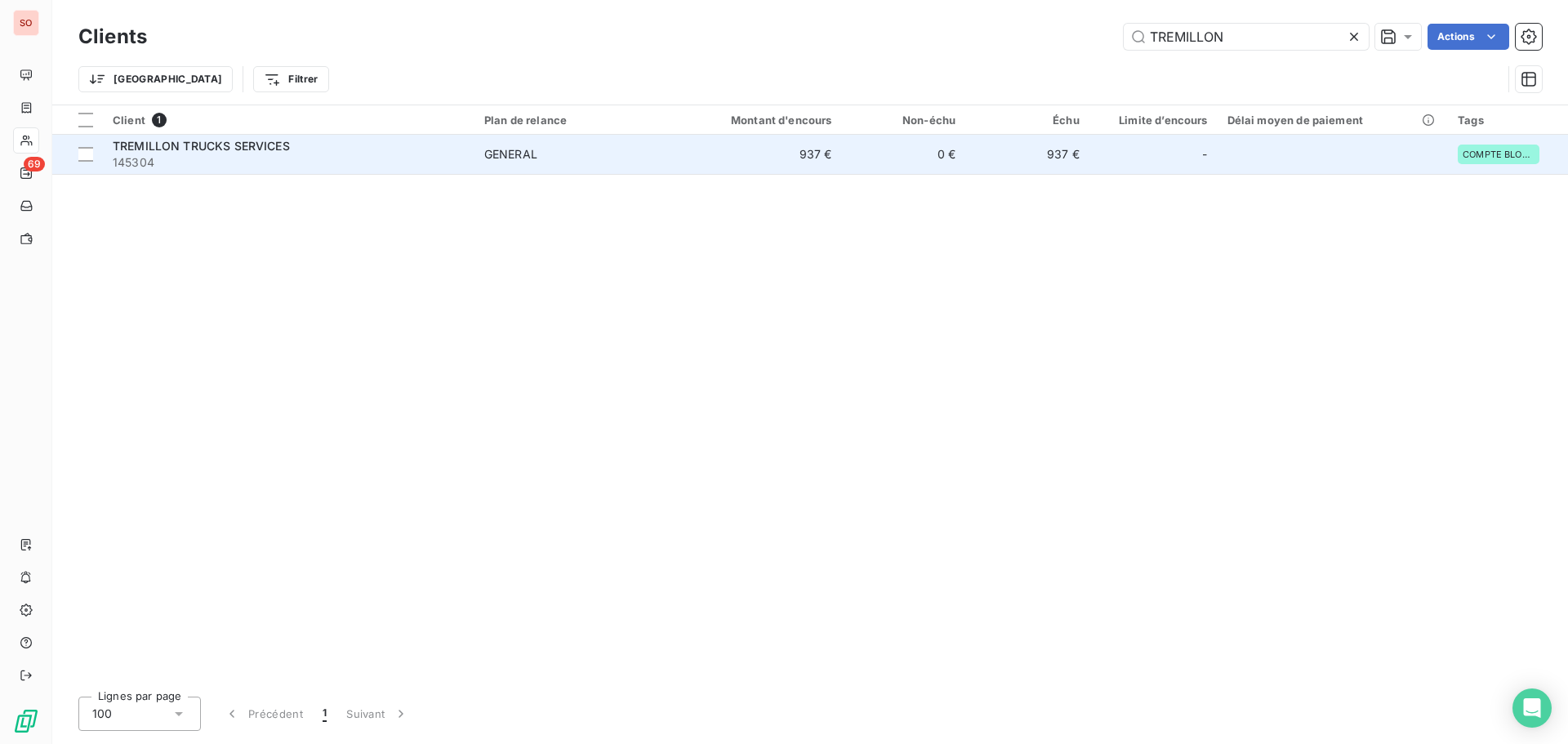
click at [226, 147] on span "TREMILLON TRUCKS SERVICES" at bounding box center [201, 145] width 177 height 14
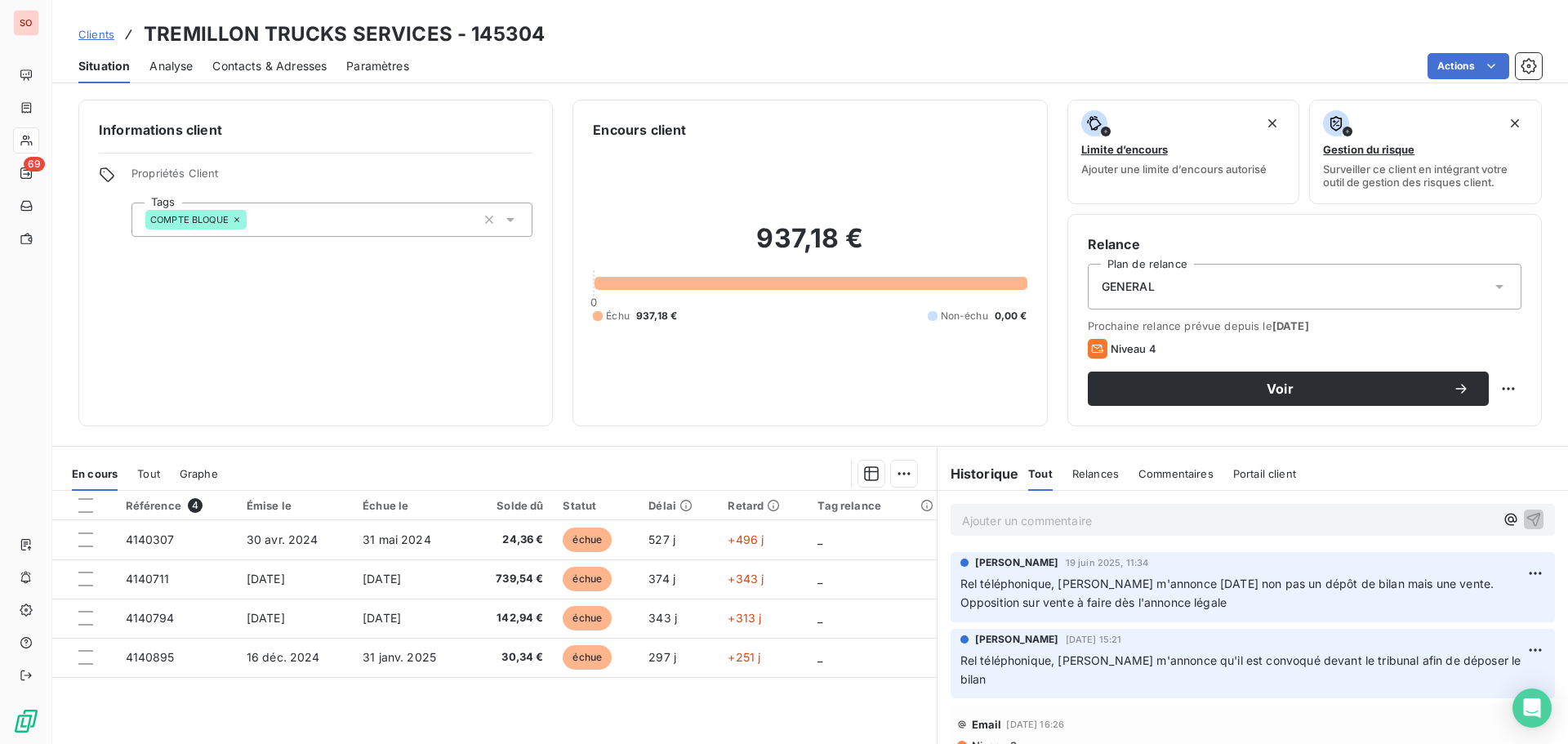
click at [249, 67] on span "Contacts & Adresses" at bounding box center [269, 65] width 114 height 16
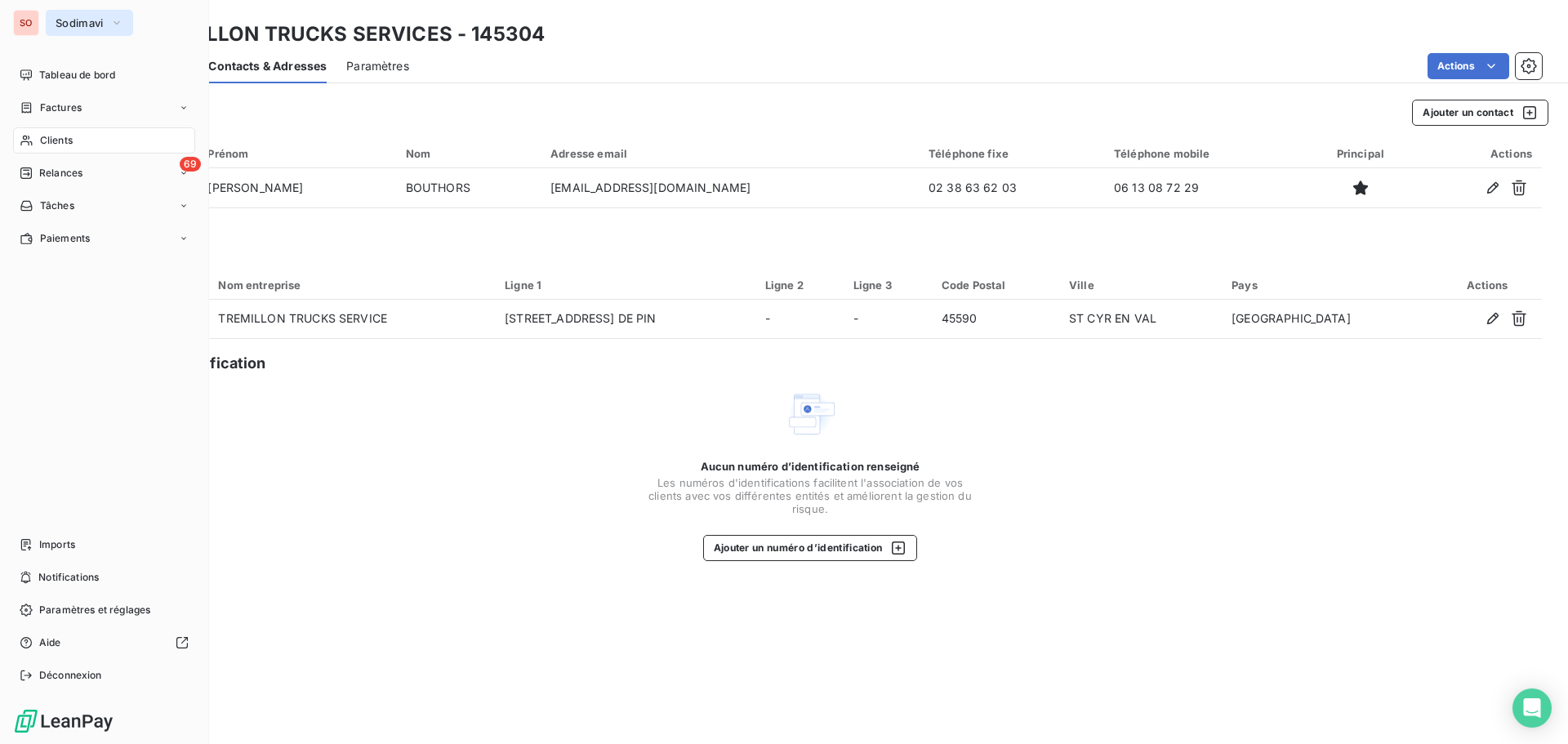
click at [67, 25] on span "Sodimavi" at bounding box center [79, 23] width 48 height 13
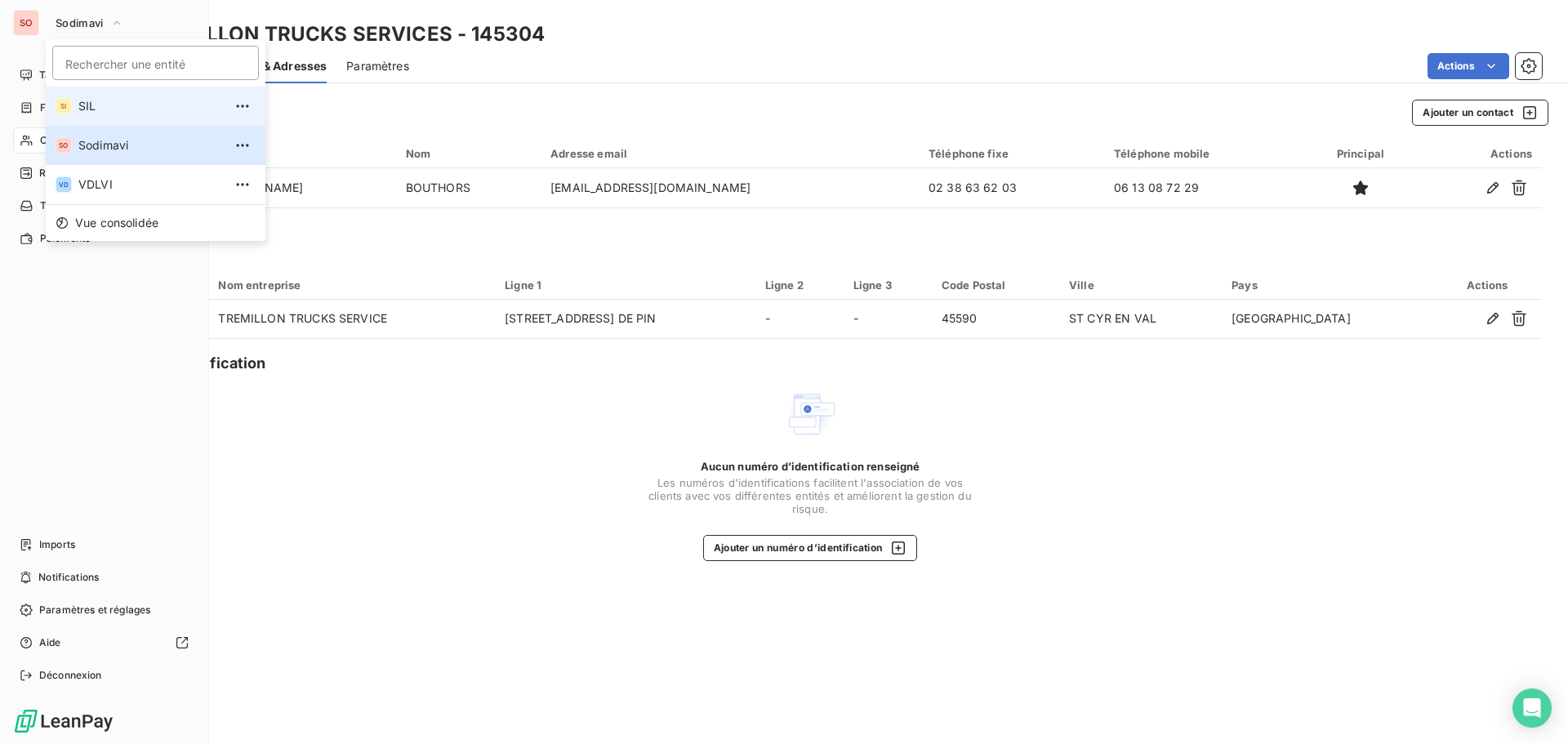
click at [83, 104] on span "SIL" at bounding box center [150, 106] width 144 height 16
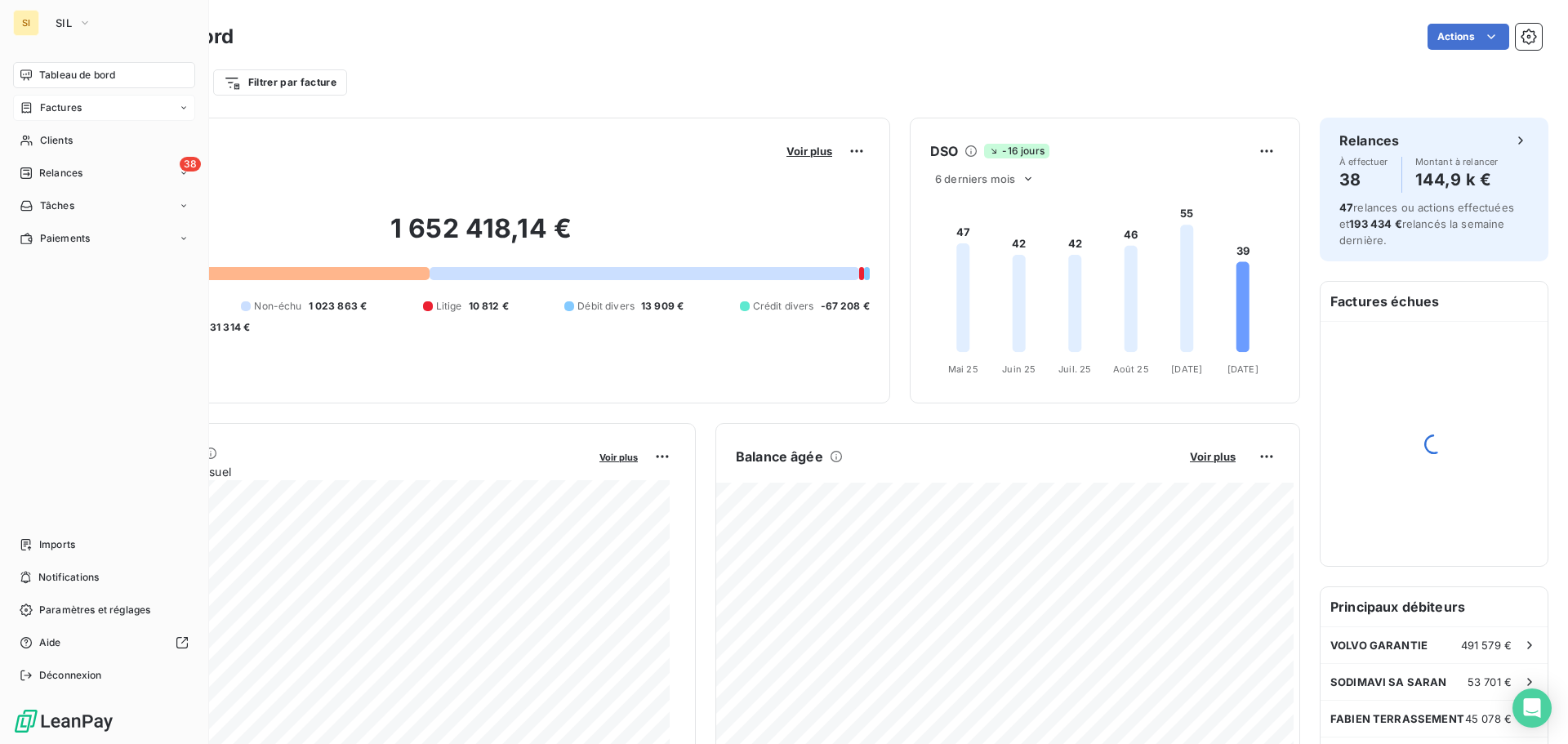
drag, startPoint x: 72, startPoint y: 107, endPoint x: 188, endPoint y: 101, distance: 116.2
click at [72, 107] on span "Factures" at bounding box center [60, 107] width 42 height 15
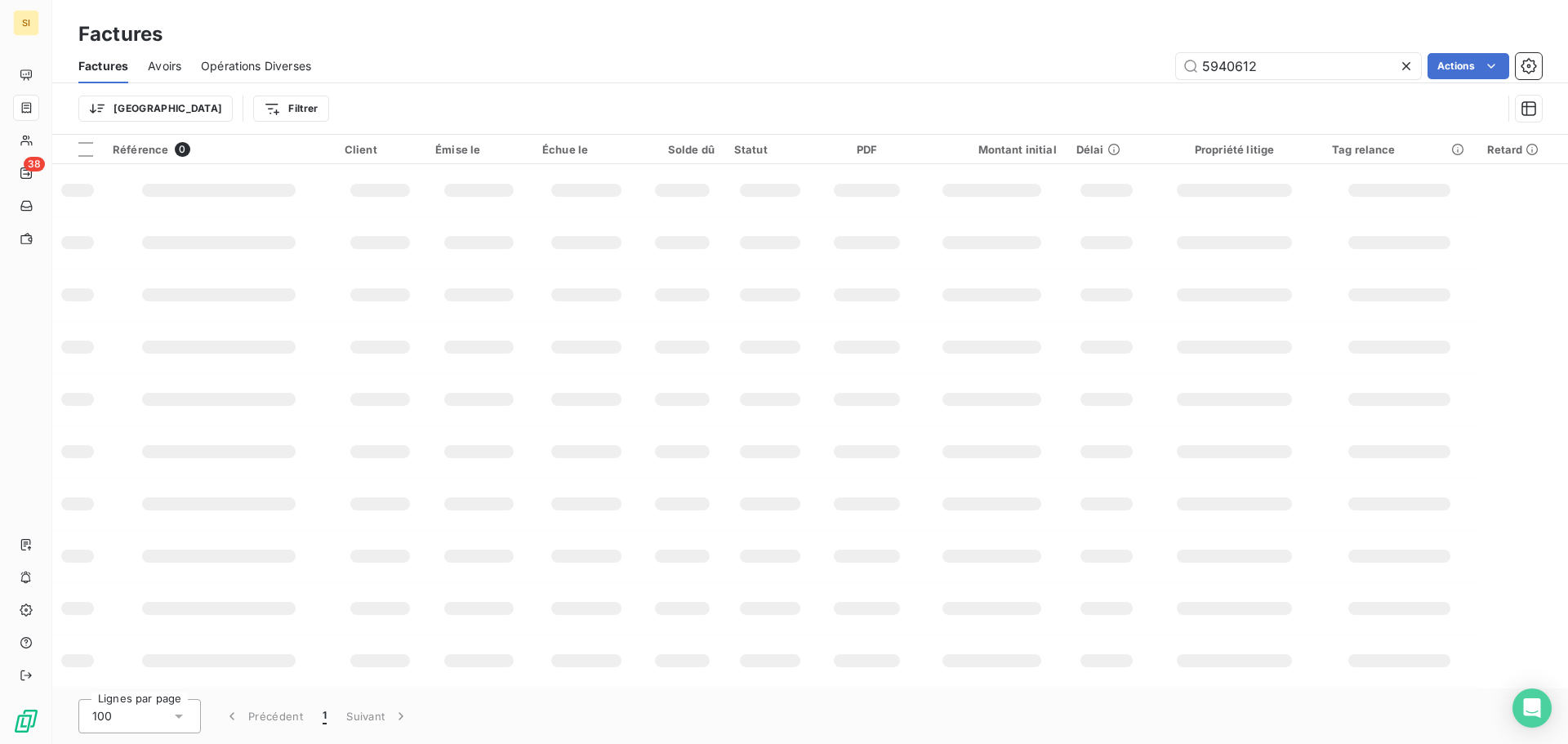
drag, startPoint x: 1274, startPoint y: 65, endPoint x: 1120, endPoint y: 64, distance: 154.0
click at [1120, 64] on div "5940612 Actions" at bounding box center [937, 66] width 1211 height 26
type input "5840311"
click at [1405, 66] on icon at bounding box center [1406, 66] width 8 height 8
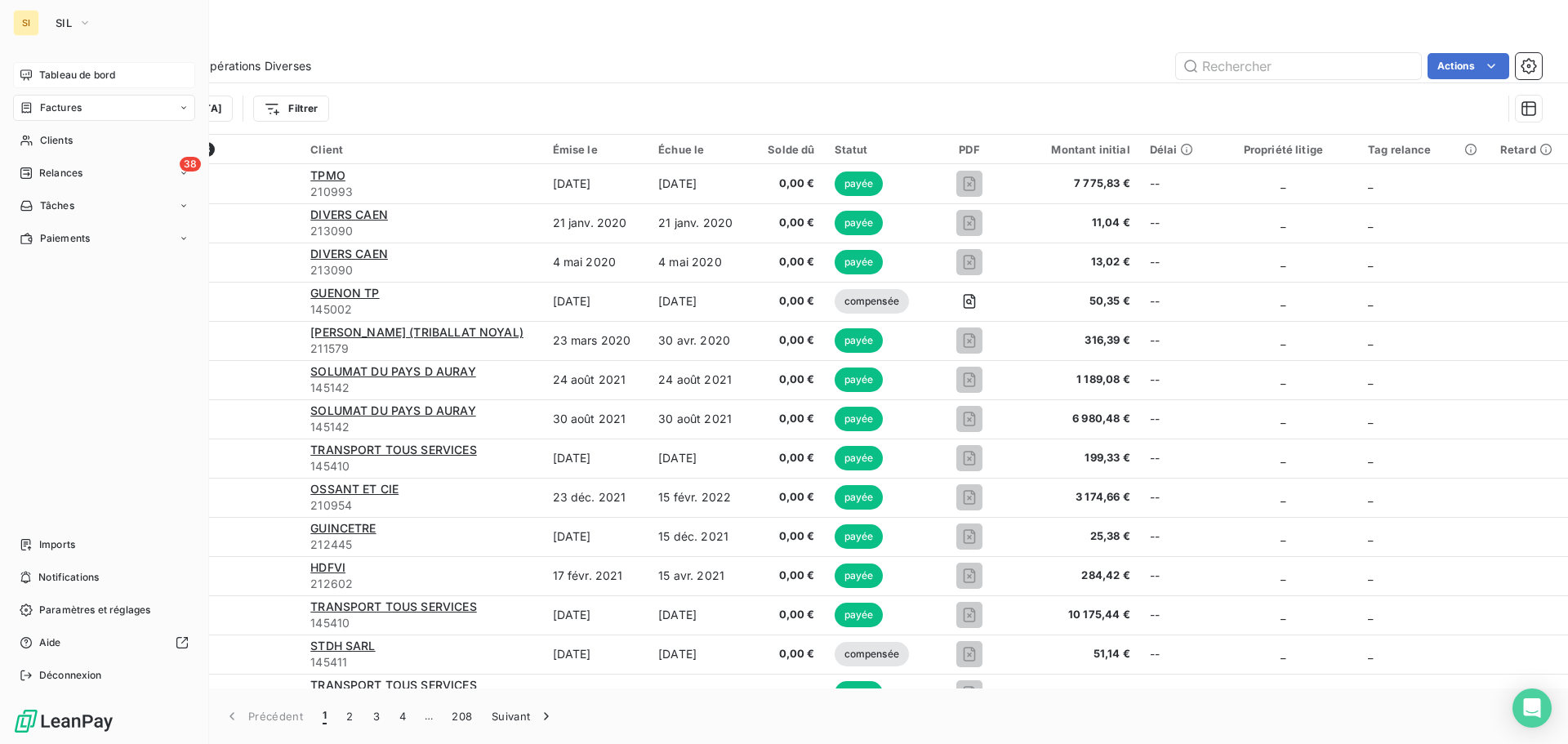
click at [63, 72] on span "Tableau de bord" at bounding box center [77, 75] width 76 height 15
